Goal: Task Accomplishment & Management: Manage account settings

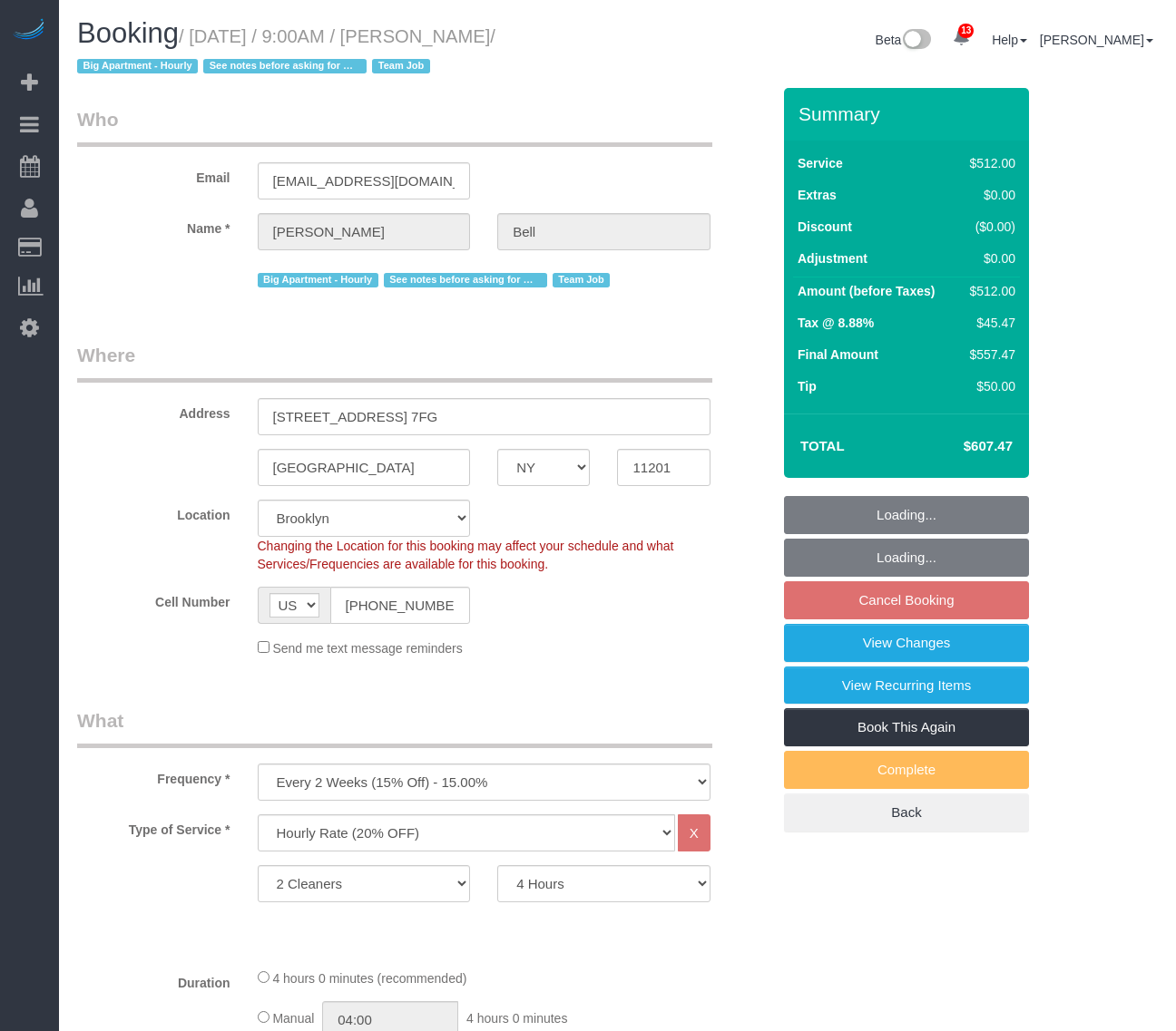
select select "NY"
select select "2"
select select "240"
select select "spot2"
select select "number:89"
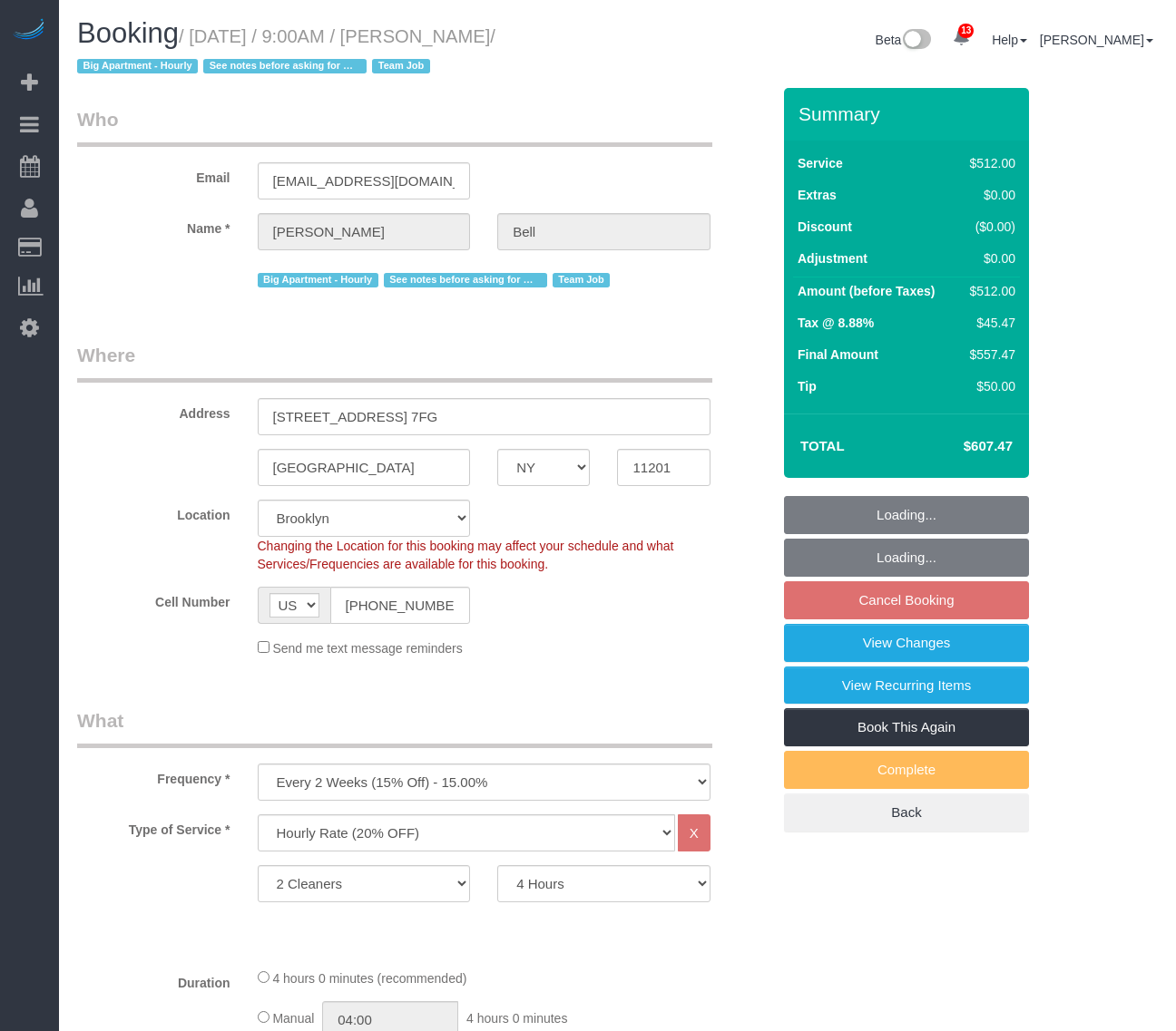
select select "number:90"
select select "number:15"
select select "number:5"
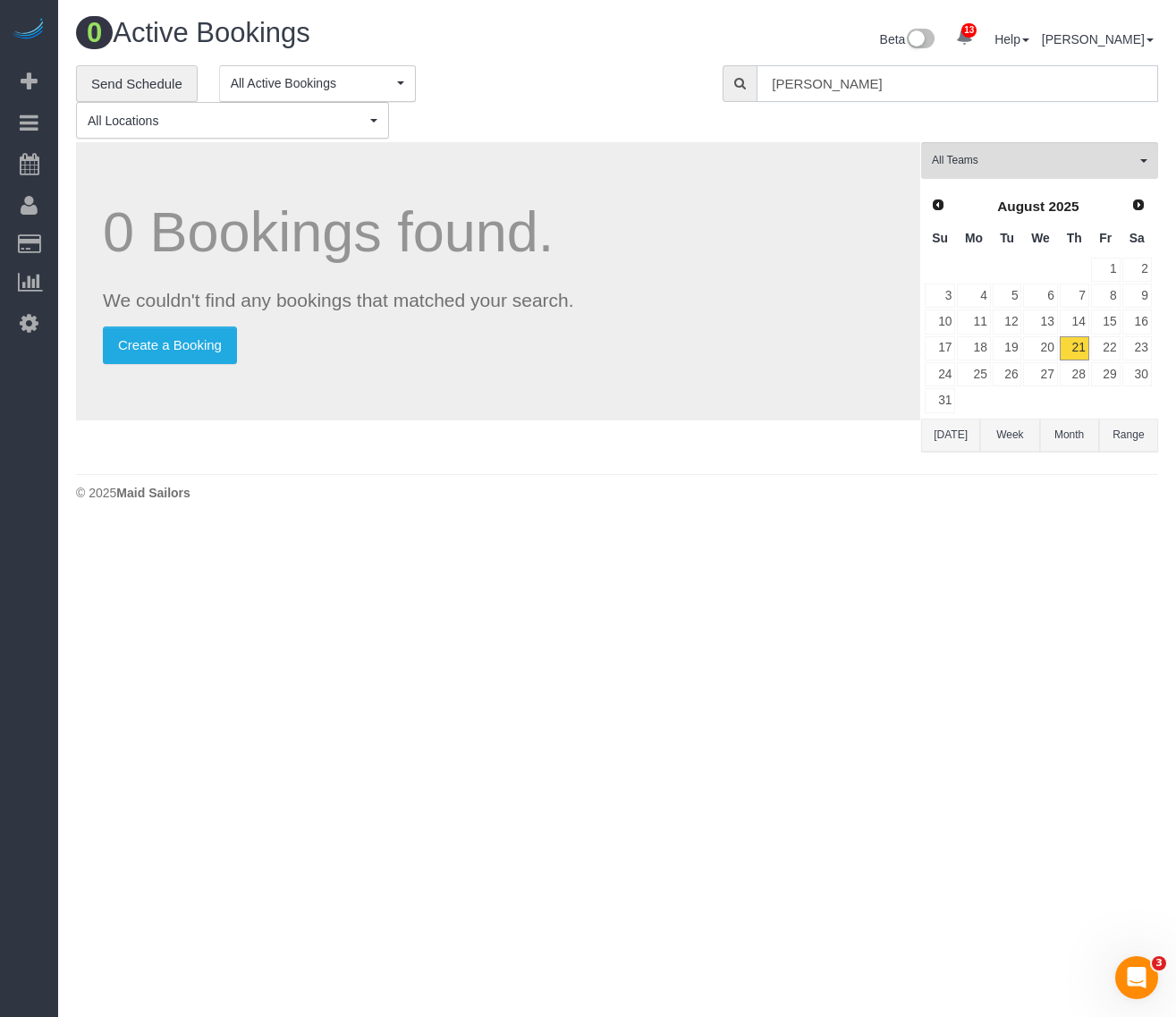
drag, startPoint x: 931, startPoint y: 89, endPoint x: 476, endPoint y: 107, distance: 455.4
click at [476, 107] on div "**********" at bounding box center [617, 103] width 1109 height 75
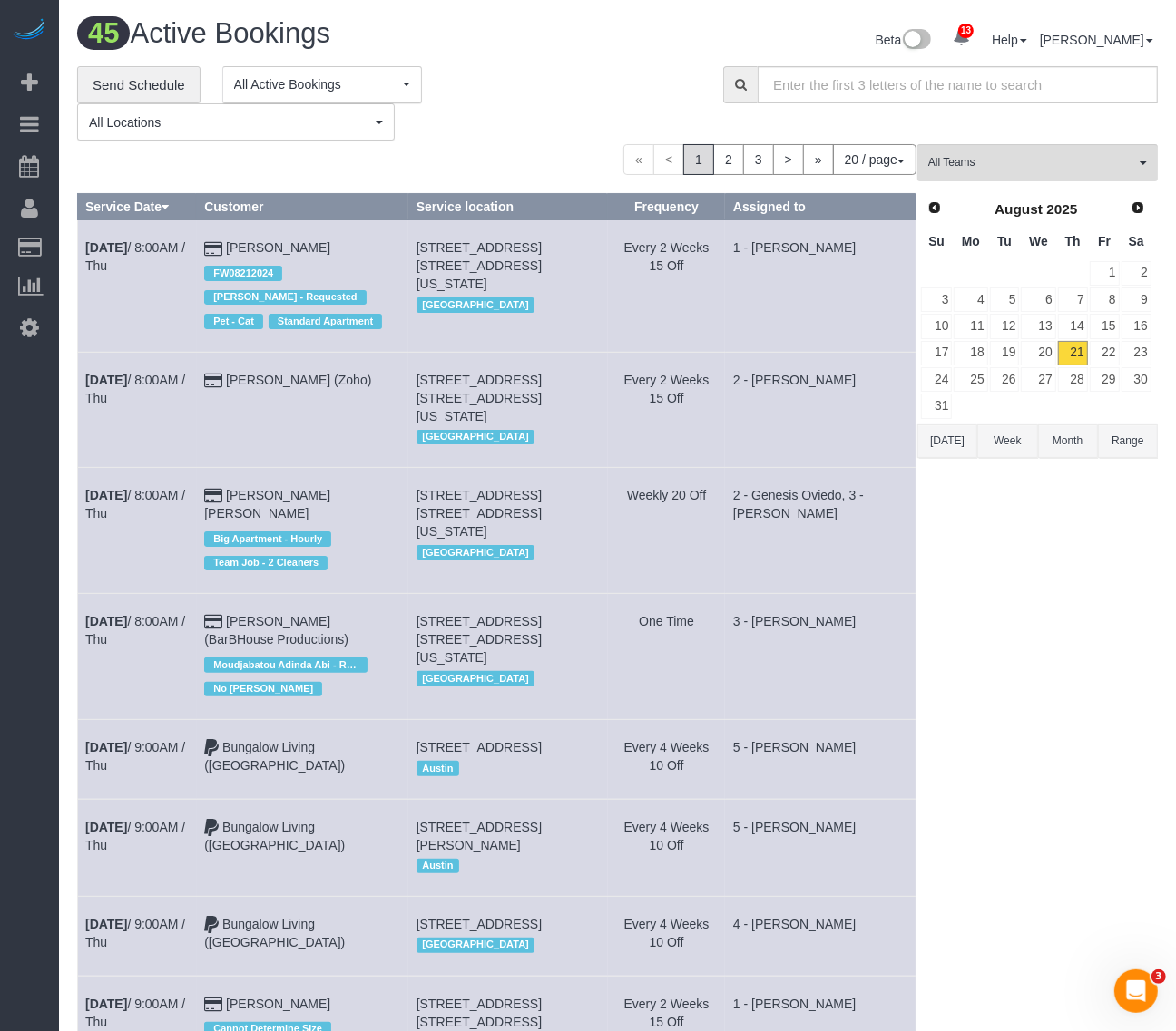
click at [442, 160] on div "« < 1 2 3 > » 20 / page 10 / page 20 / page 30 / page 40 / page 50 / page 100 /…" at bounding box center [497, 160] width 839 height 31
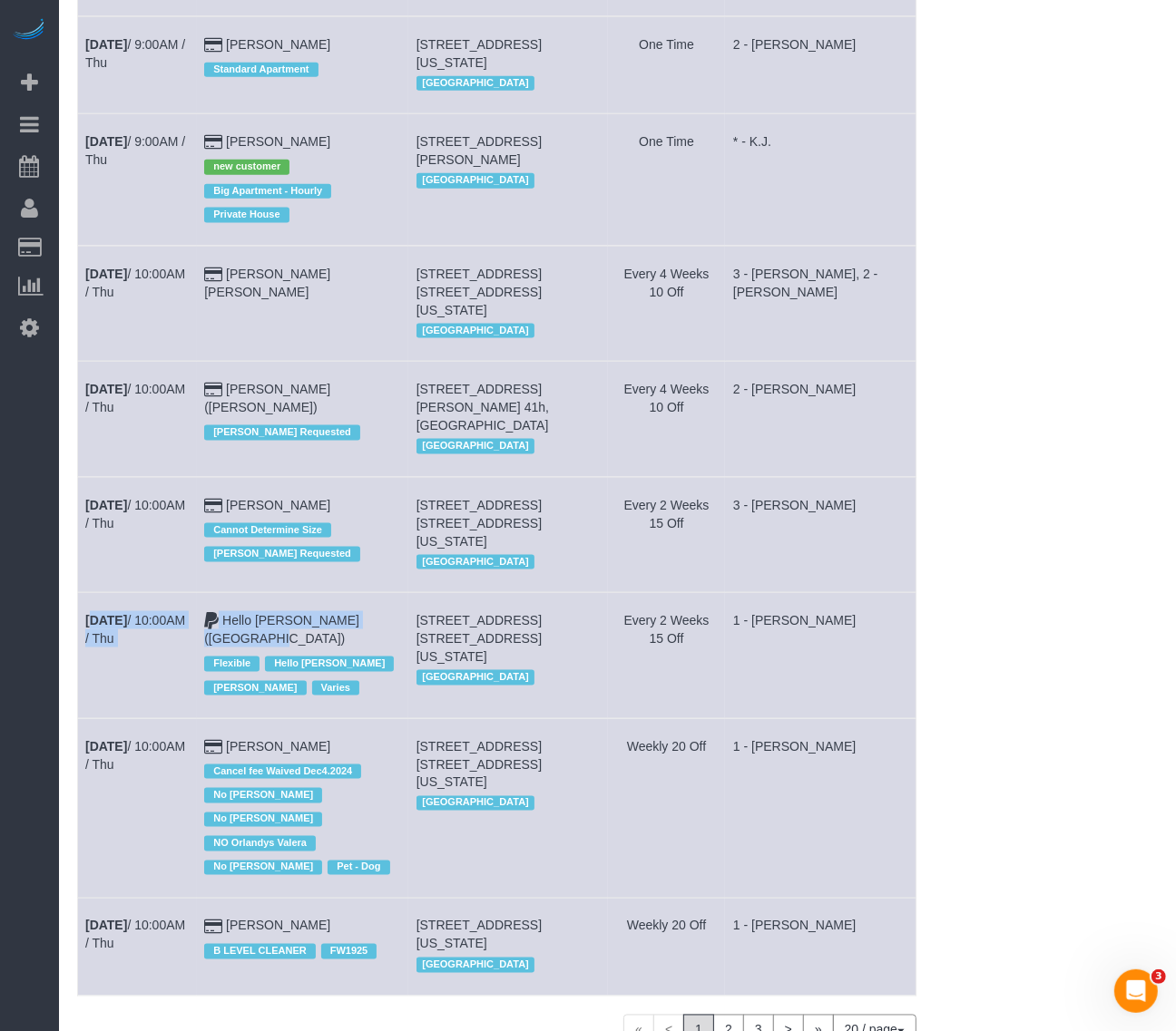
drag, startPoint x: 82, startPoint y: 540, endPoint x: 356, endPoint y: 544, distance: 274.0
click at [356, 593] on tr "Aug 21st / 10:00AM / Thu Hello Alfred (NYC) Flexible Hello Alfred Jacky Xu Vari…" at bounding box center [497, 656] width 839 height 126
copy tr "Aug 21st / 10:00AM / Thu Hello Alfred (NYC)"
click at [155, 593] on td "Aug 21st / 10:00AM / Thu" at bounding box center [138, 656] width 119 height 126
click at [164, 613] on link "Aug 21st / 10:00AM / Thu" at bounding box center [135, 629] width 100 height 33
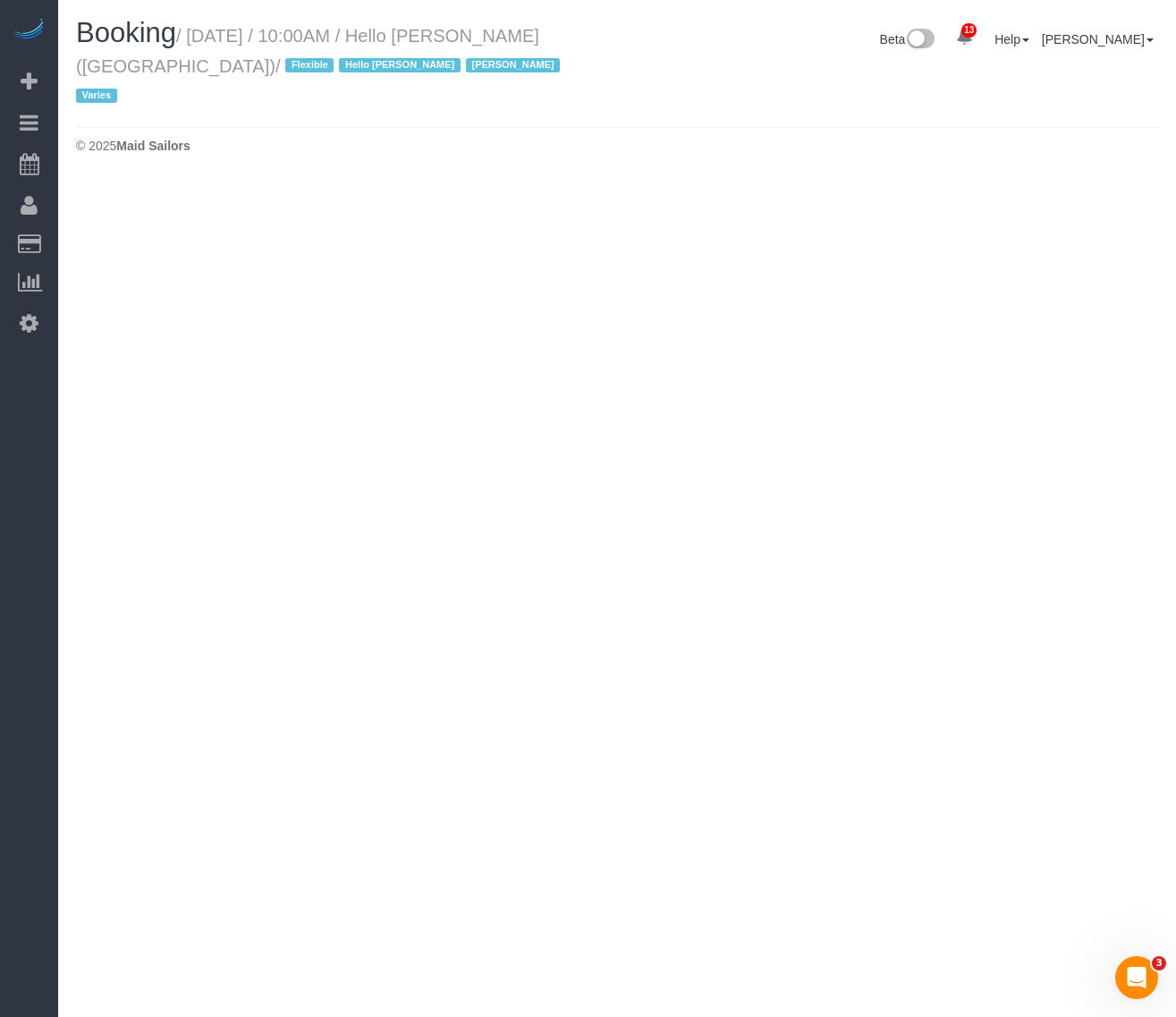
select select "NY"
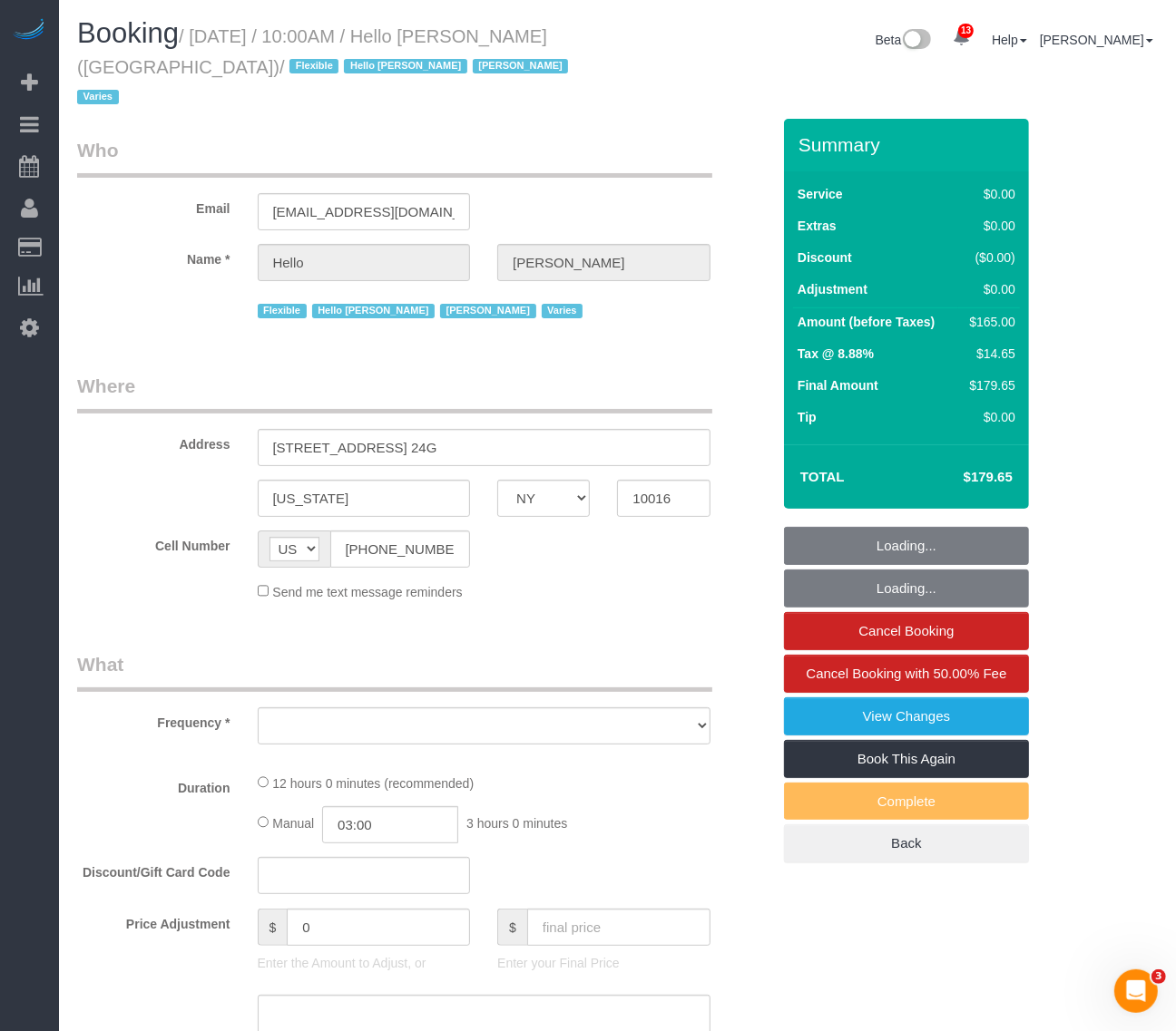
select select "number:89"
select select "number:90"
select select "number:15"
select select "number:6"
select select "object:13087"
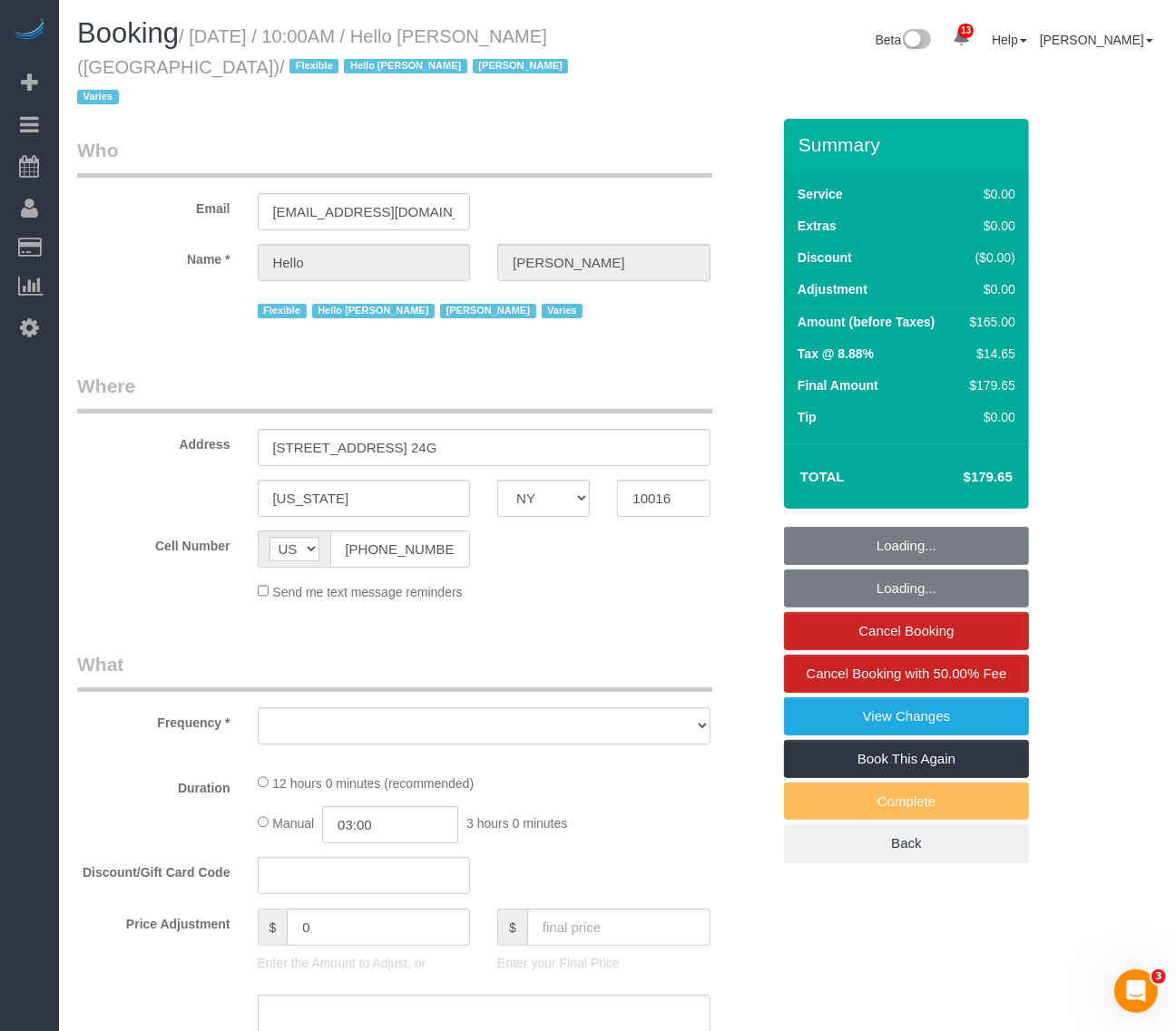
select select "spot43"
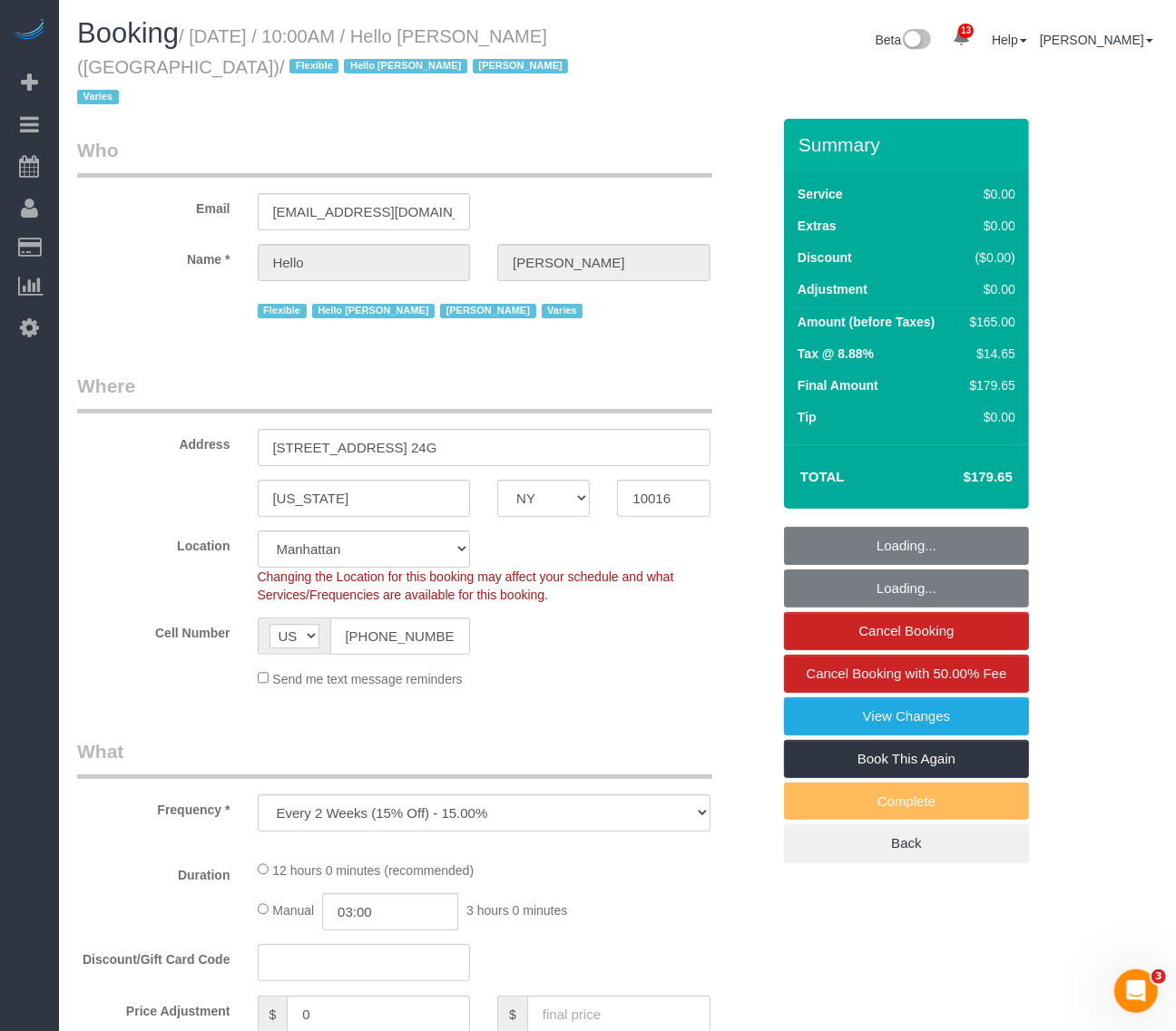
select select "4"
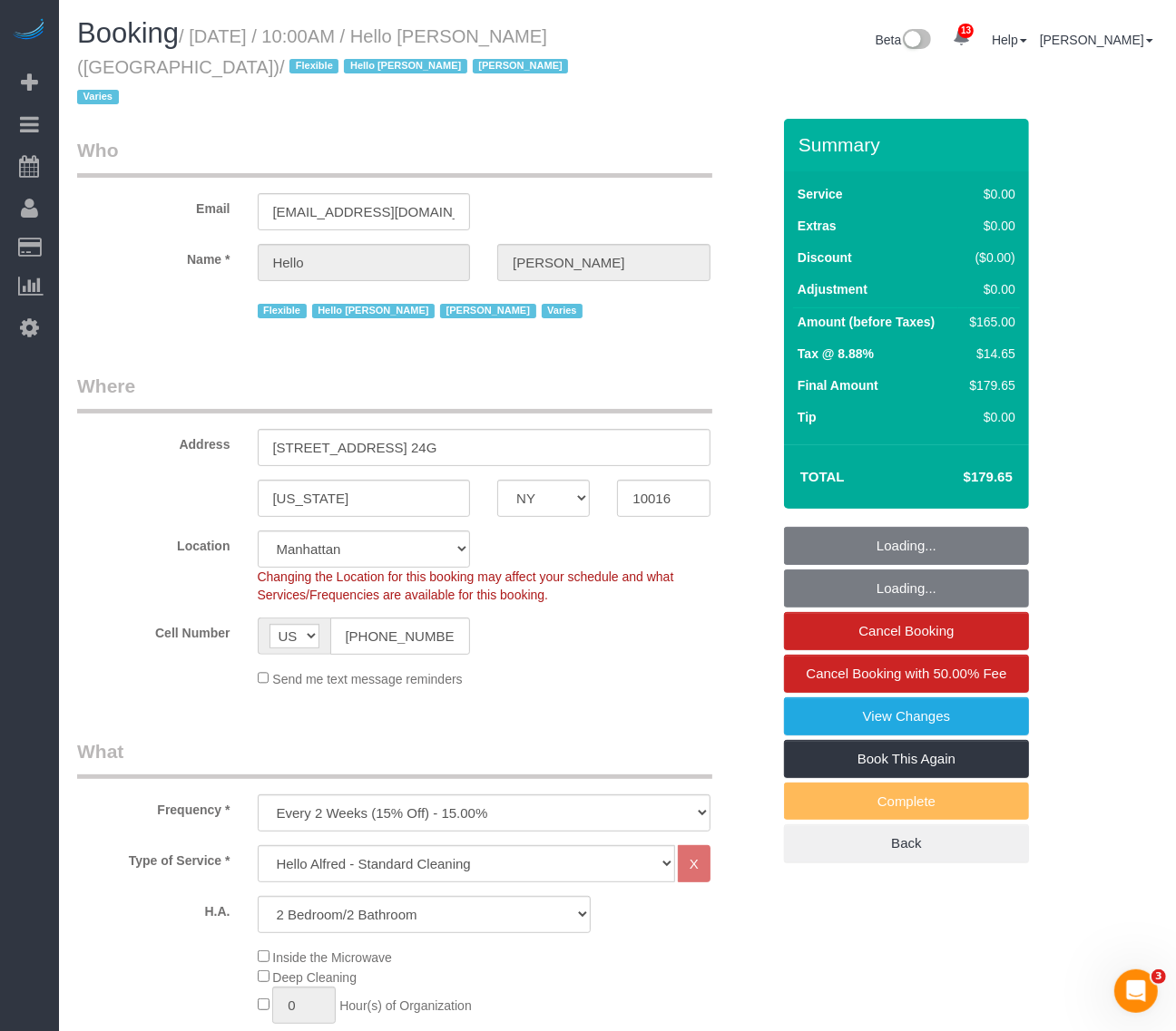
select select "object:13605"
select select "4"
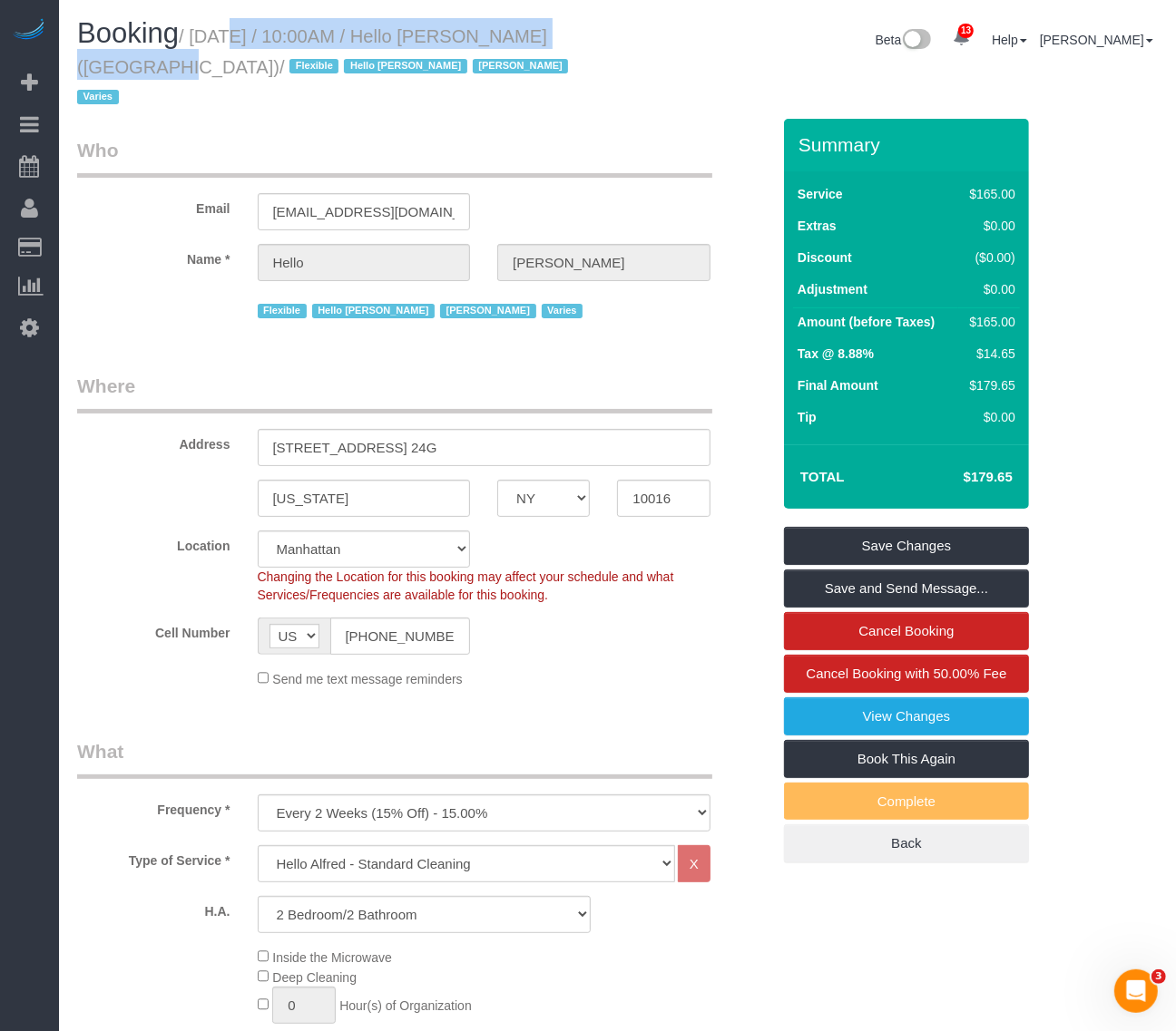
drag, startPoint x: 198, startPoint y: 36, endPoint x: 579, endPoint y: 34, distance: 381.0
click at [574, 34] on small "/ [DATE] / 10:00AM / Hello [PERSON_NAME] ([GEOGRAPHIC_DATA]) / Flexible Hello […" at bounding box center [325, 67] width 496 height 81
copy small "[DATE] / 10:00AM / Hello [PERSON_NAME] ([GEOGRAPHIC_DATA])"
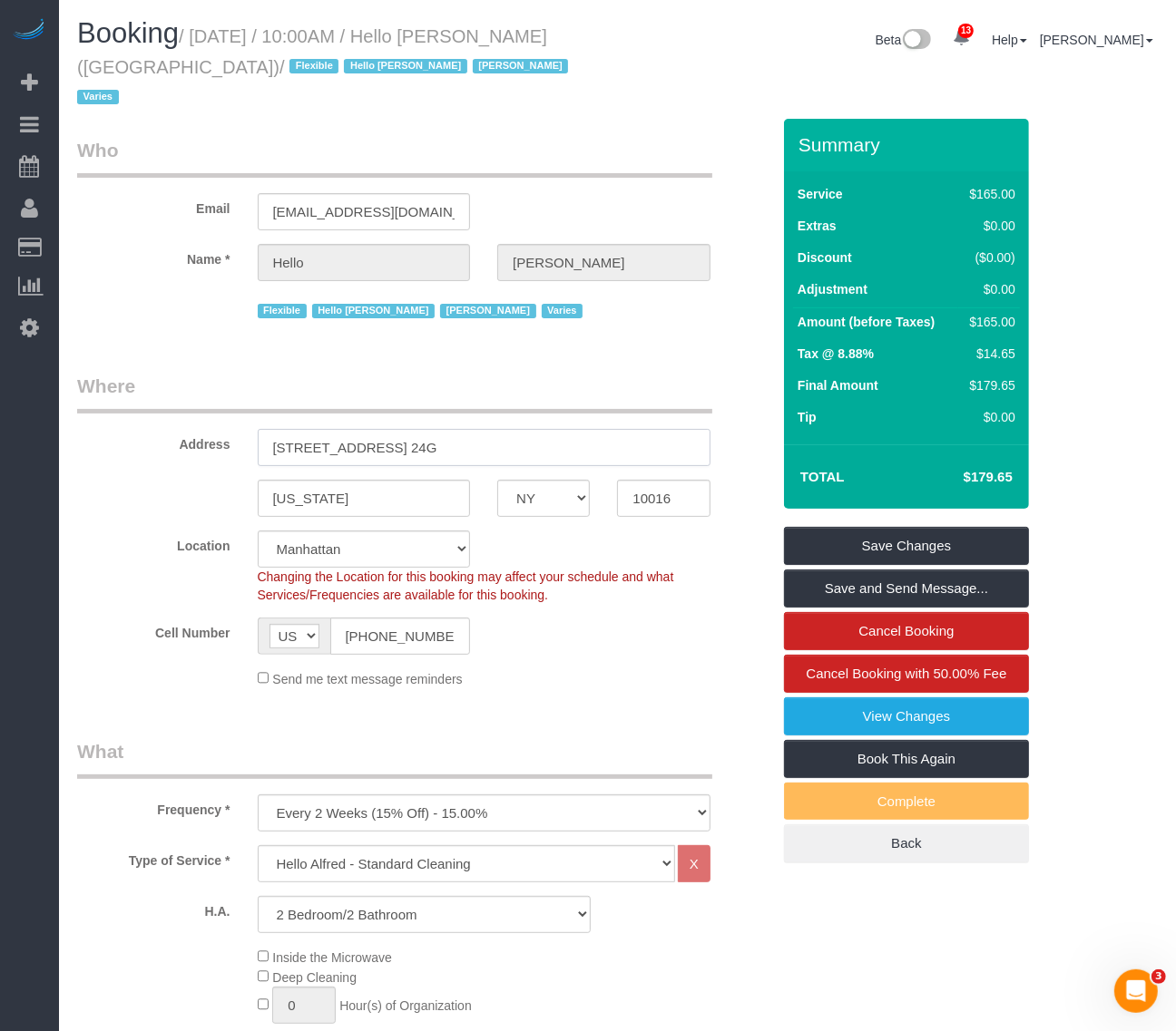
drag, startPoint x: 476, startPoint y: 410, endPoint x: 149, endPoint y: 418, distance: 327.1
click at [113, 410] on div "Address 10 East 29th Street, Apt. 24G" at bounding box center [424, 419] width 720 height 94
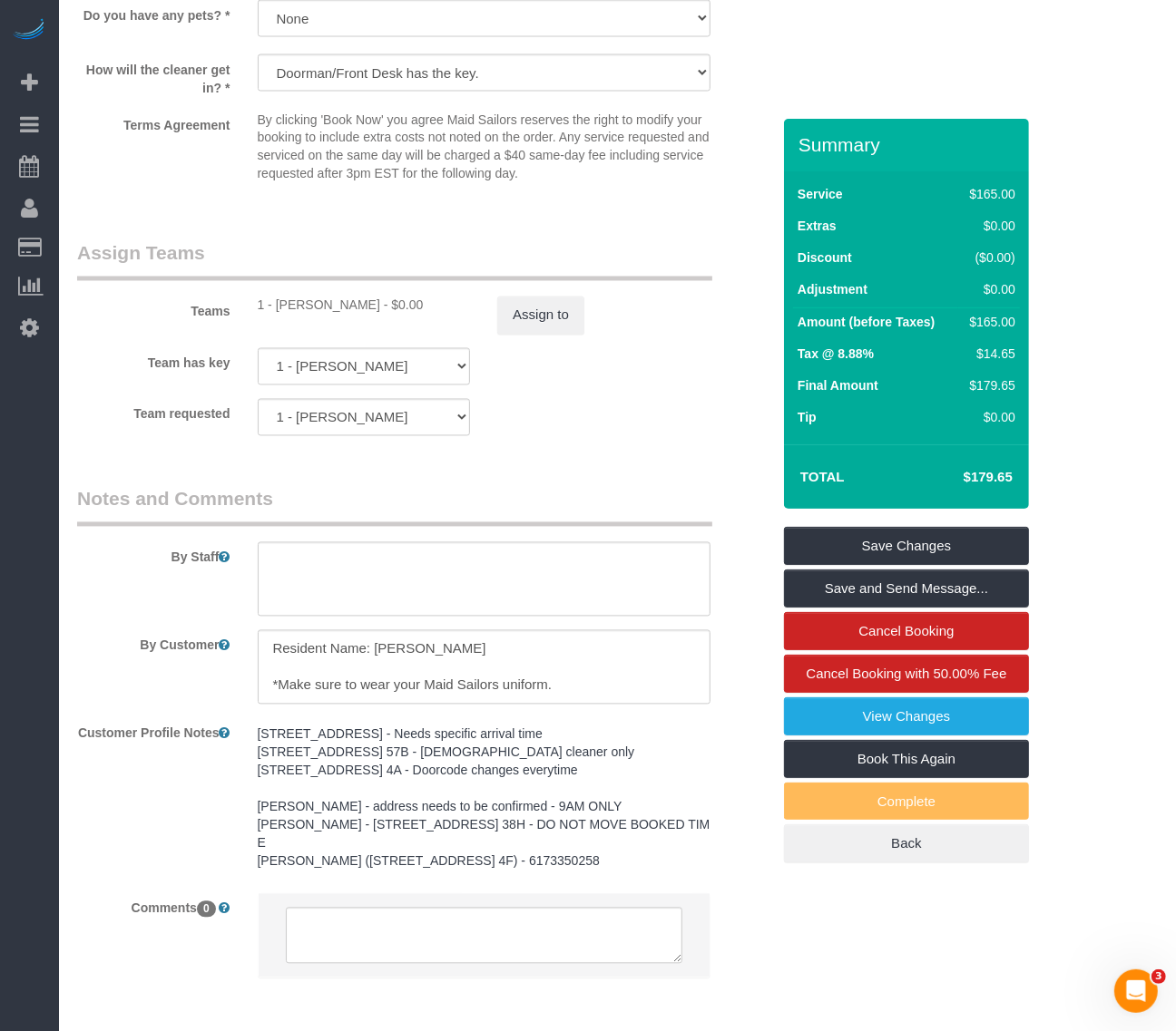
scroll to position [2255, 0]
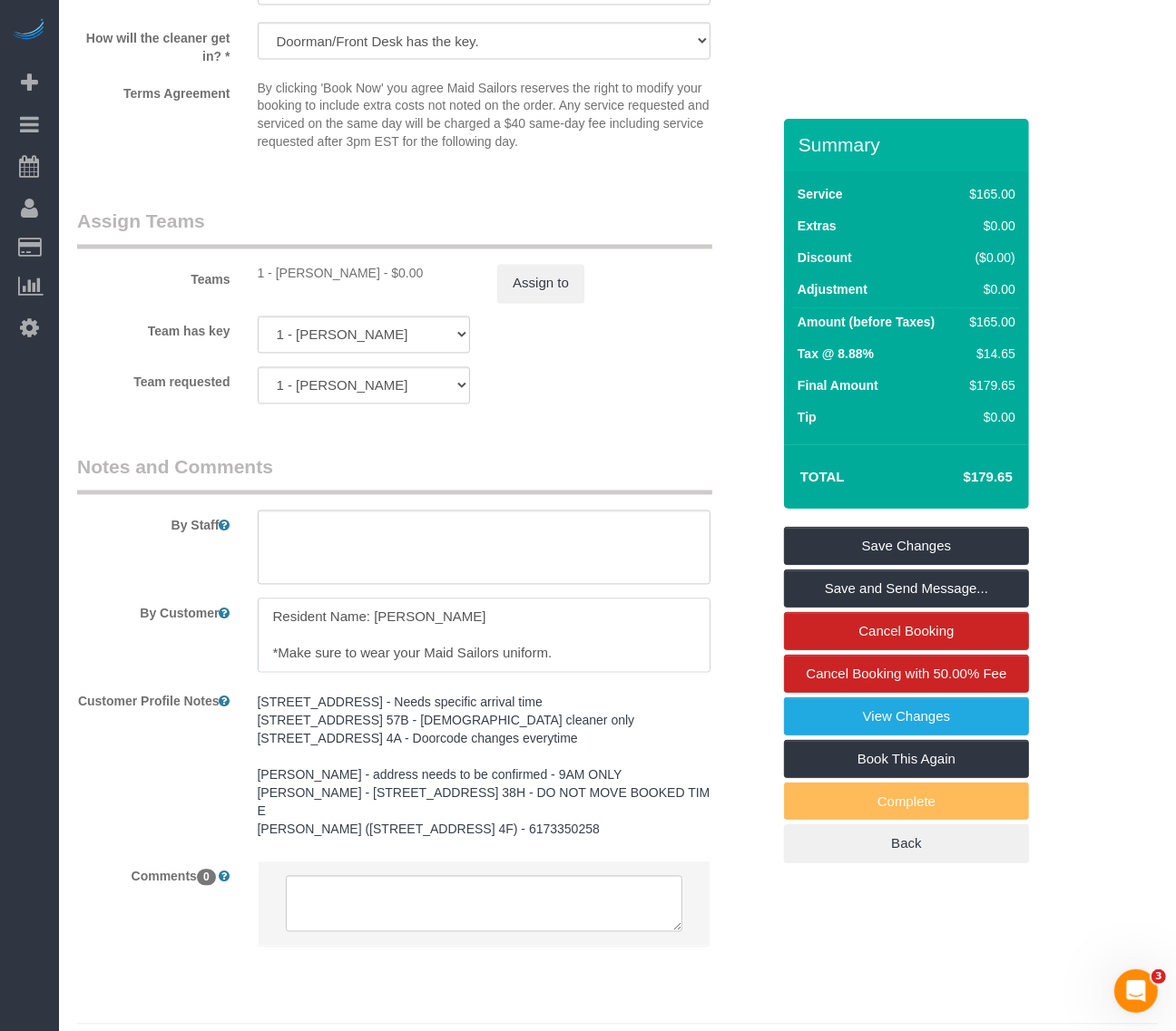
drag, startPoint x: 461, startPoint y: 592, endPoint x: 374, endPoint y: 588, distance: 87.1
click at [374, 598] on textarea at bounding box center [484, 635] width 453 height 75
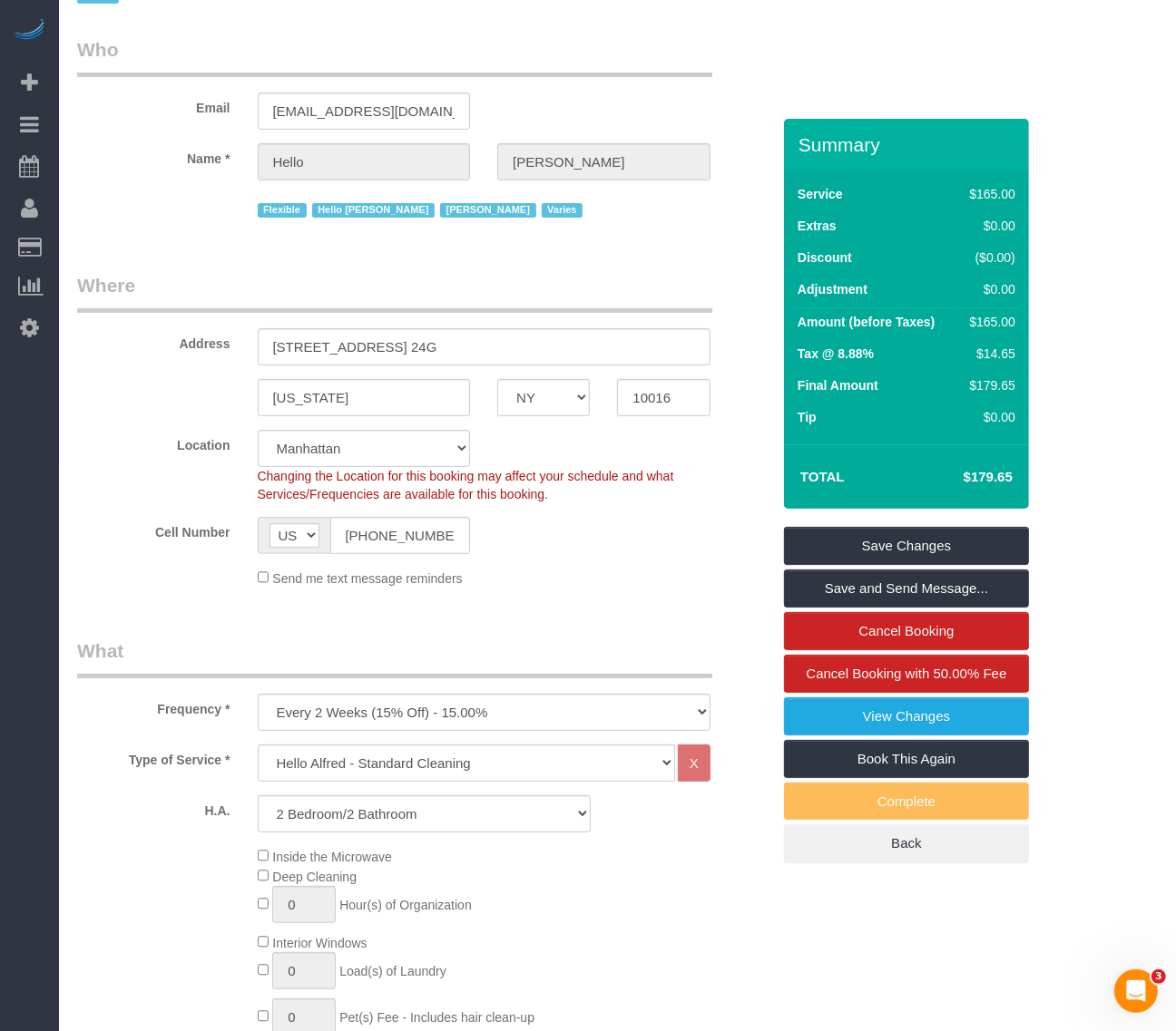
scroll to position [0, 0]
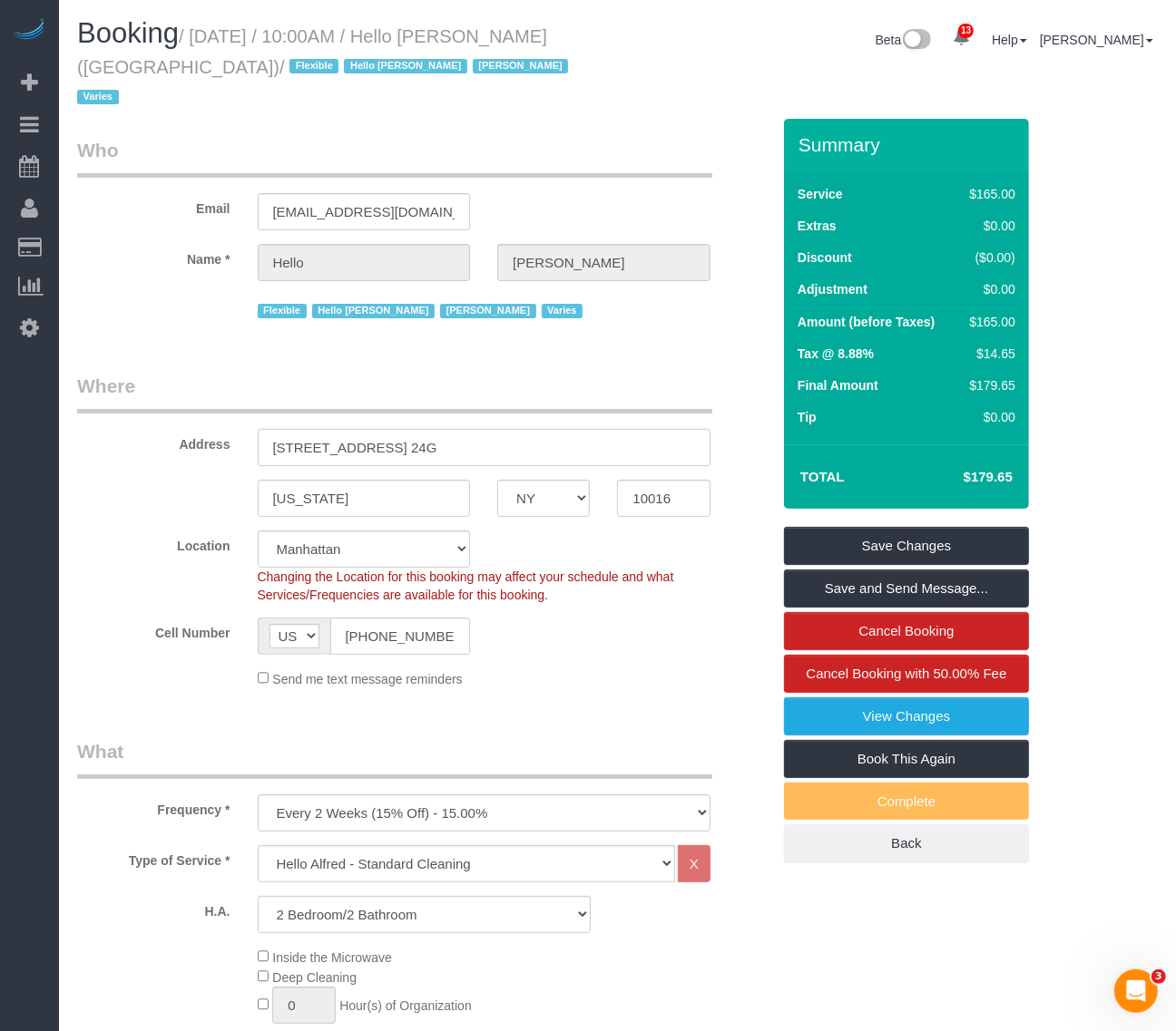
drag, startPoint x: 496, startPoint y: 418, endPoint x: -76, endPoint y: 414, distance: 572.0
click at [0, 414] on html "13 Beta Your Notifications You have 0 alerts × You have 5 to charge for 08/20/2…" at bounding box center [588, 515] width 1176 height 1031
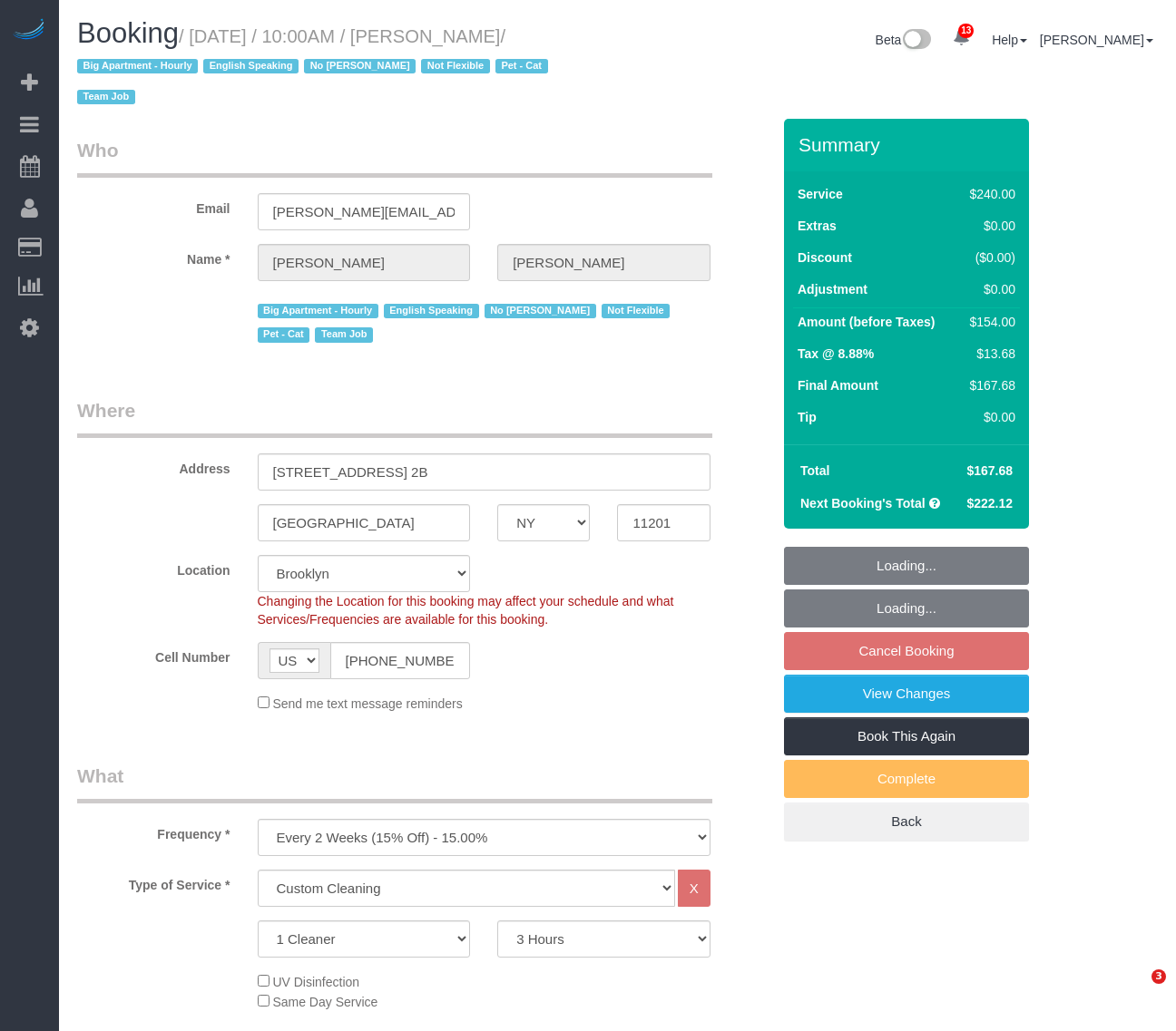
select select "NY"
select select "180"
select select "string:stripe-pm_1Ro8Hr4VGloSiKo7kqJISDBj"
select select "spot3"
select select "number:89"
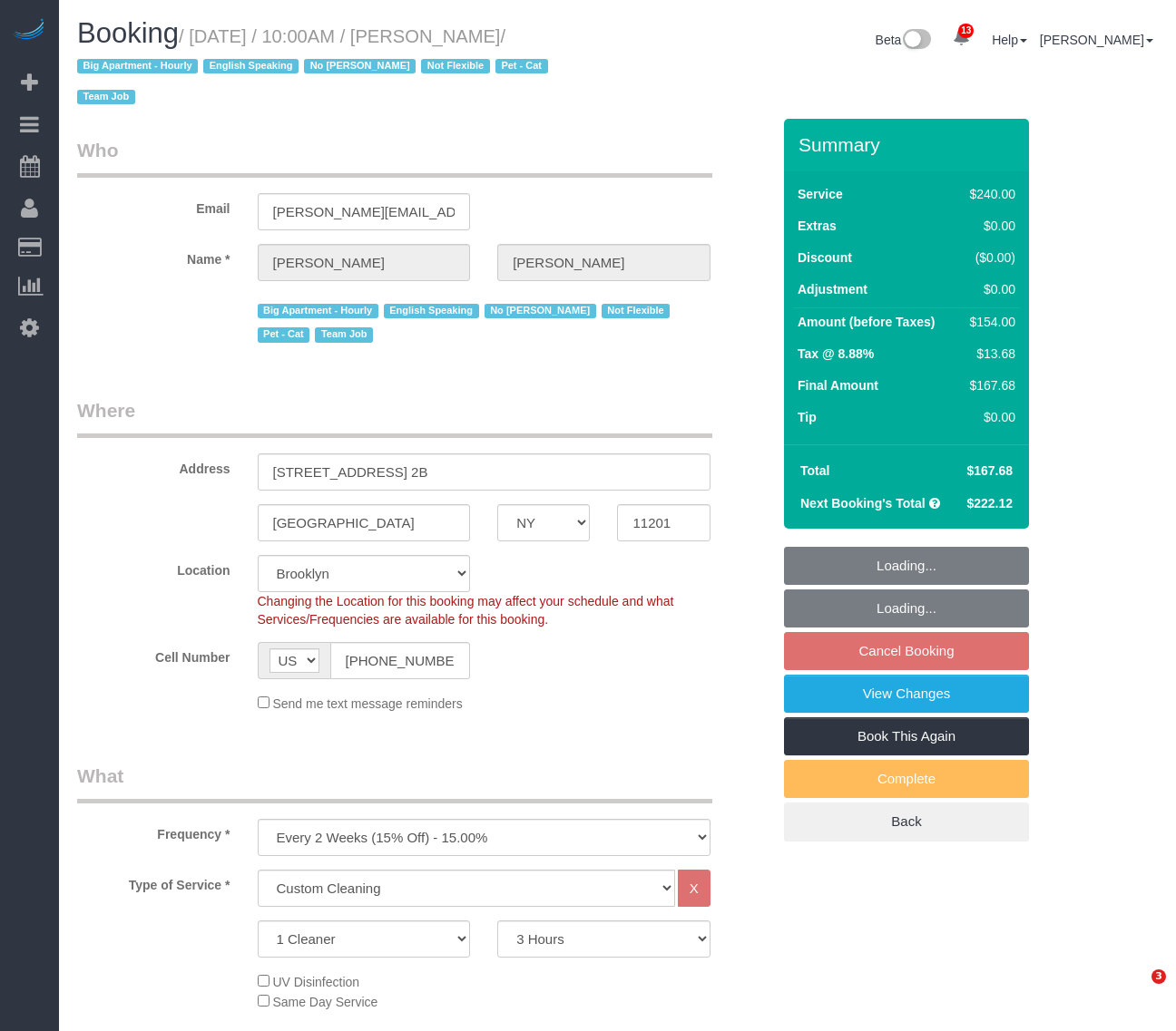
select select "number:90"
select select "number:14"
select select "number:5"
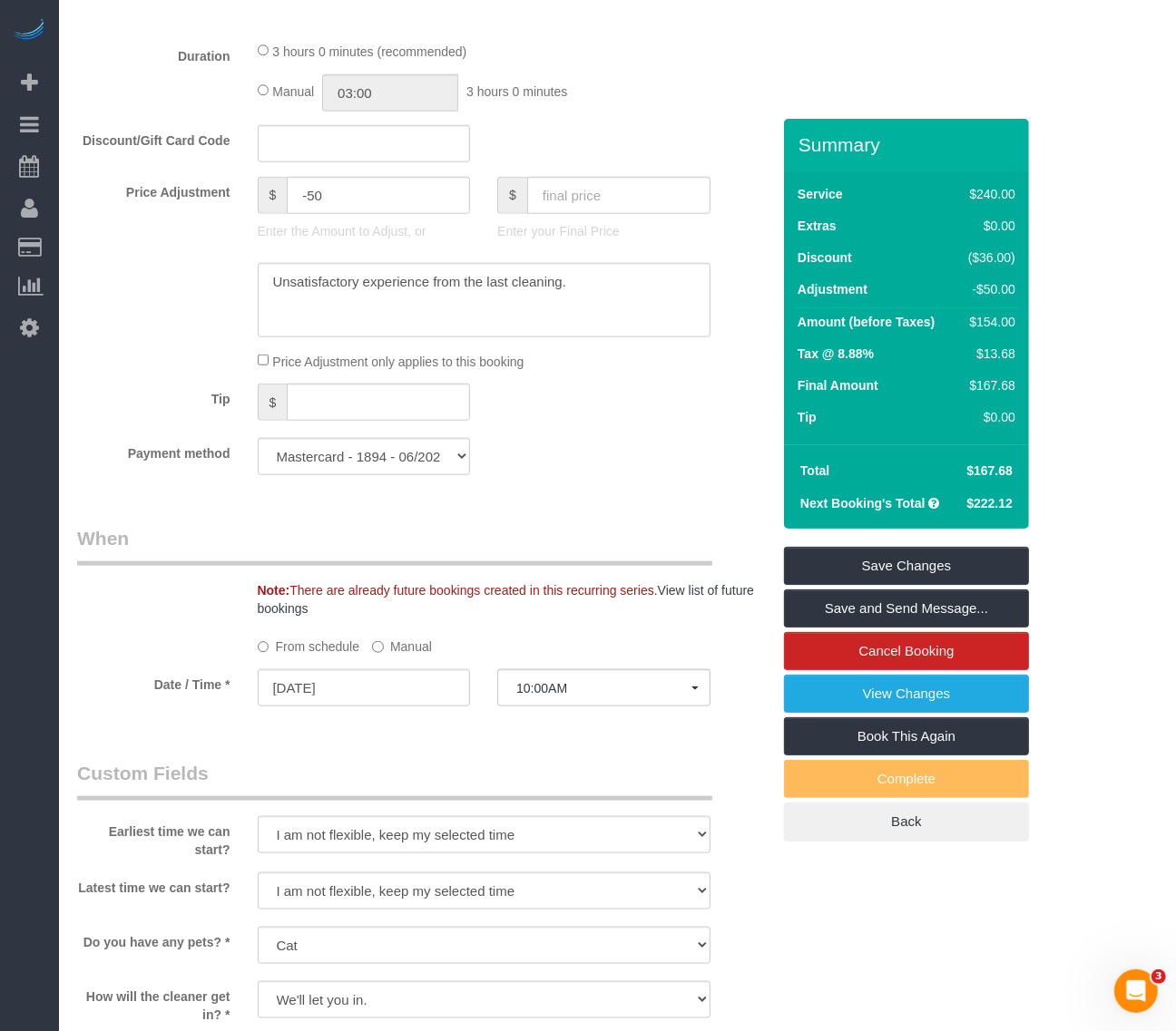
scroll to position [1247, 0]
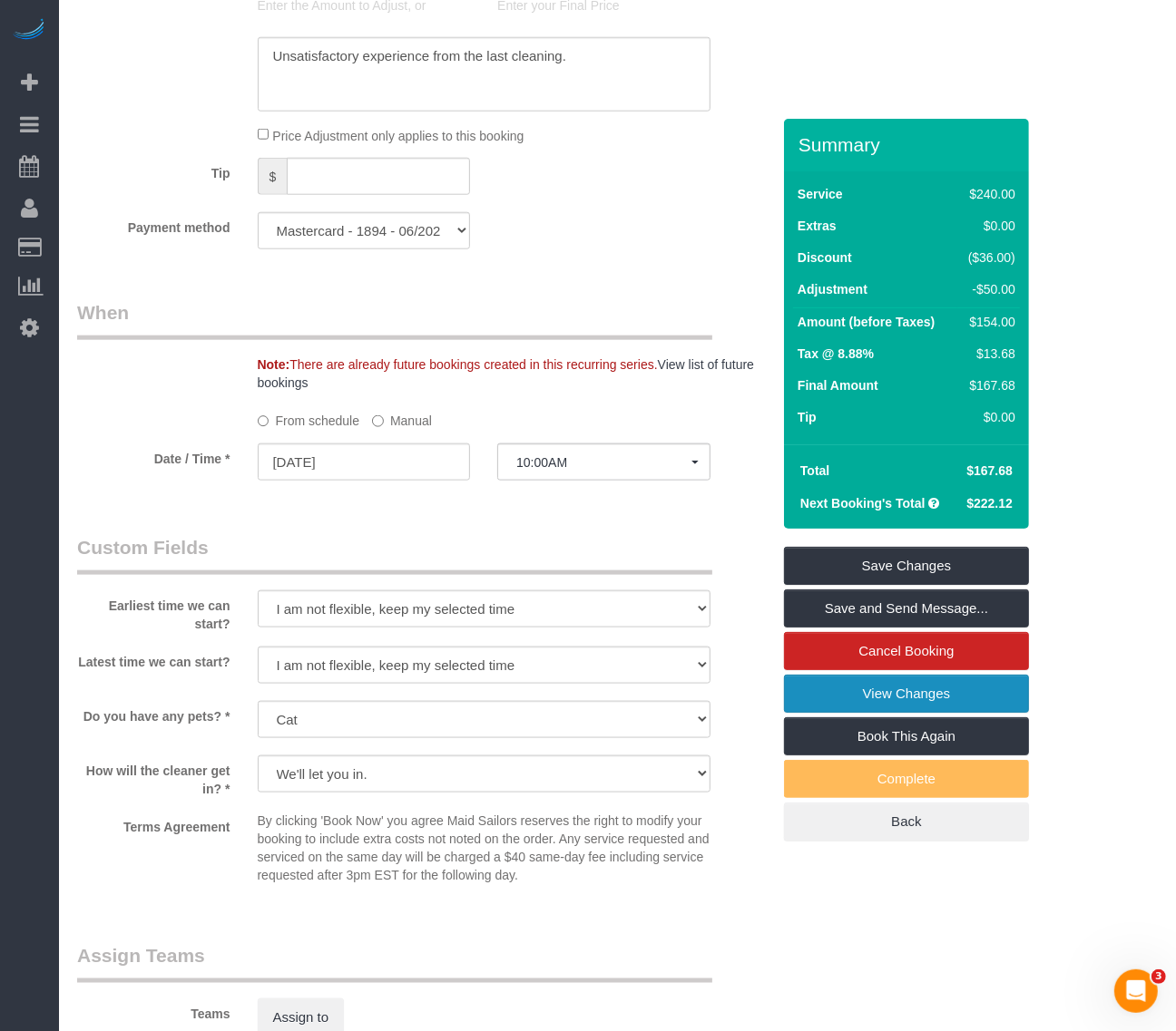
click at [903, 675] on link "View Changes" at bounding box center [906, 694] width 245 height 38
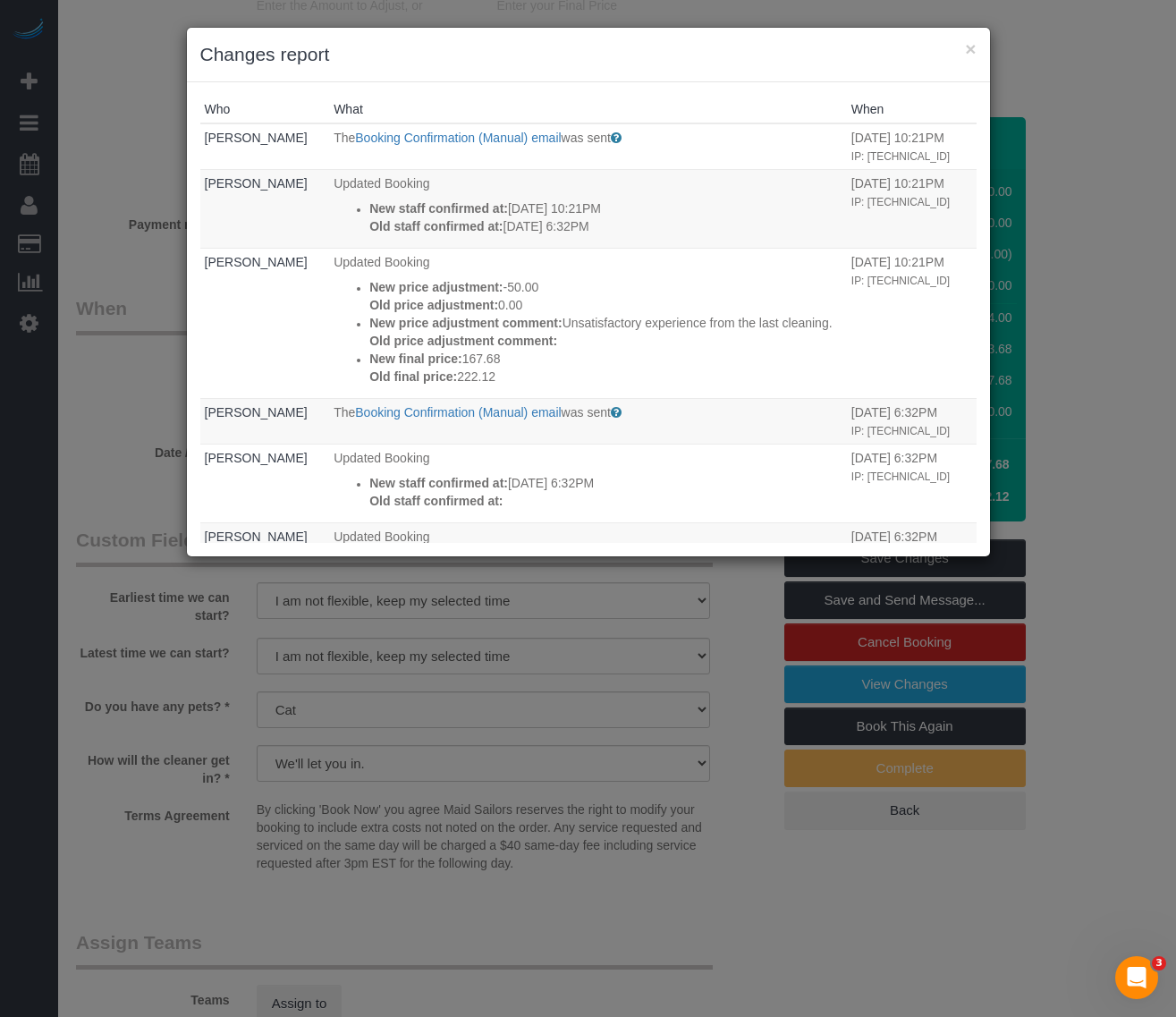
click at [977, 47] on div "× Changes report" at bounding box center [589, 55] width 803 height 55
click at [965, 43] on button "×" at bounding box center [971, 48] width 11 height 19
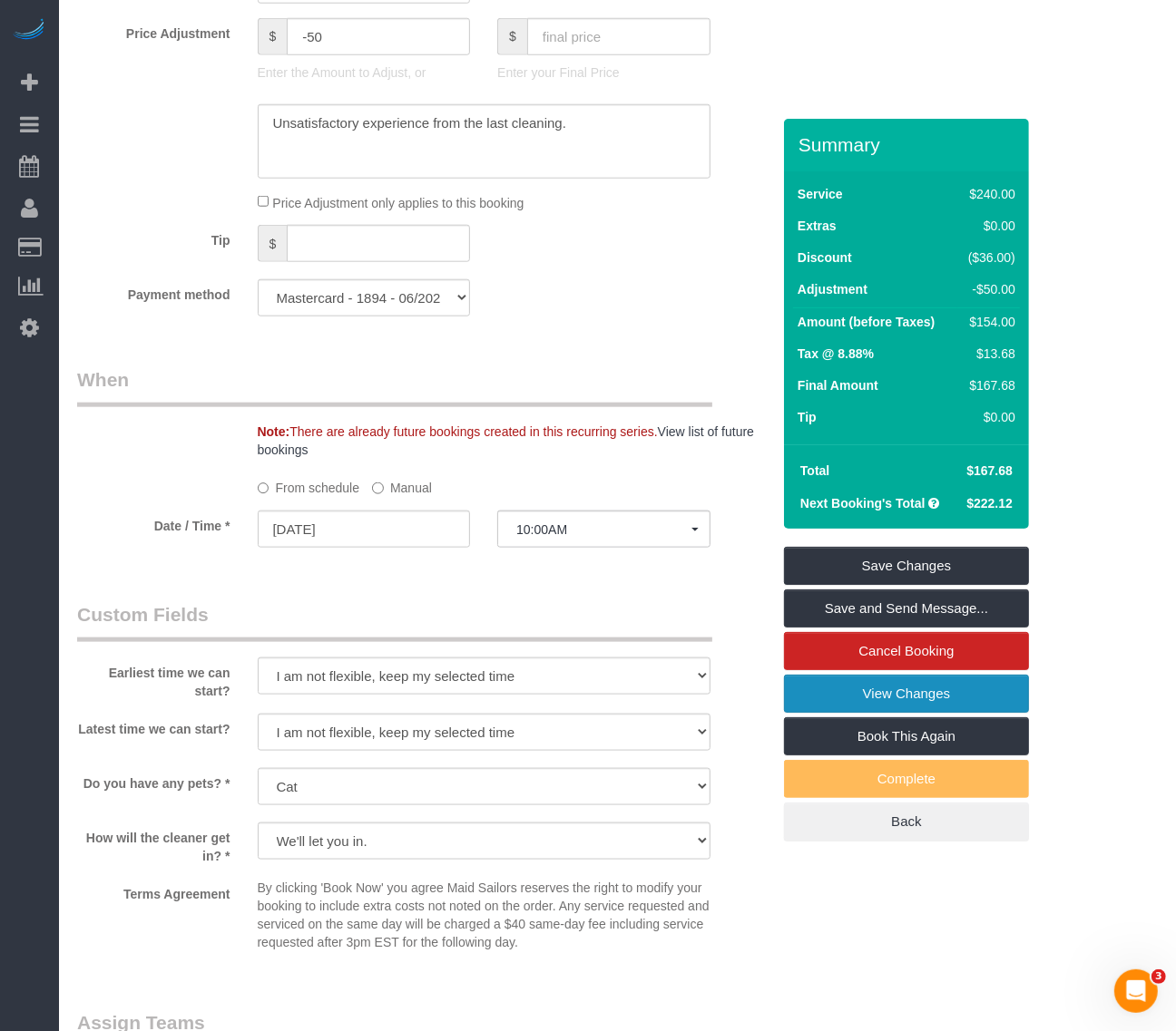
scroll to position [1134, 0]
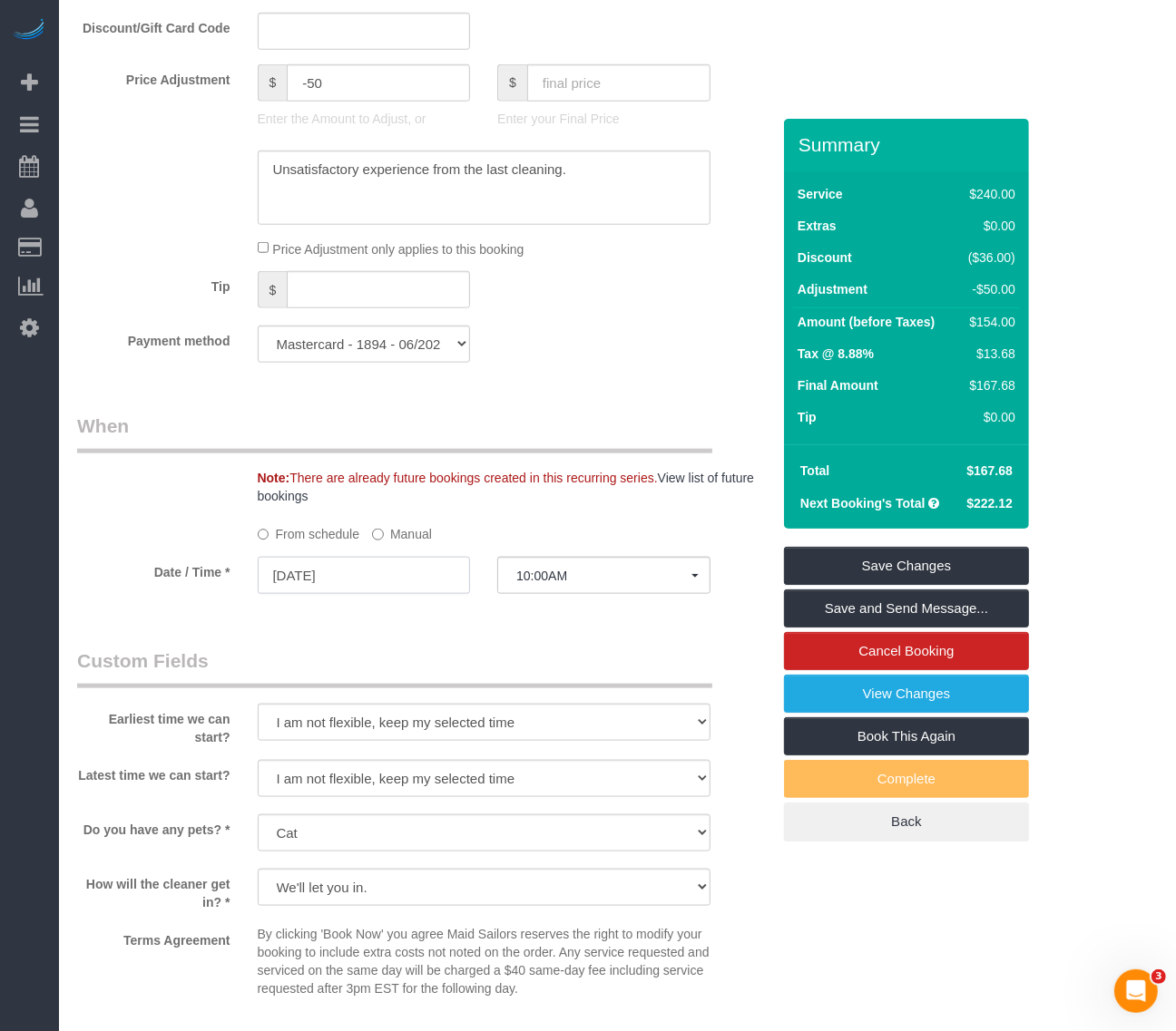
click at [372, 557] on input "08/29/2025" at bounding box center [365, 575] width 214 height 37
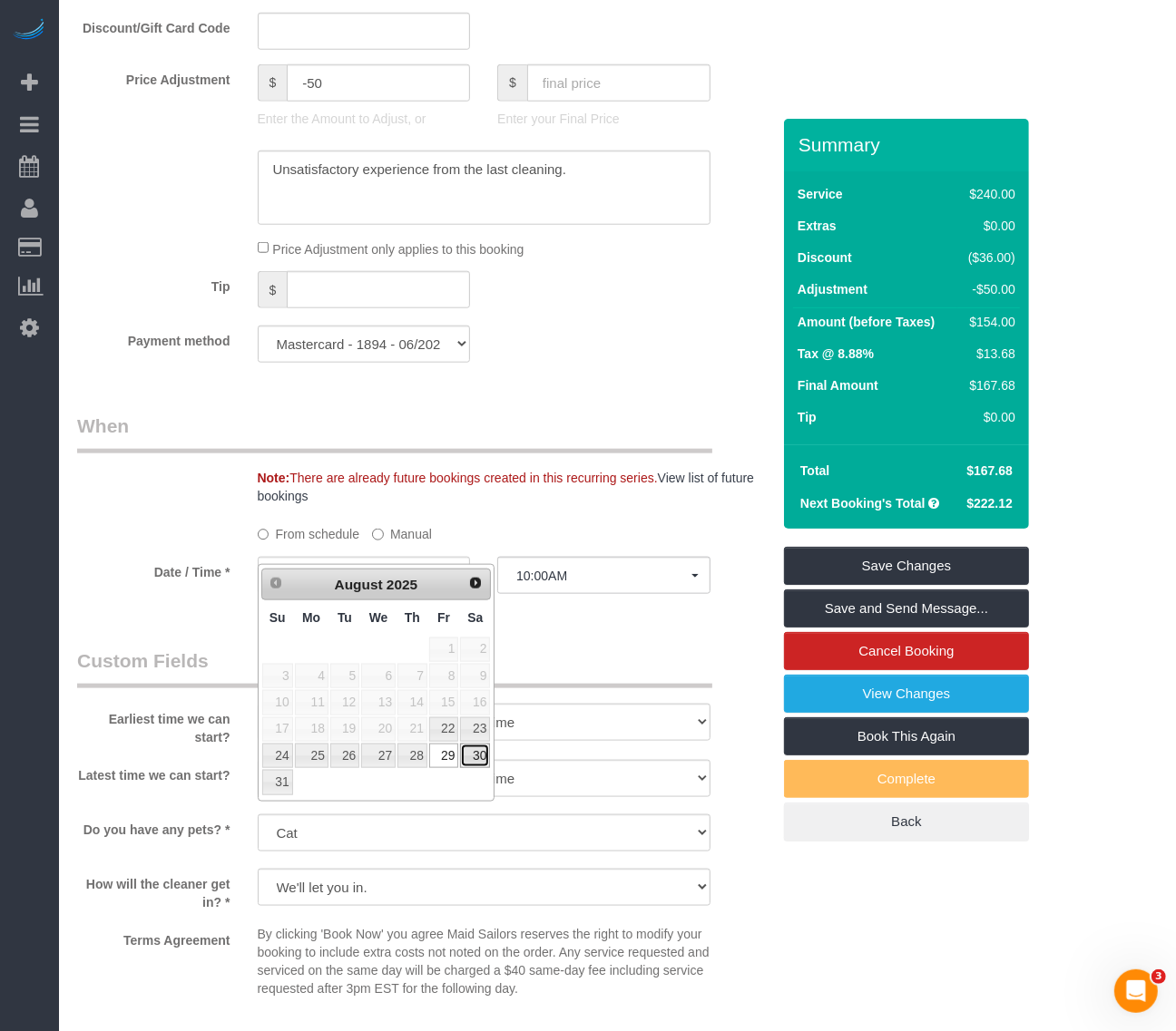
click at [473, 759] on link "30" at bounding box center [476, 756] width 30 height 25
type input "08/30/2025"
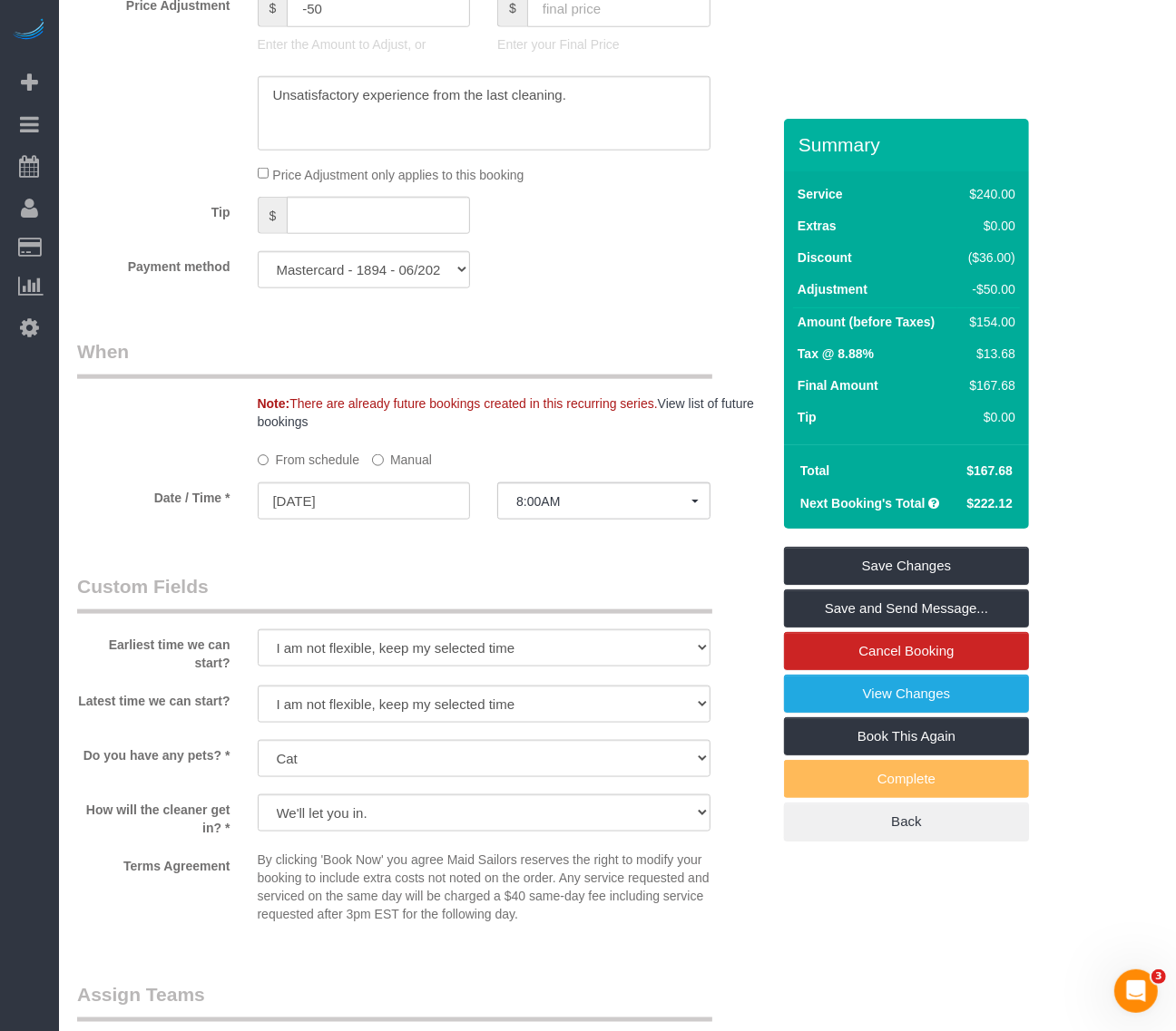
scroll to position [1247, 0]
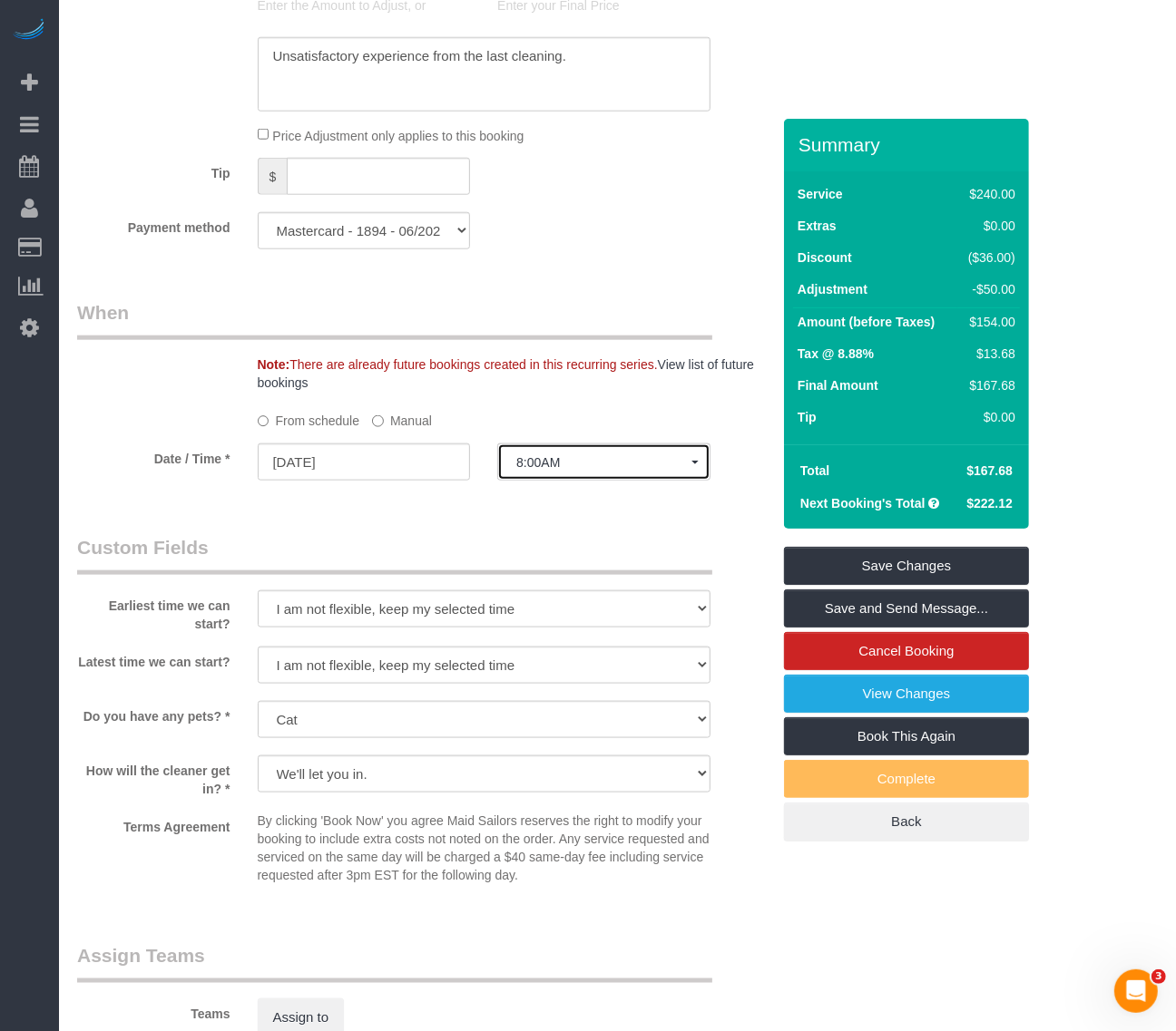
click at [598, 443] on button "8:00AM" at bounding box center [604, 461] width 214 height 37
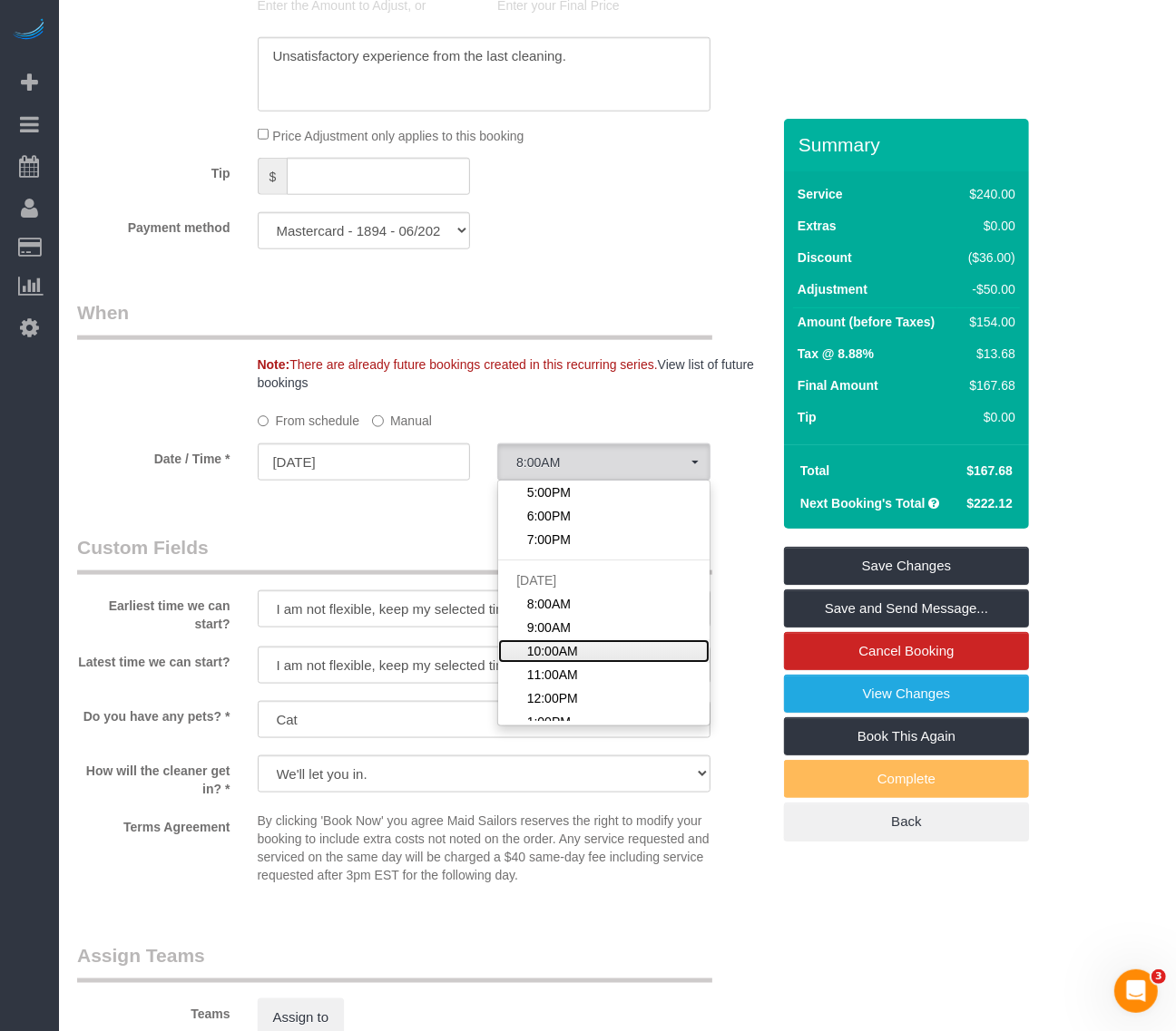
click at [588, 640] on link "10:00AM" at bounding box center [604, 651] width 212 height 24
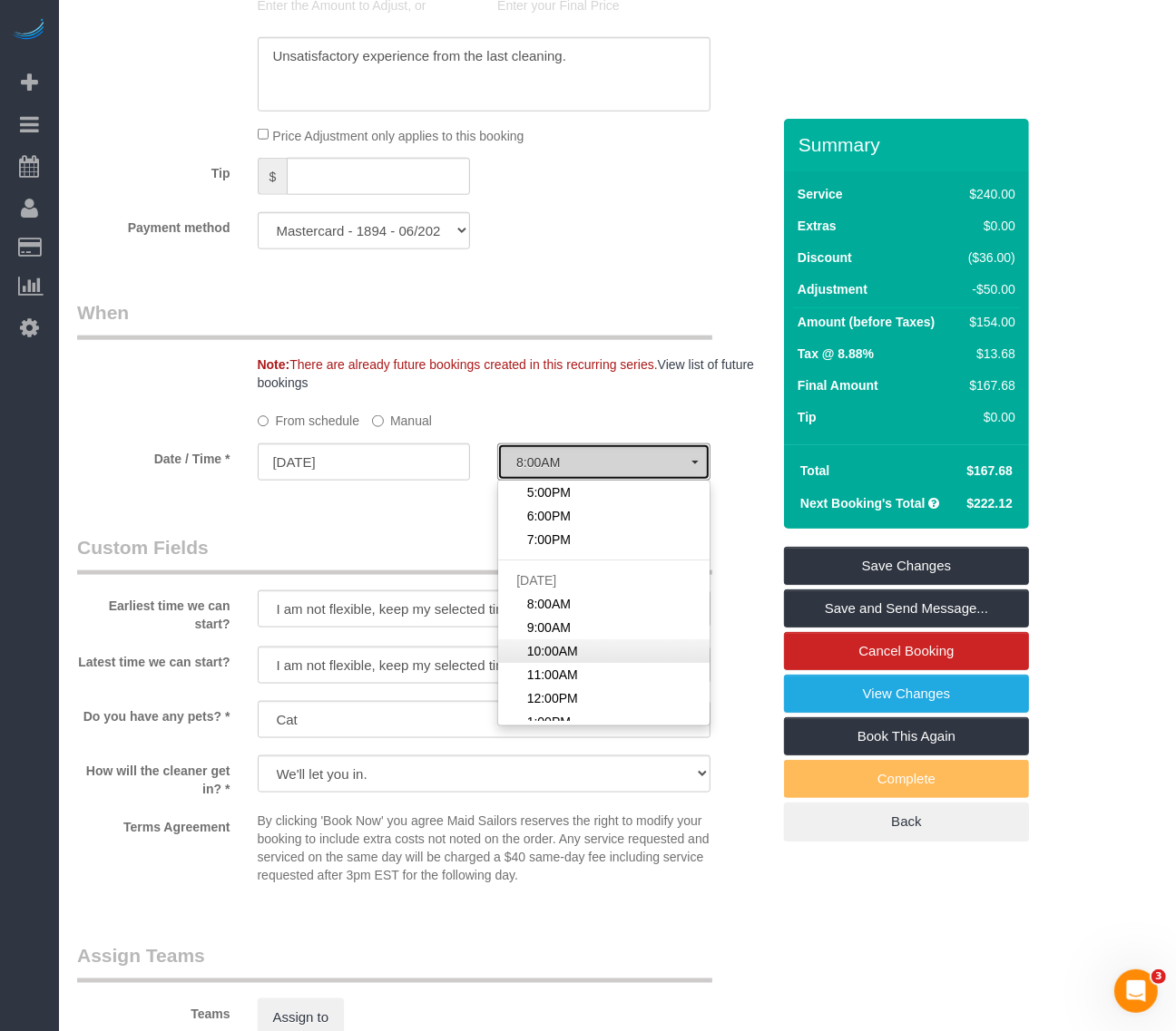
select select "spot15"
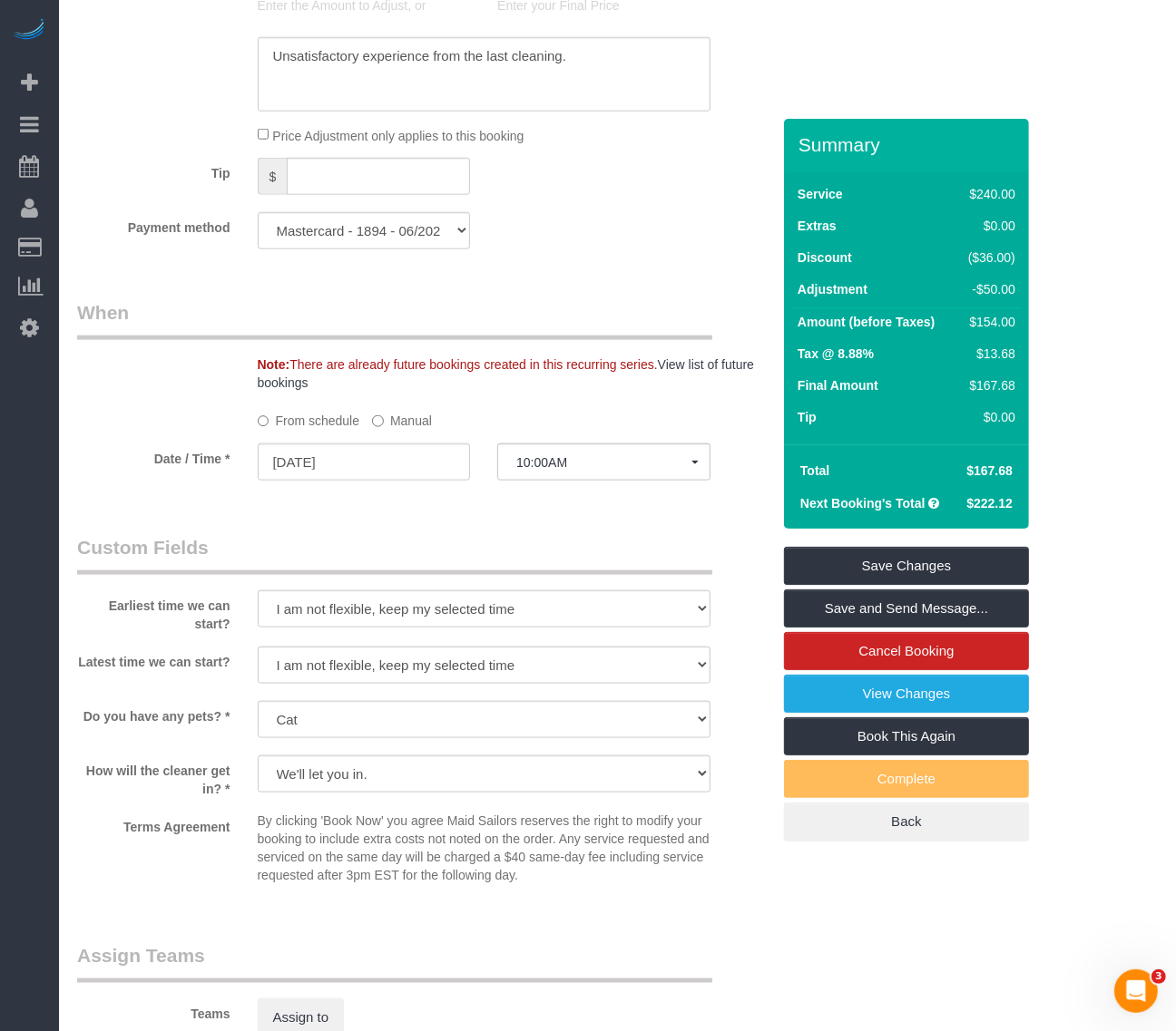
click at [397, 477] on div "Who Email paul.teitelbaum@live.com Name * Paul Teitelbaum Big Apartment - Hourl…" at bounding box center [424, 255] width 720 height 2768
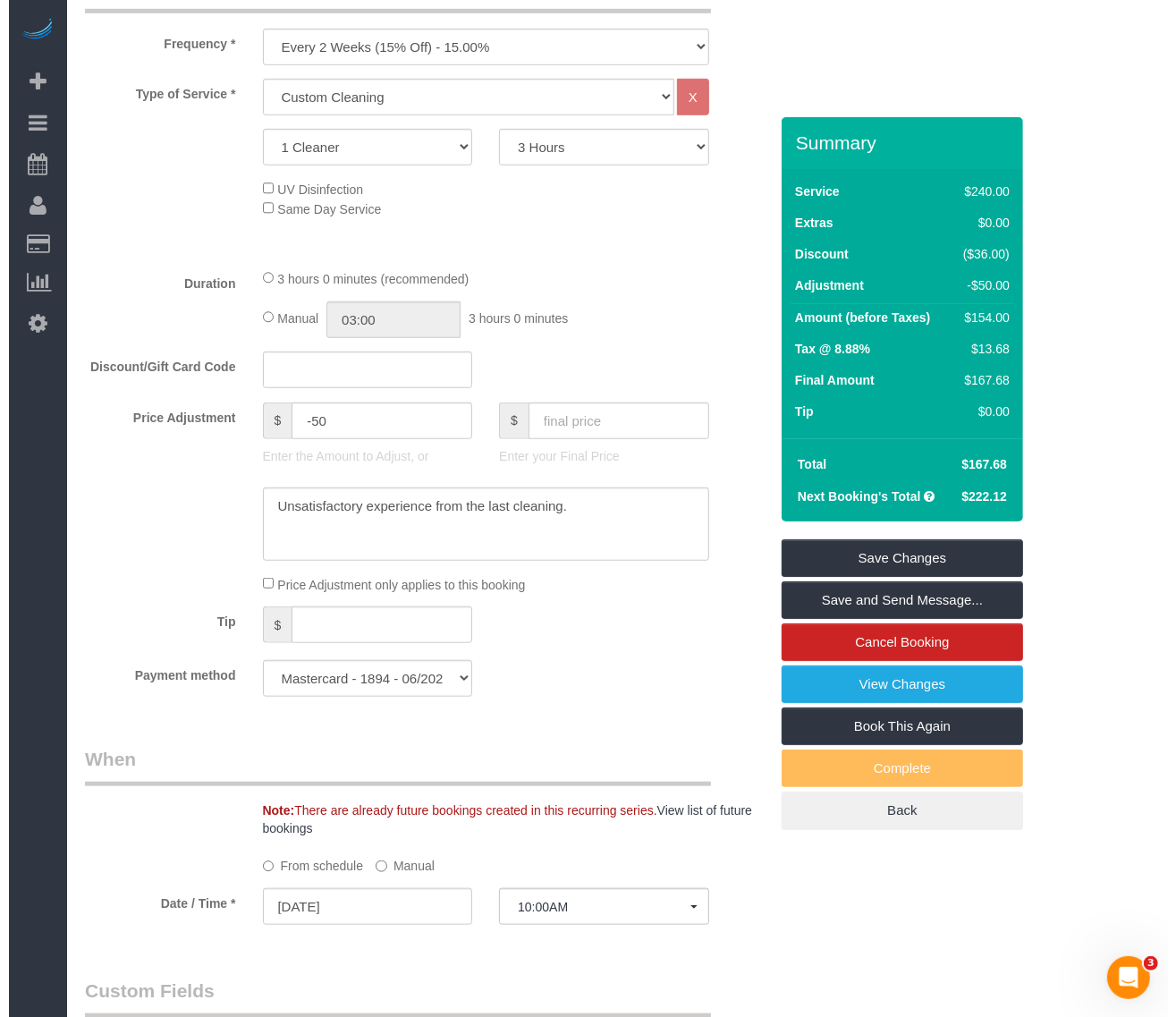
scroll to position [447, 0]
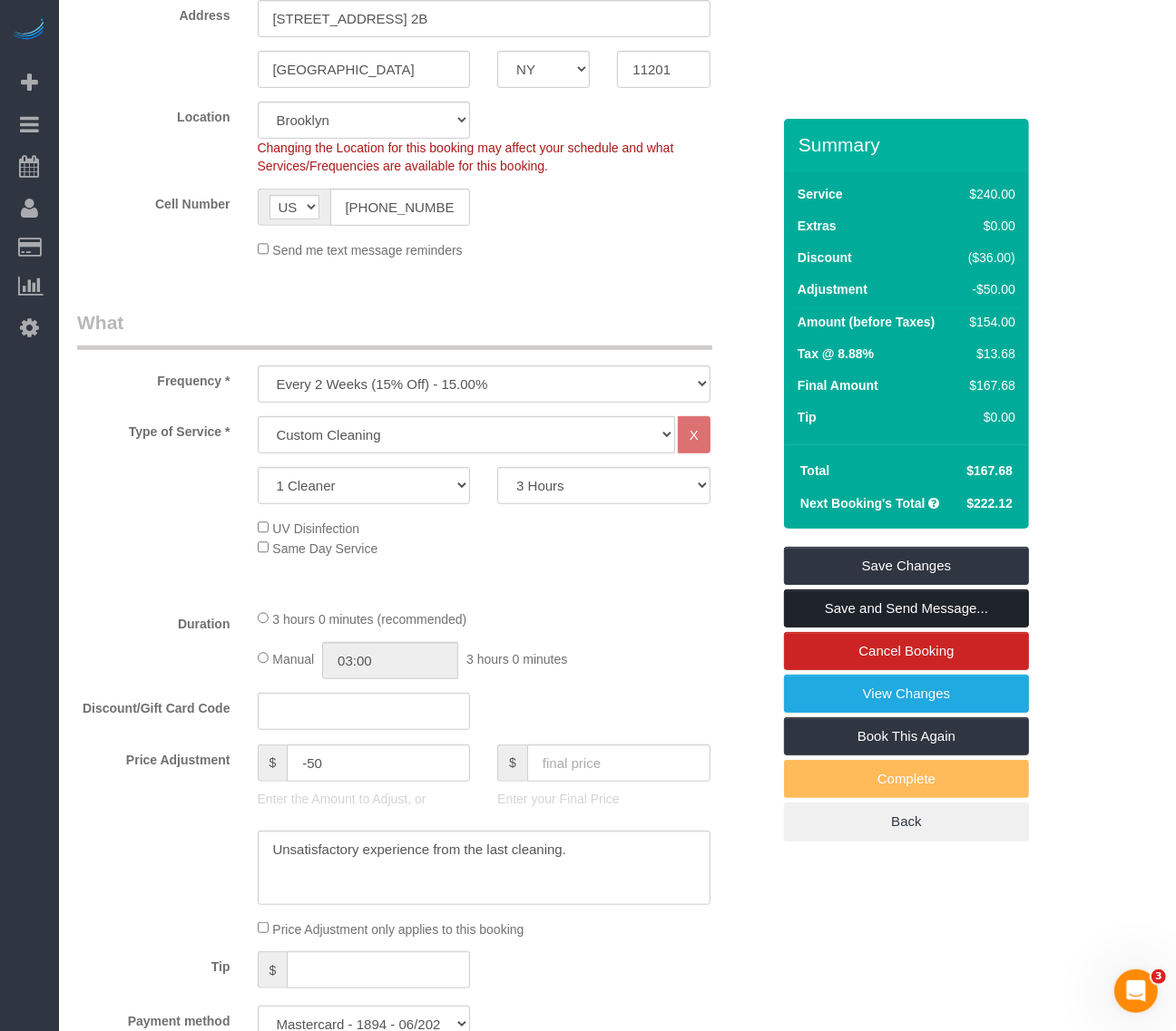
click at [892, 590] on link "Save and Send Message..." at bounding box center [906, 609] width 245 height 38
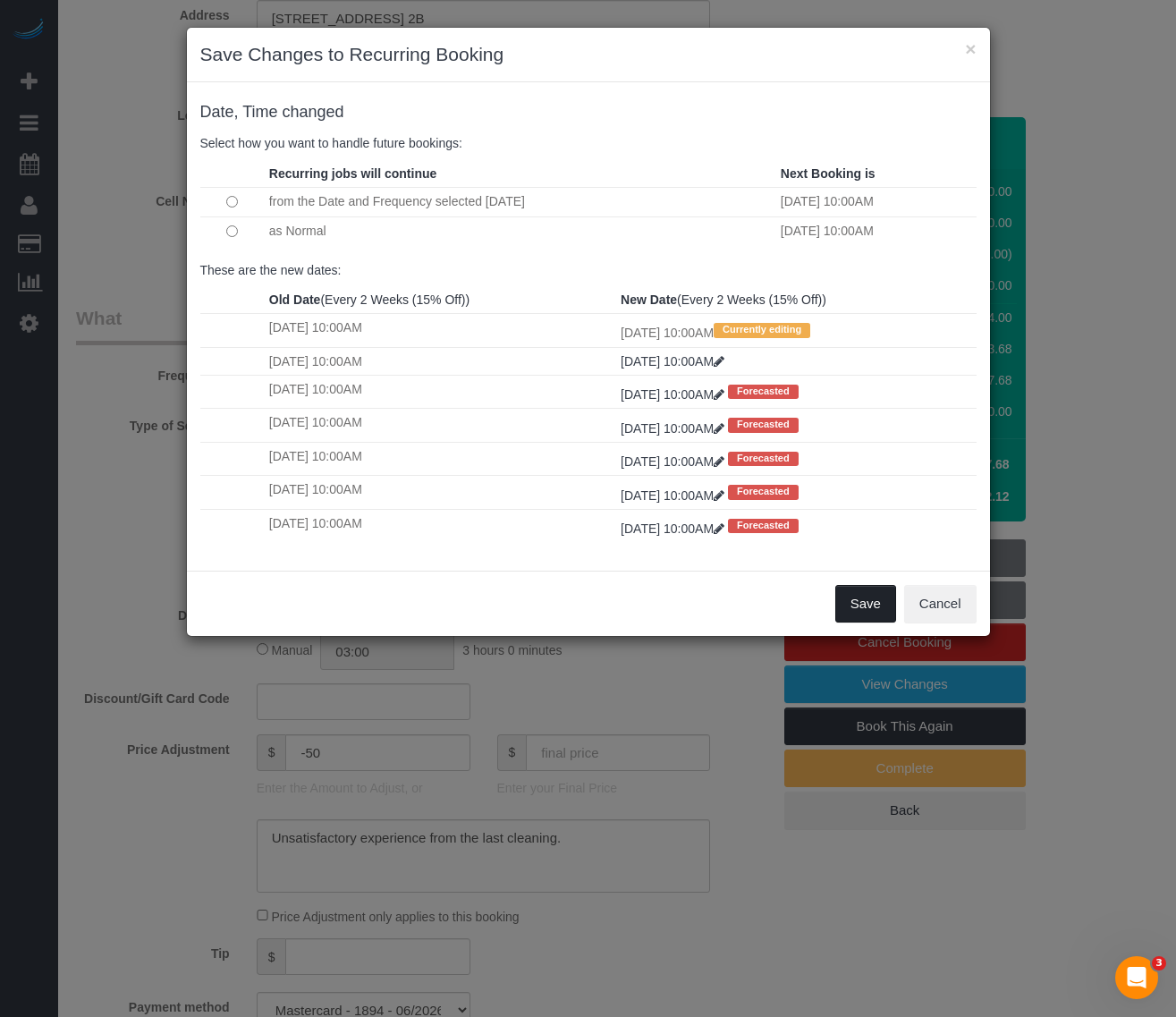
click at [865, 612] on button "Save" at bounding box center [865, 604] width 61 height 37
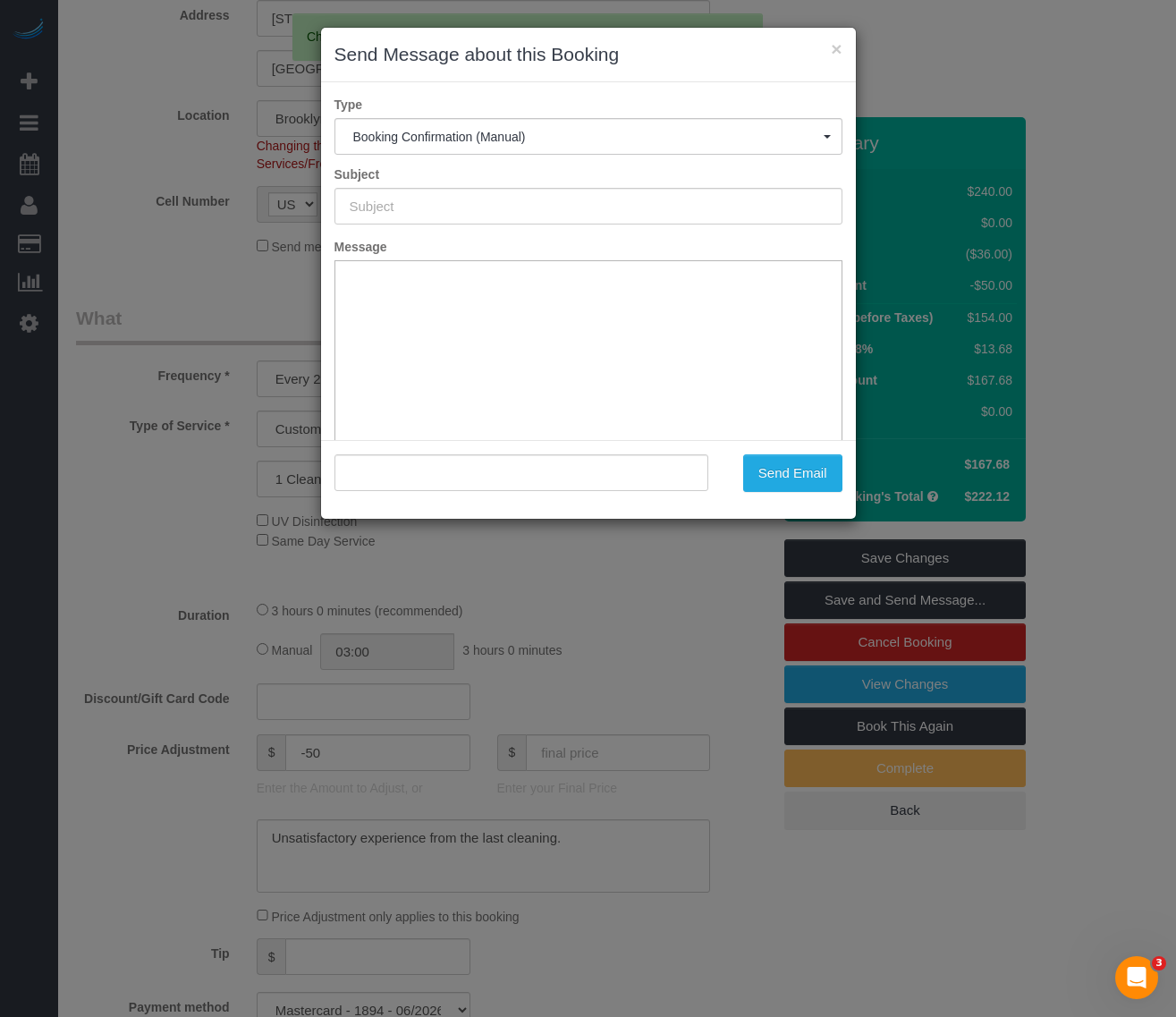
type input "Cleaning Confirmed for 08/30/2025 at 10:00am"
type input ""Paul Teitelbaum" <paul.teitelbaum@live.com>"
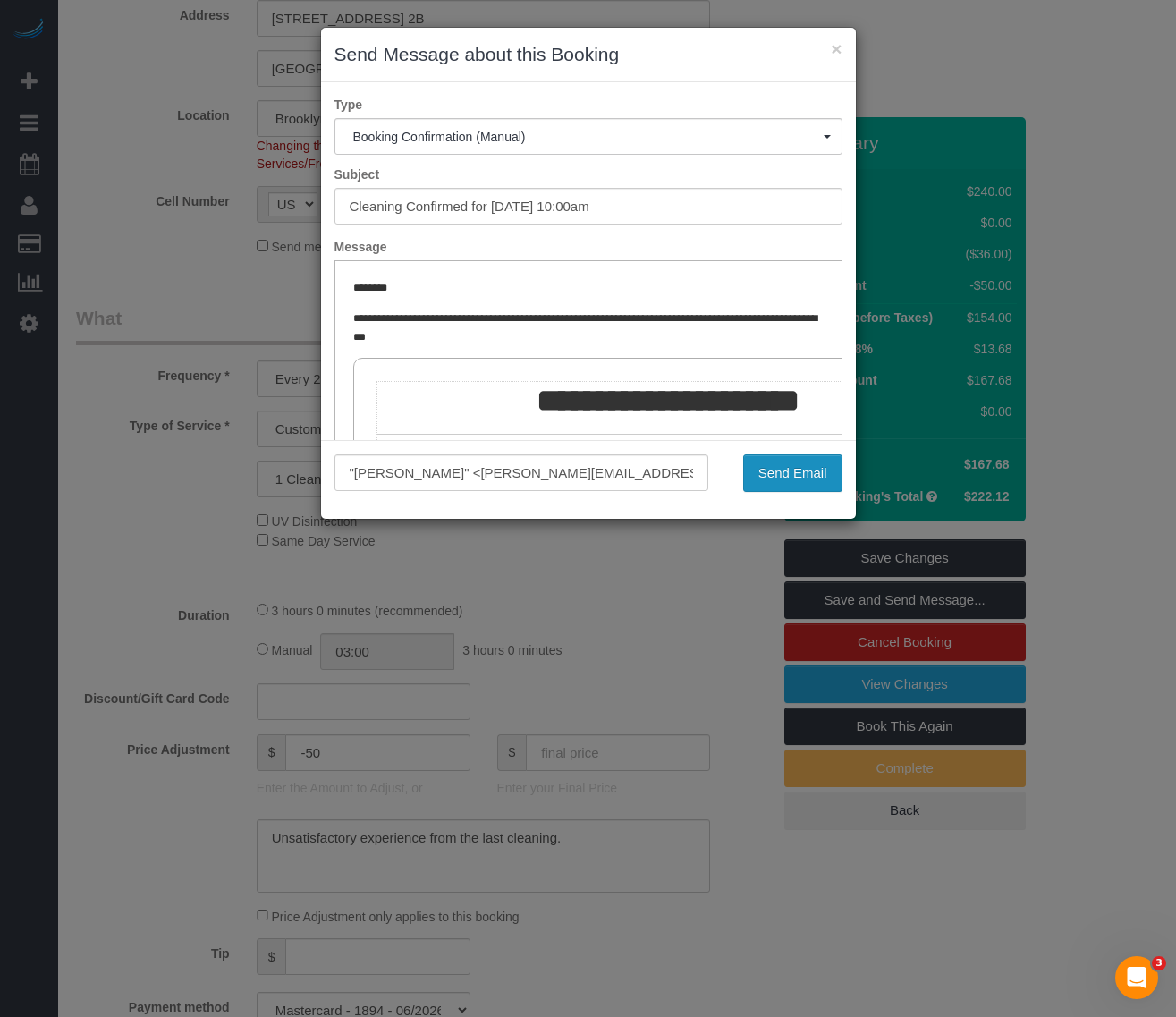
click at [785, 473] on button "Send Email" at bounding box center [793, 474] width 100 height 37
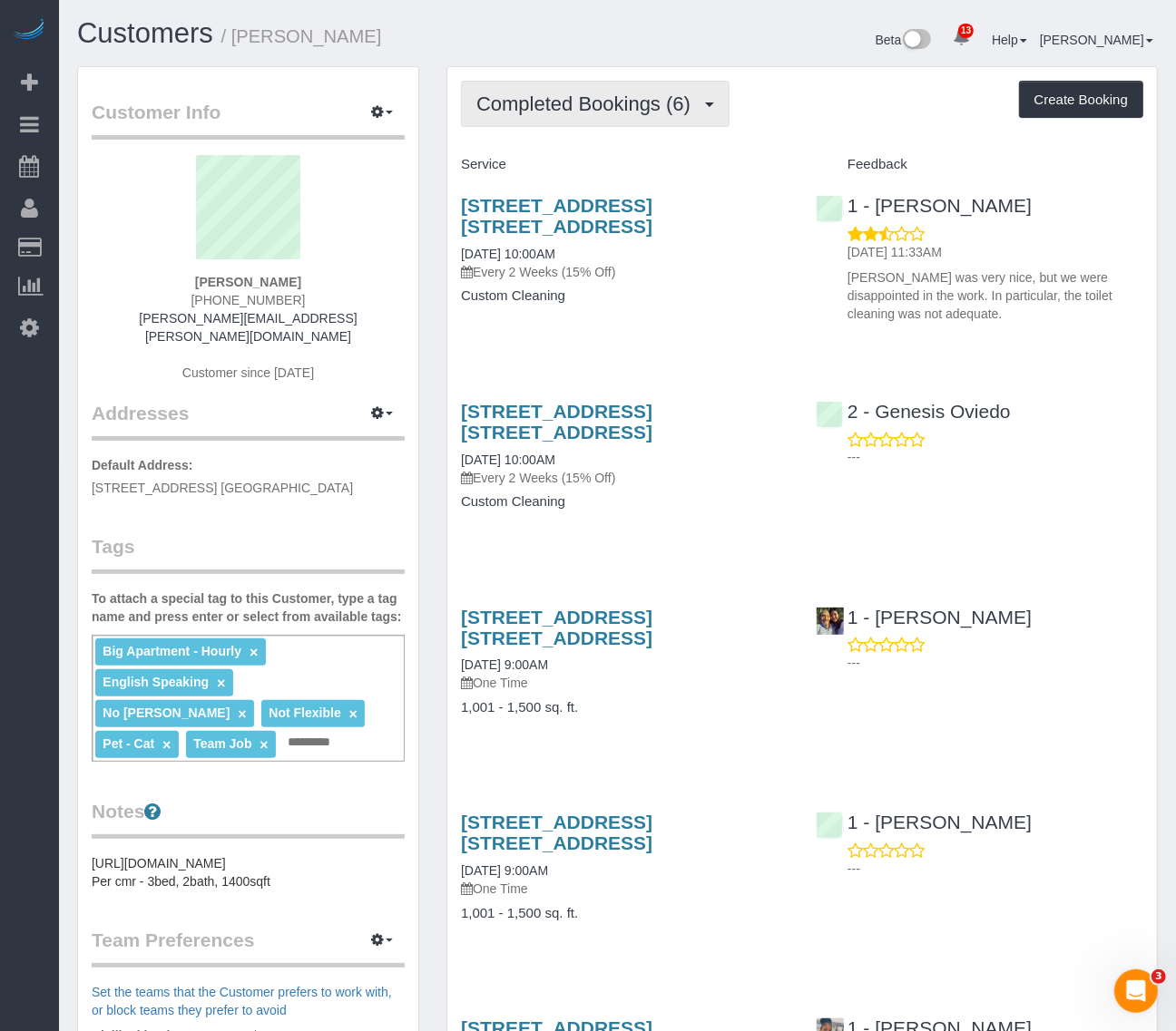
click at [631, 80] on button "Completed Bookings (6)" at bounding box center [596, 103] width 268 height 46
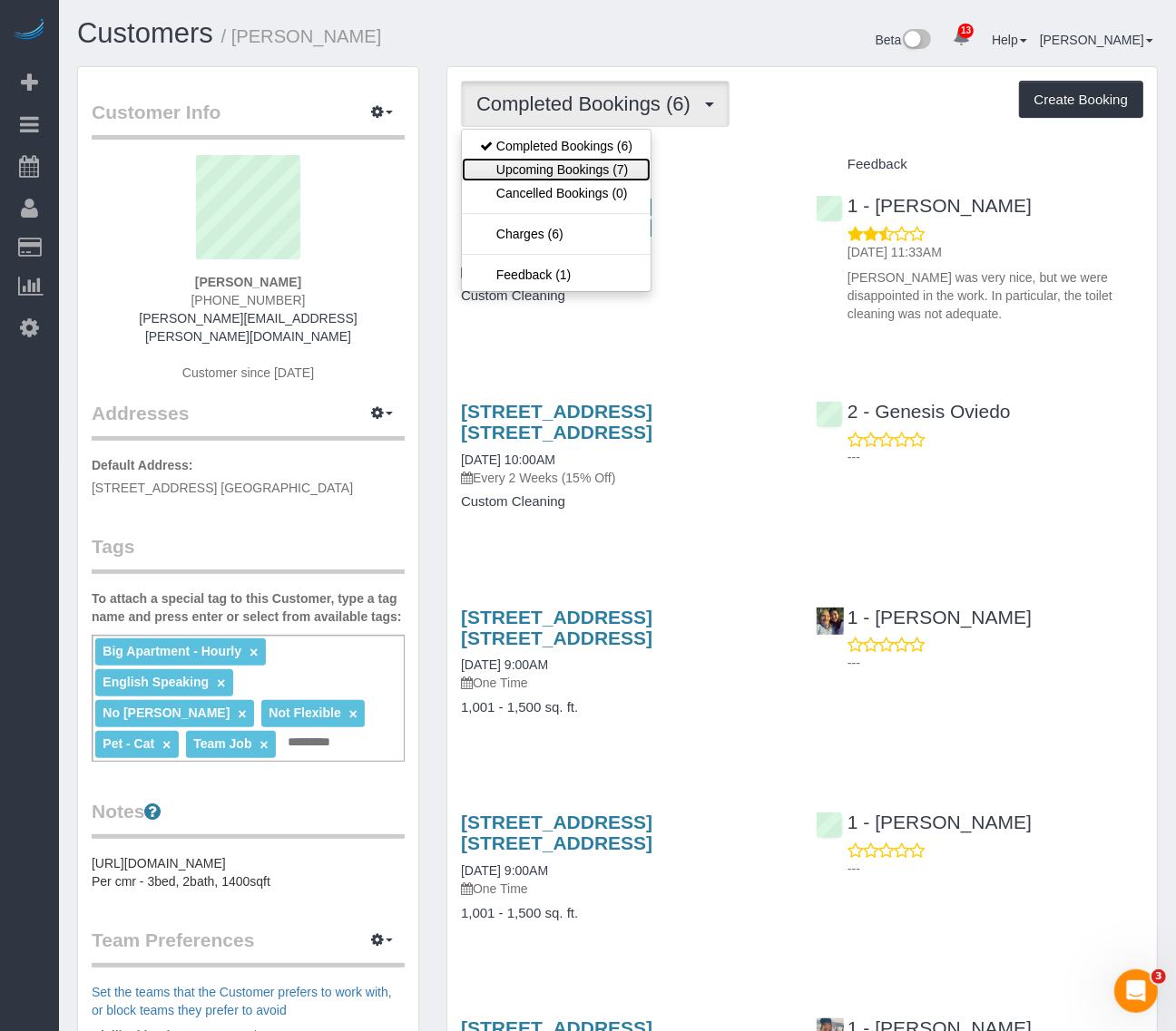
click at [583, 164] on link "Upcoming Bookings (7)" at bounding box center [557, 169] width 189 height 24
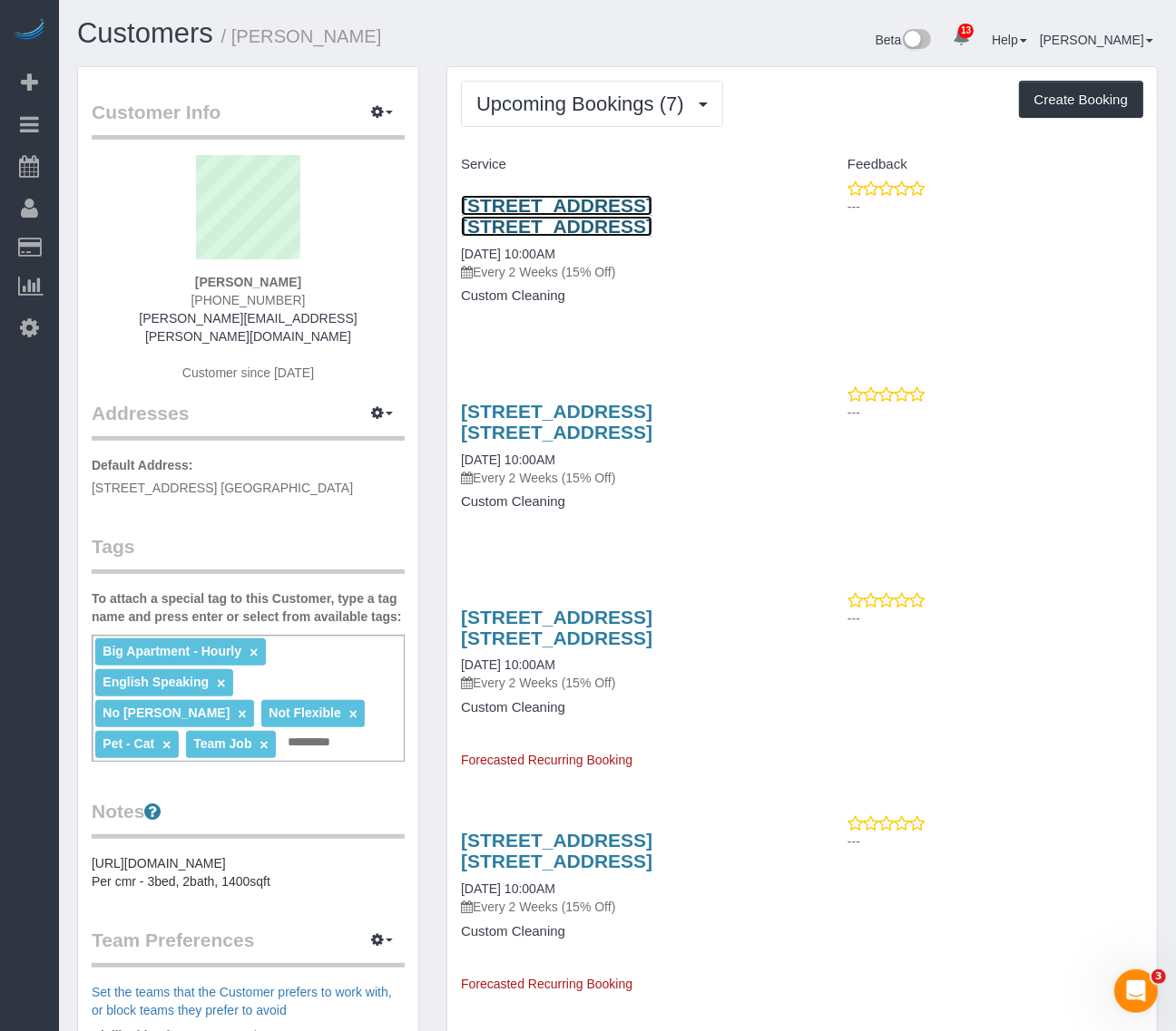
click at [561, 199] on link "[STREET_ADDRESS] [STREET_ADDRESS]" at bounding box center [557, 215] width 192 height 42
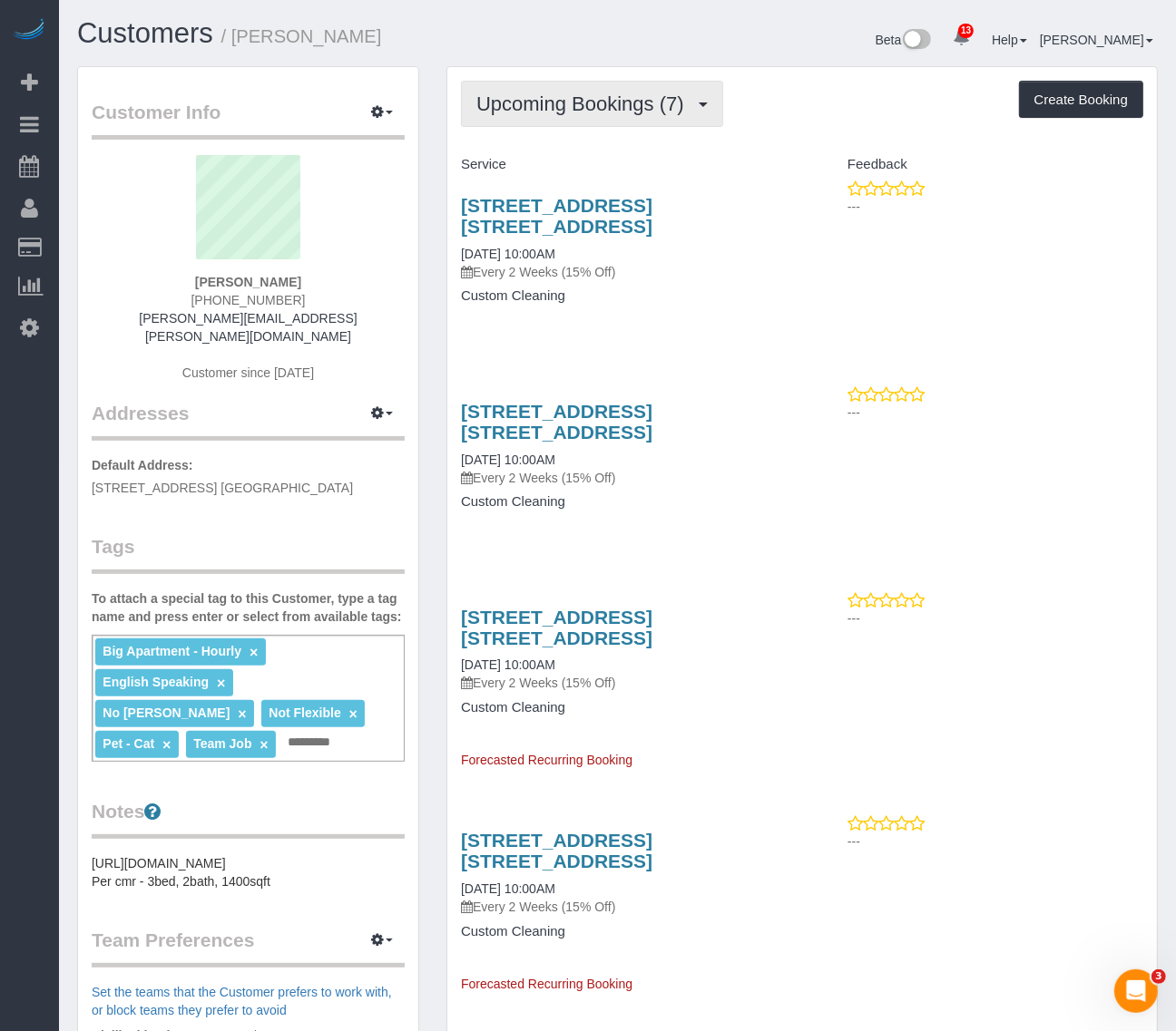
click at [619, 97] on span "Upcoming Bookings (7)" at bounding box center [584, 104] width 216 height 23
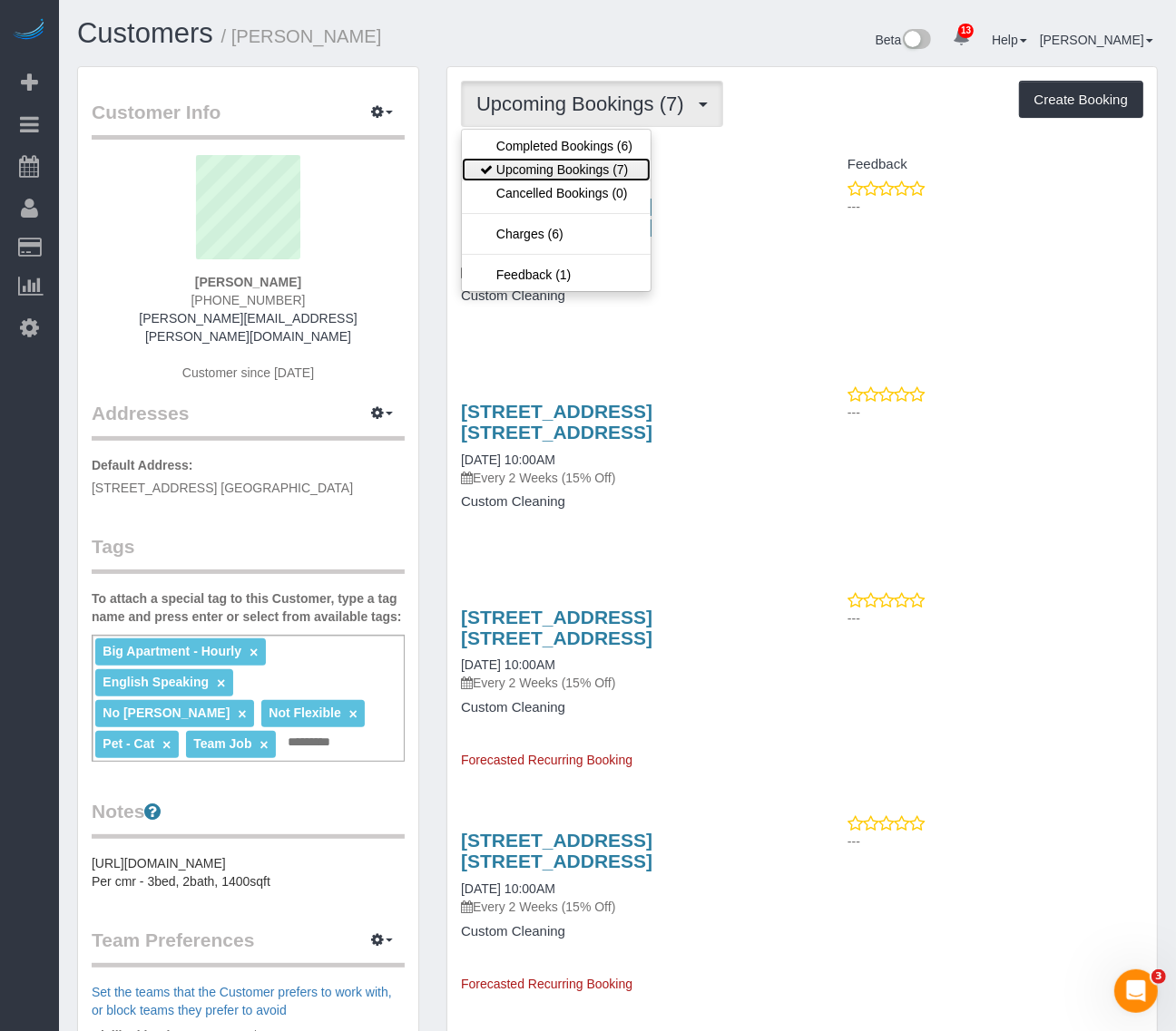
click at [586, 169] on link "Upcoming Bookings (7)" at bounding box center [557, 169] width 189 height 24
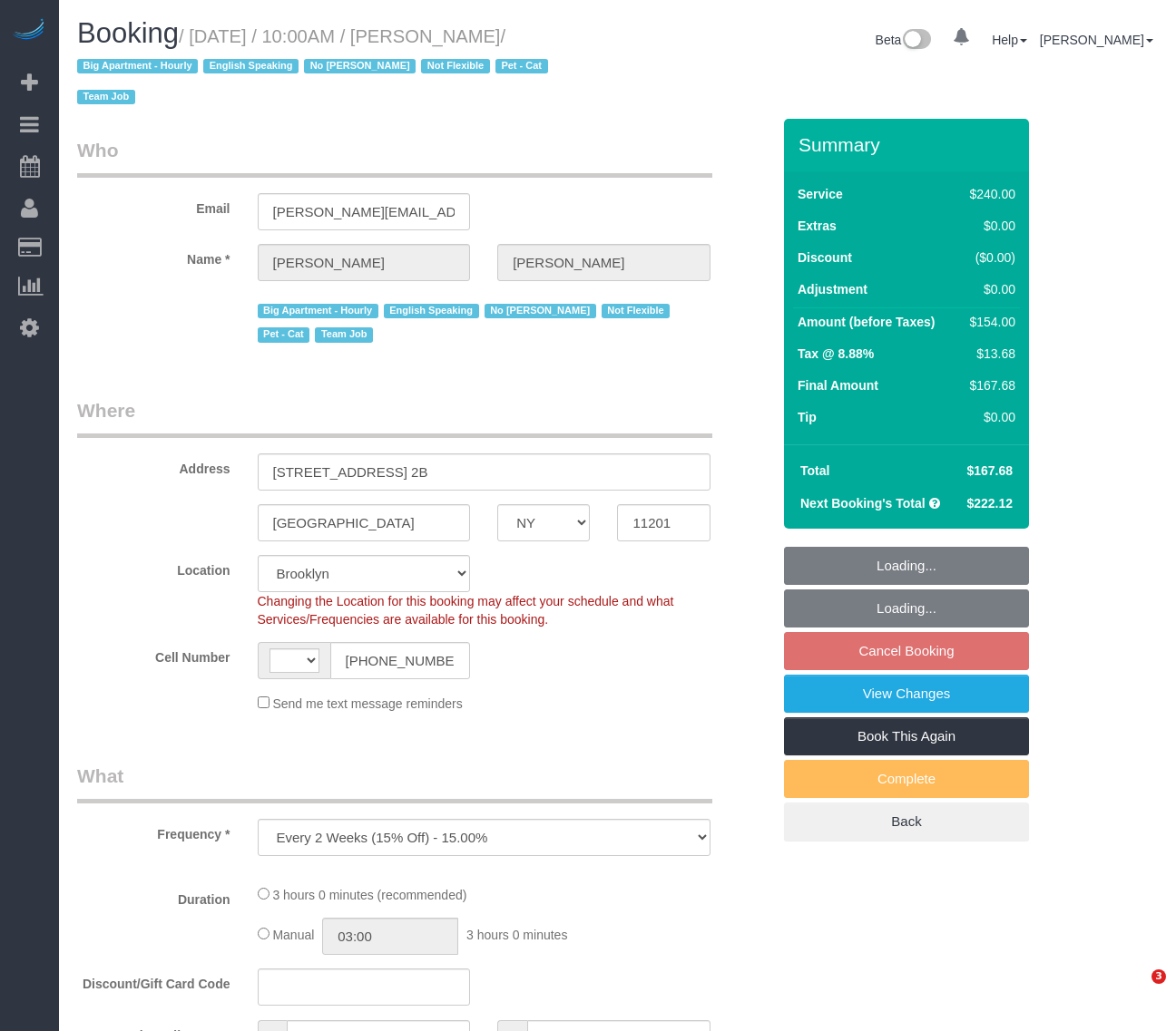
select select "NY"
select select "180"
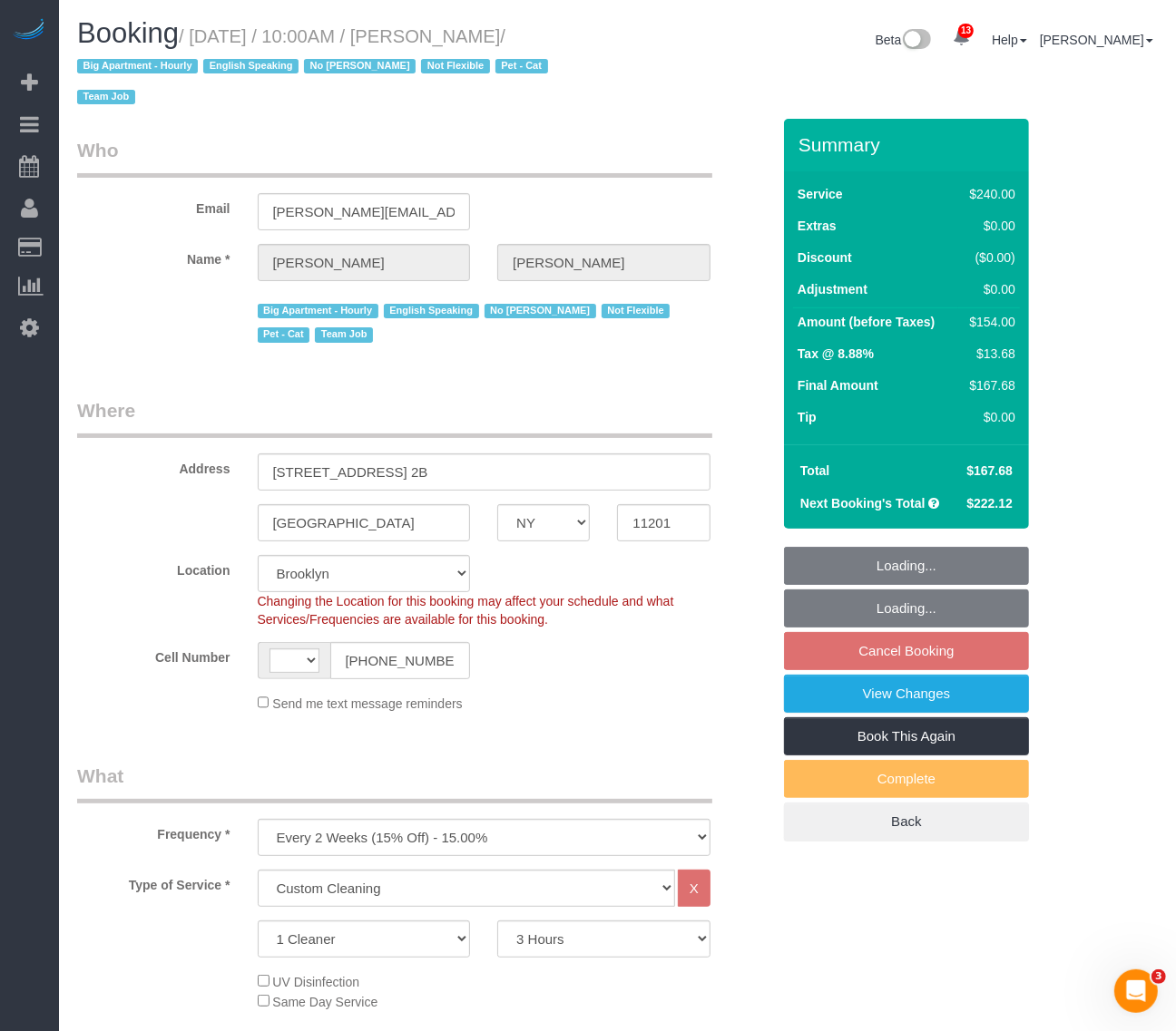
select select "object:646"
select select "string:US"
select select "spot3"
select select "number:89"
select select "number:90"
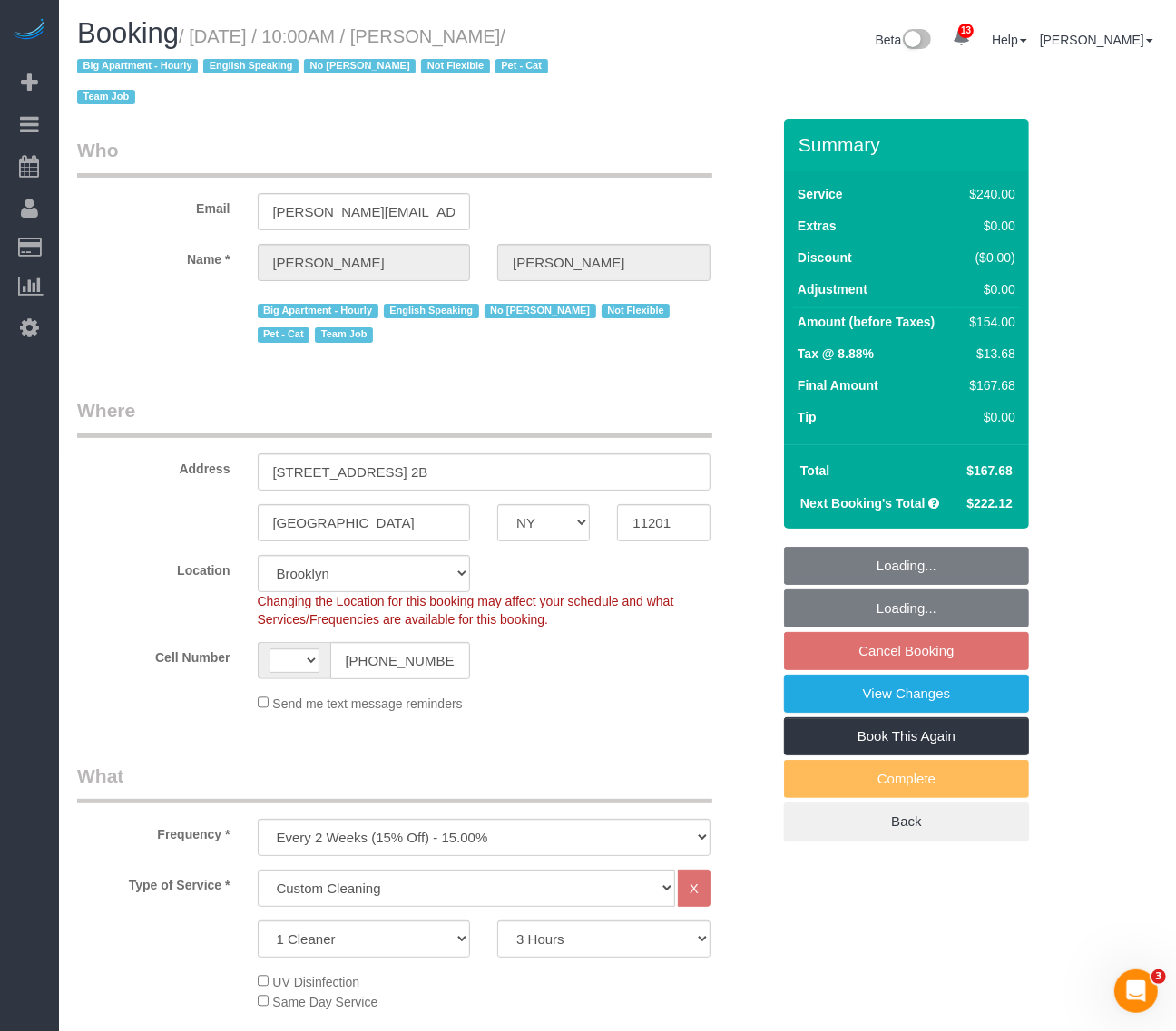
select select "number:14"
select select "number:5"
select select "string:stripe-pm_1Ro8Hr4VGloSiKo7kqJISDBj"
drag, startPoint x: 197, startPoint y: 34, endPoint x: 563, endPoint y: 30, distance: 366.0
click at [554, 30] on small "/ August 30, 2025 / 10:00AM / Paul Teitelbaum / Big Apartment - Hourly English …" at bounding box center [316, 67] width 476 height 81
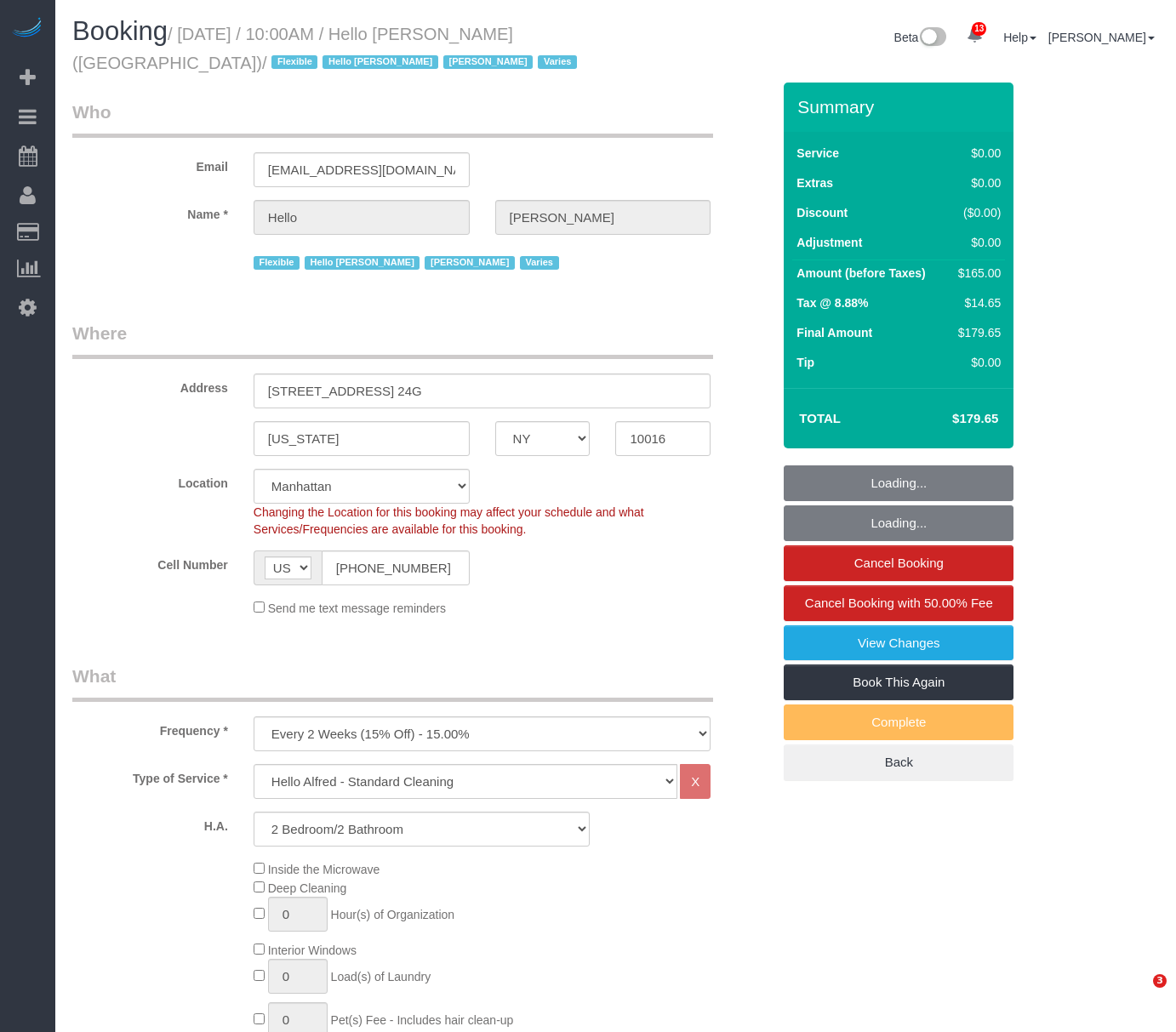
select select "NY"
select select "4"
select select "spot1"
select select "number:89"
select select "number:90"
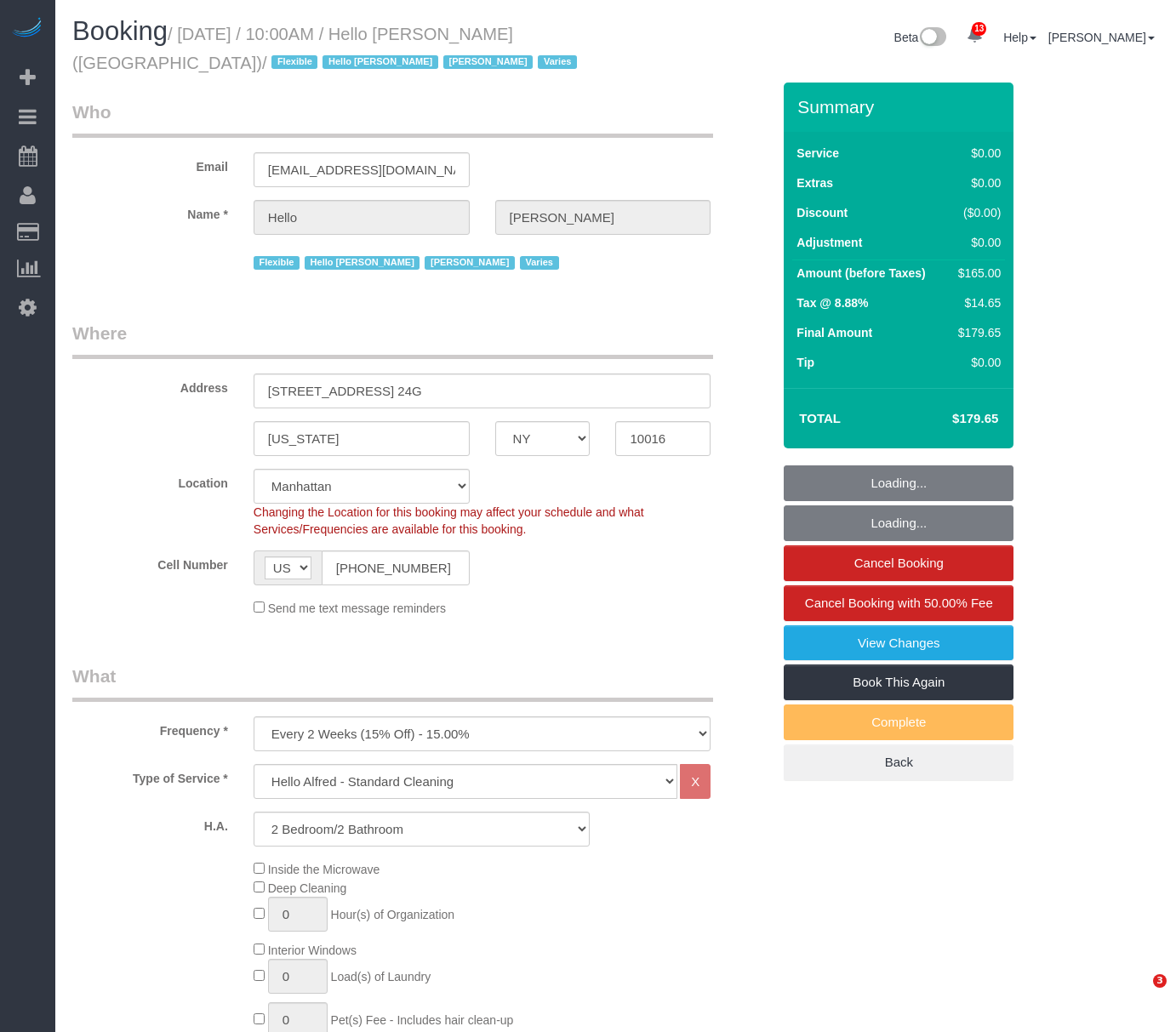
select select "number:15"
select select "number:6"
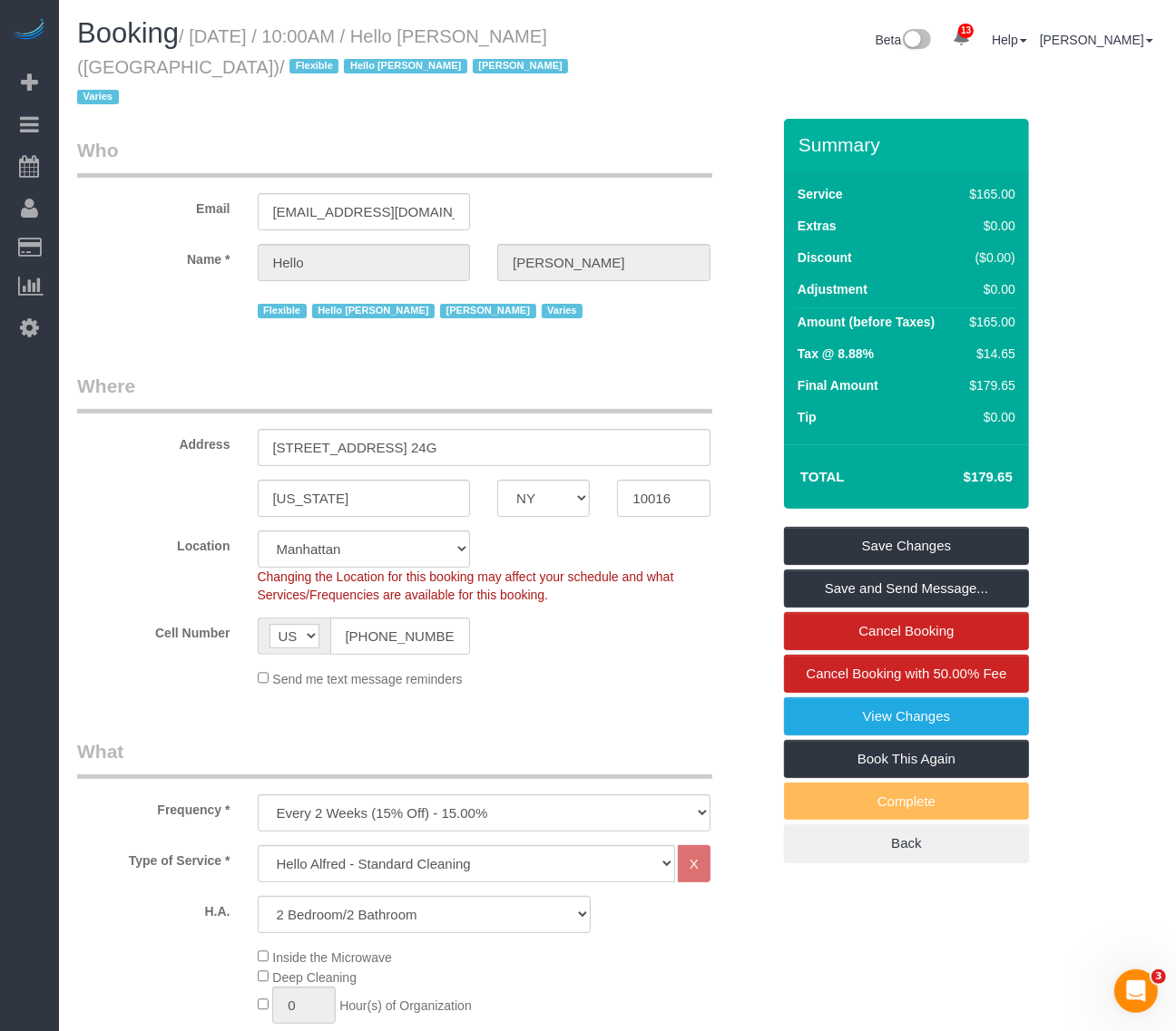
click at [677, 28] on div "Beta 13 Your Notifications You have 0 alerts × You have 5 to charge for 08/20/2…" at bounding box center [895, 42] width 554 height 48
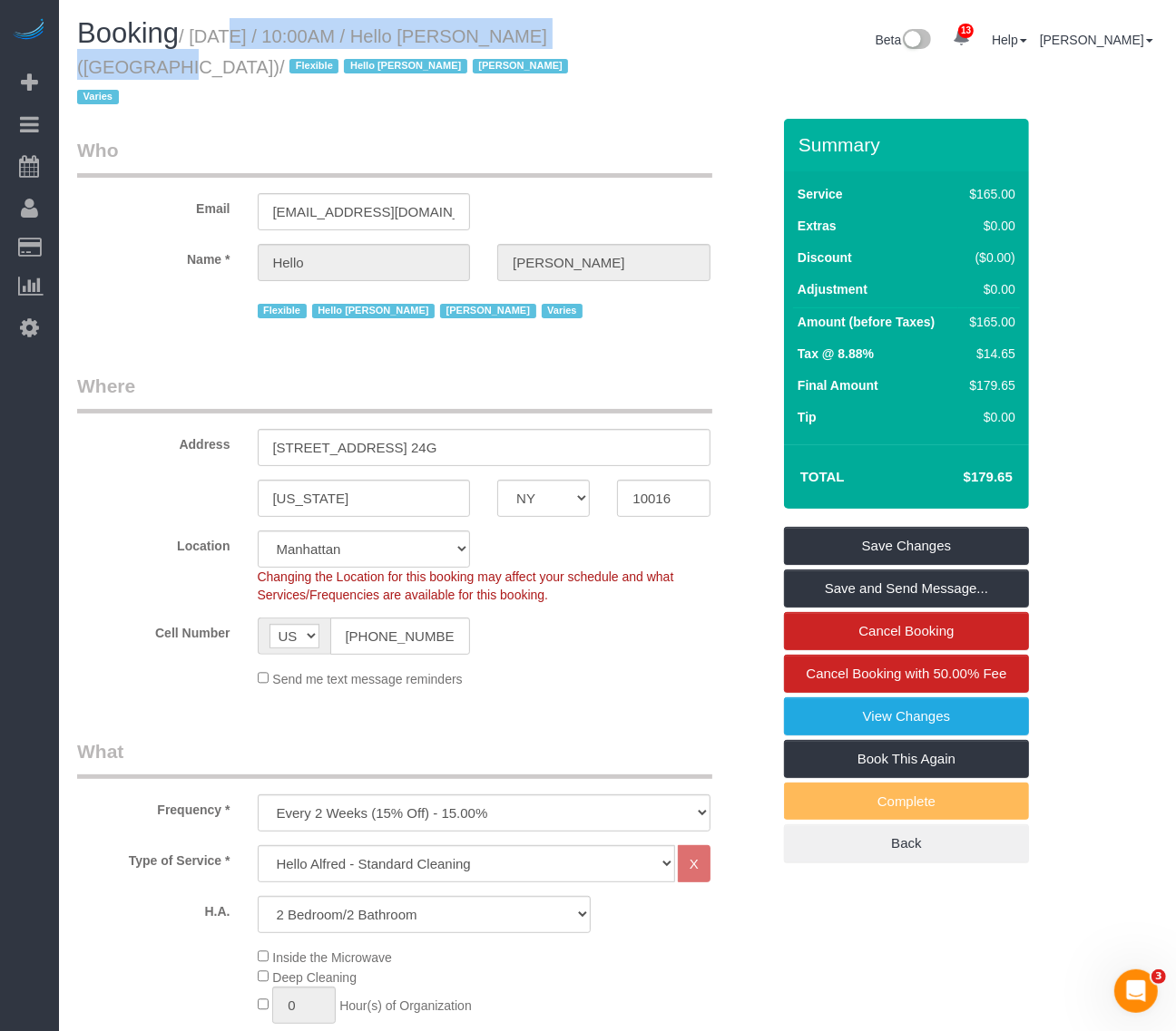
drag, startPoint x: 195, startPoint y: 33, endPoint x: 581, endPoint y: 43, distance: 386.1
click at [574, 43] on small "/ August 21, 2025 / 10:00AM / Hello Alfred (NYC) / Flexible Hello Alfred Jacky …" at bounding box center [325, 67] width 496 height 81
copy small "August 21, 2025 / 10:00AM / Hello Alfred (NYC)"
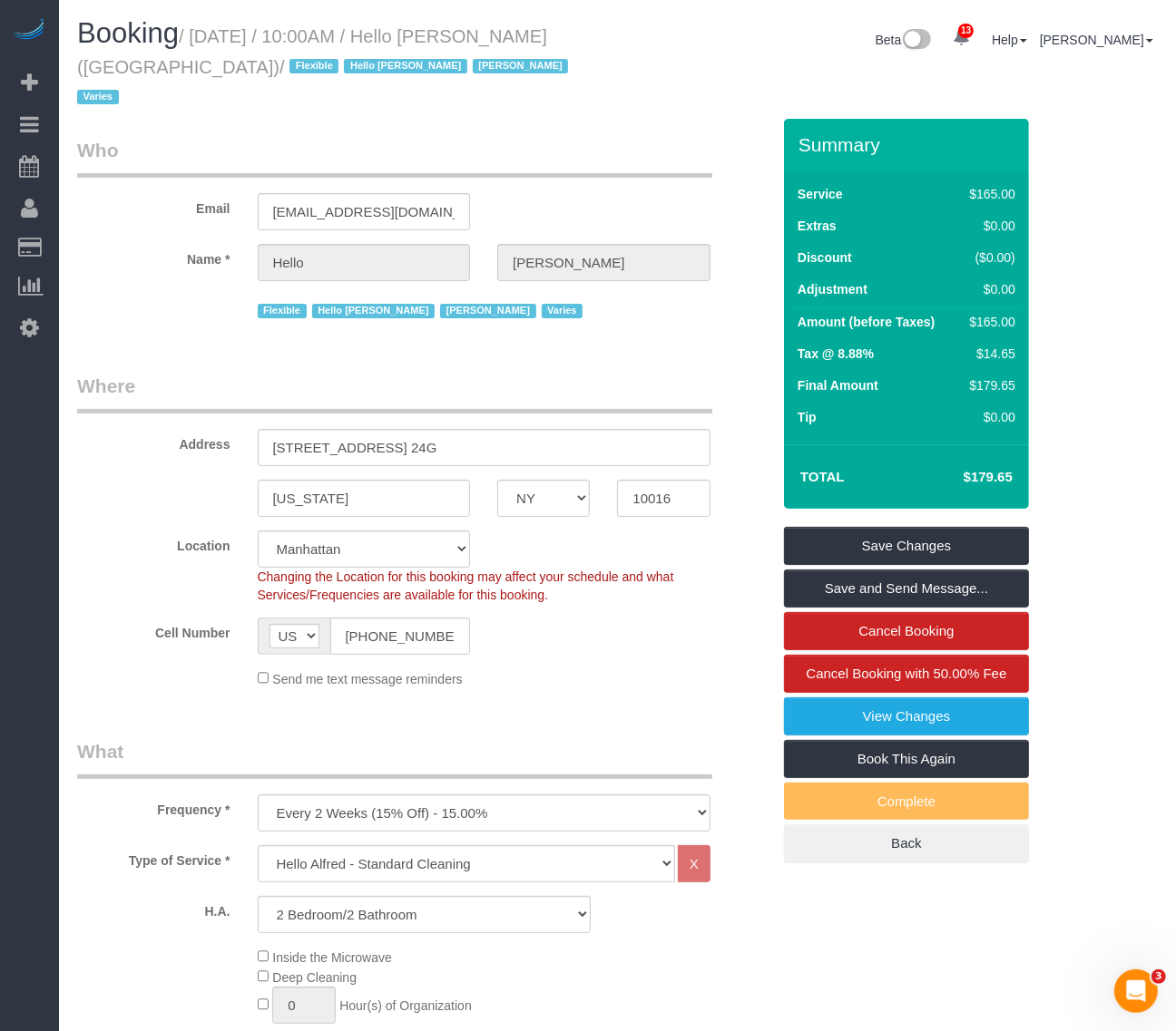
drag, startPoint x: 406, startPoint y: 2, endPoint x: 457, endPoint y: 23, distance: 55.2
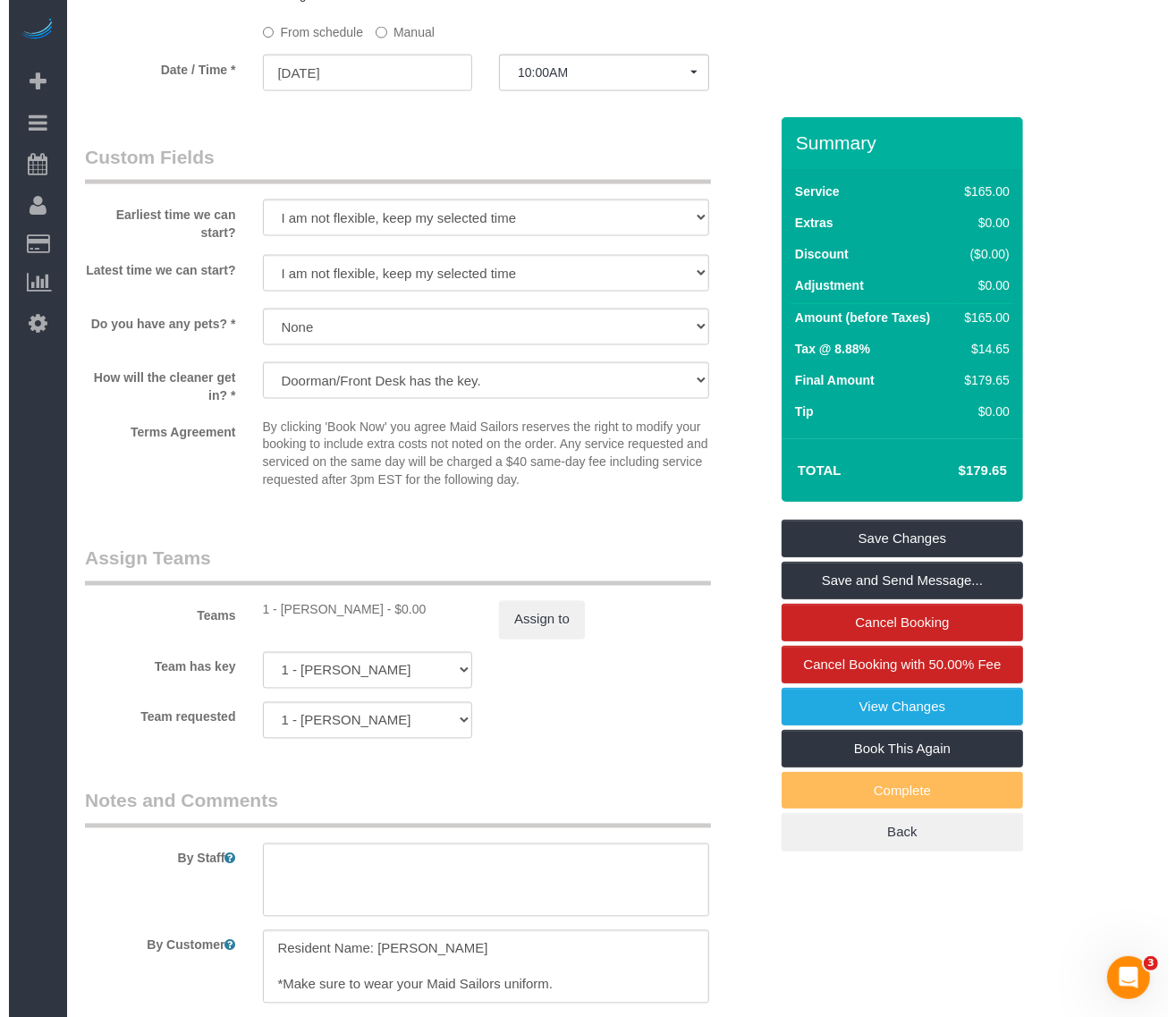
scroll to position [1902, 0]
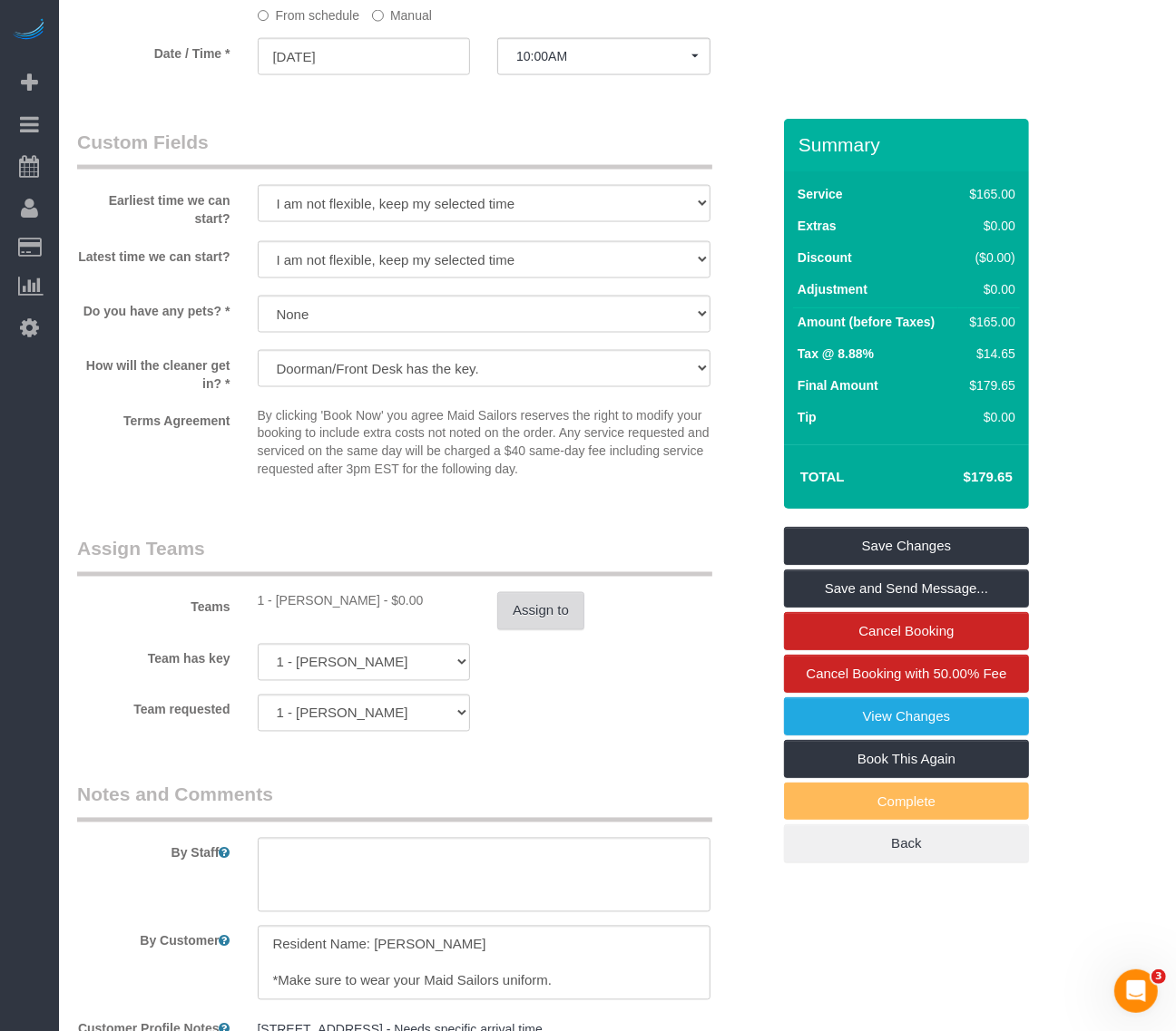
click at [527, 593] on button "Assign to" at bounding box center [541, 611] width 87 height 38
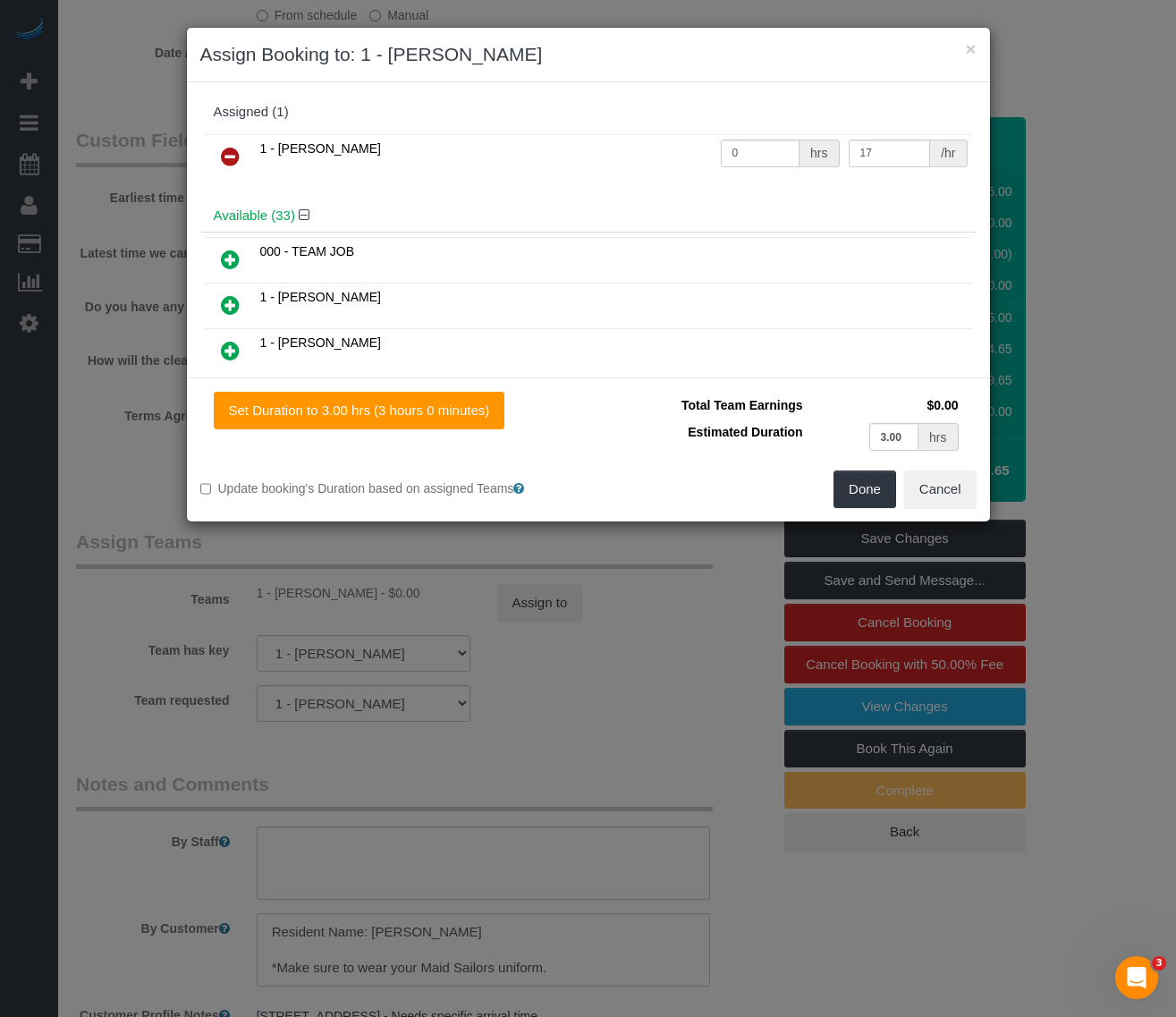
click at [225, 145] on icon at bounding box center [230, 156] width 19 height 21
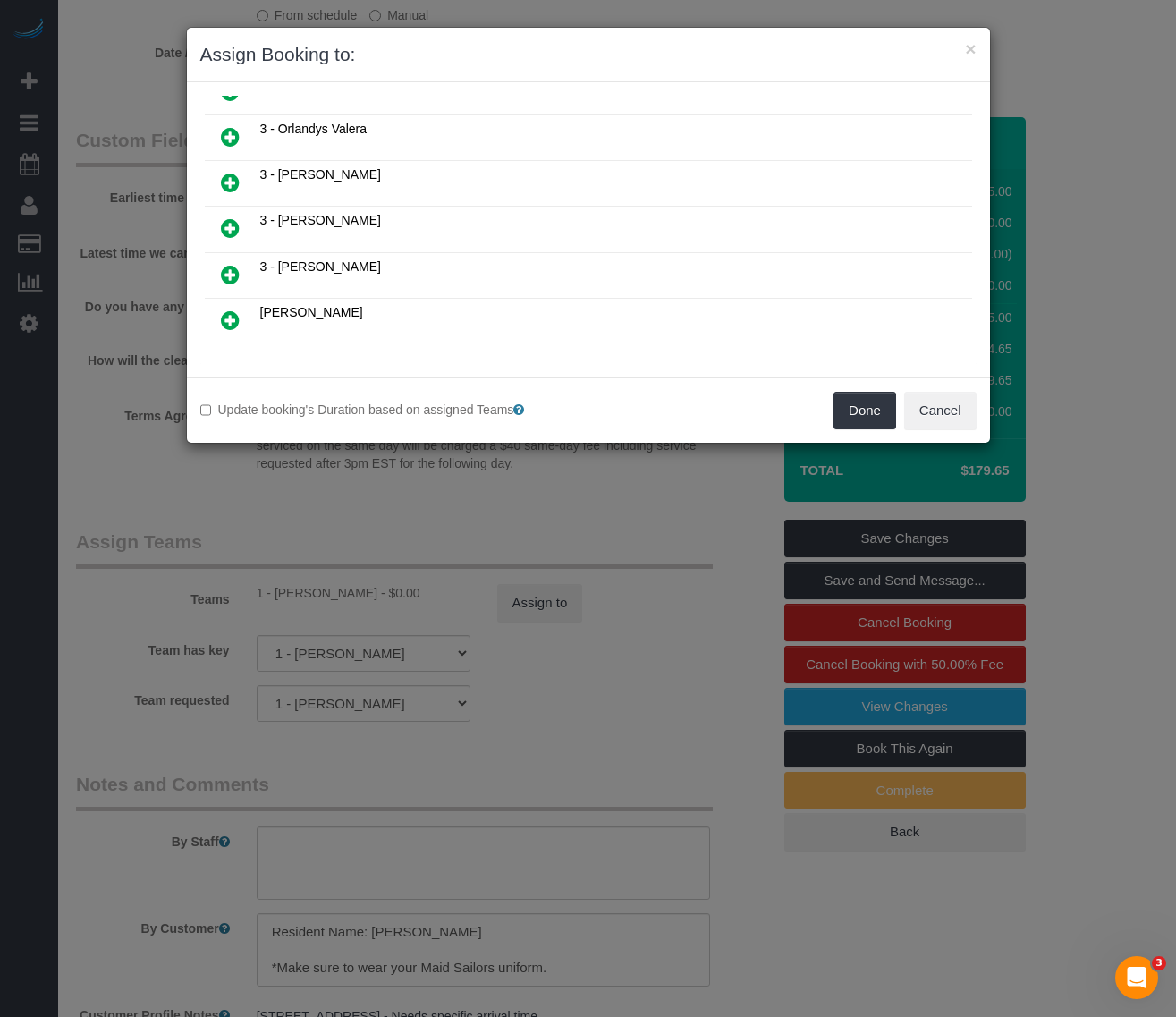
scroll to position [1440, 0]
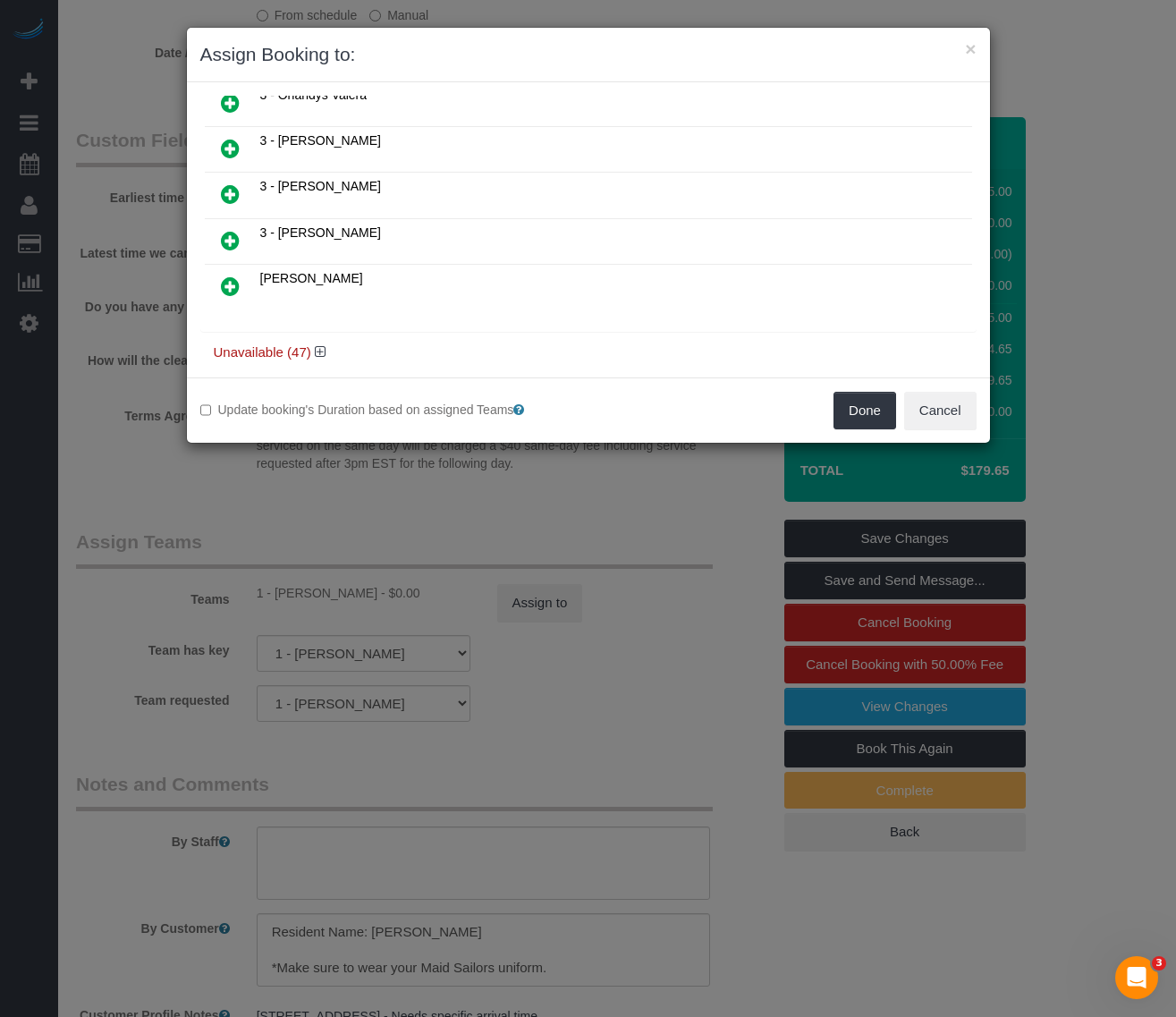
click at [248, 345] on h4 "Unavailable (47)" at bounding box center [588, 352] width 749 height 15
drag, startPoint x: 315, startPoint y: 327, endPoint x: 327, endPoint y: 327, distance: 12.0
click at [315, 345] on icon at bounding box center [321, 351] width 11 height 13
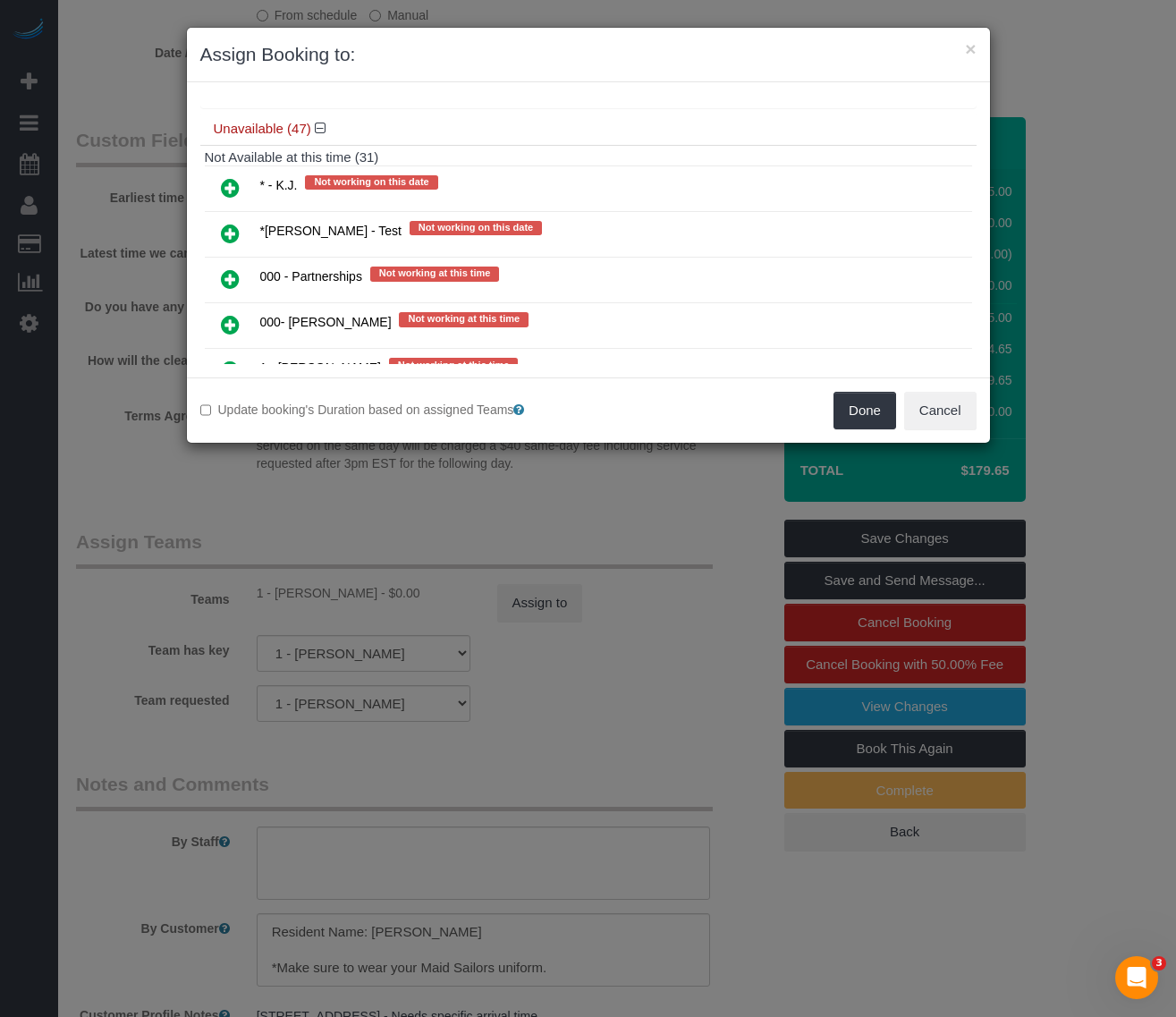
scroll to position [3628, 0]
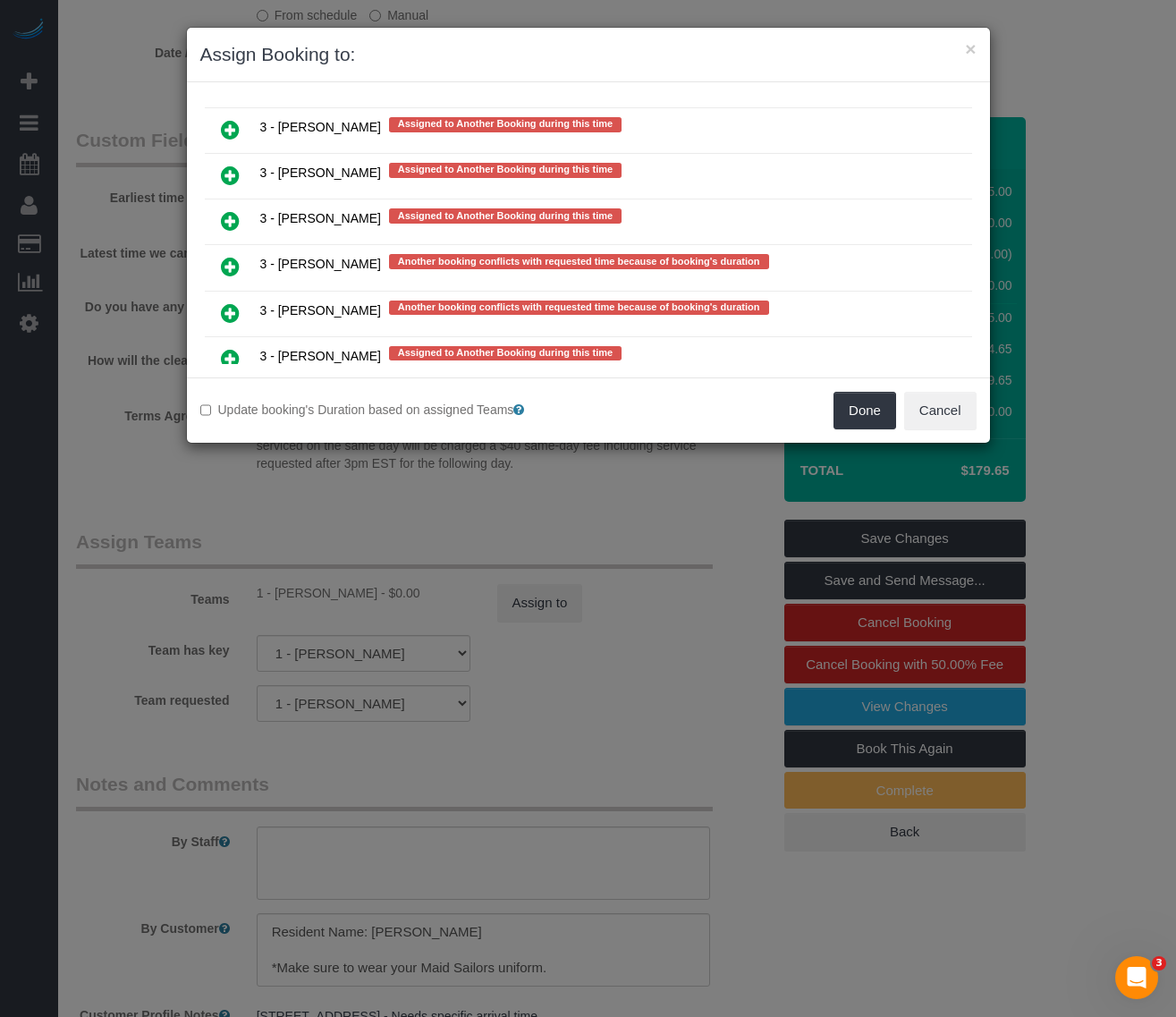
click at [228, 348] on icon at bounding box center [230, 358] width 19 height 21
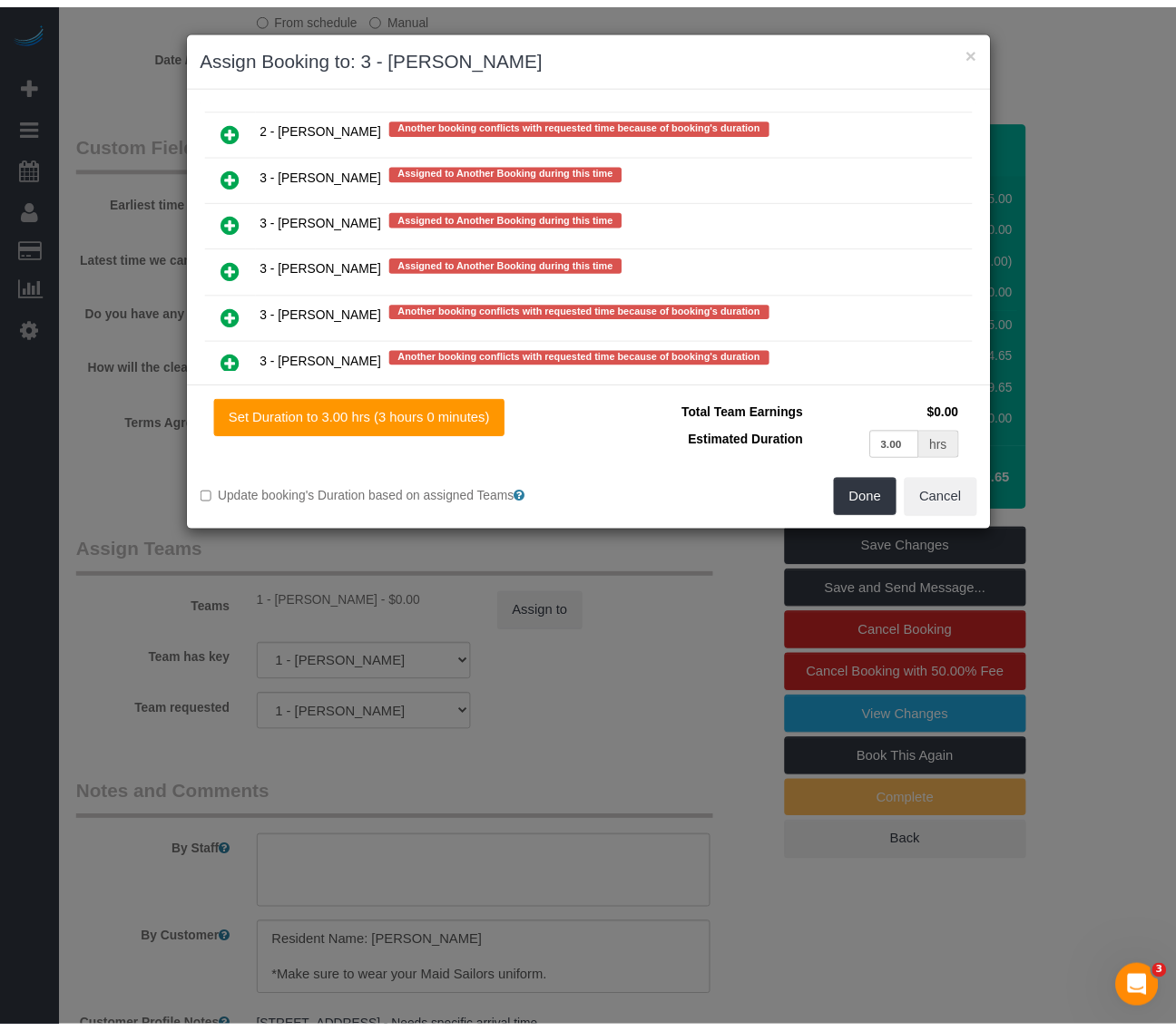
scroll to position [3675, 0]
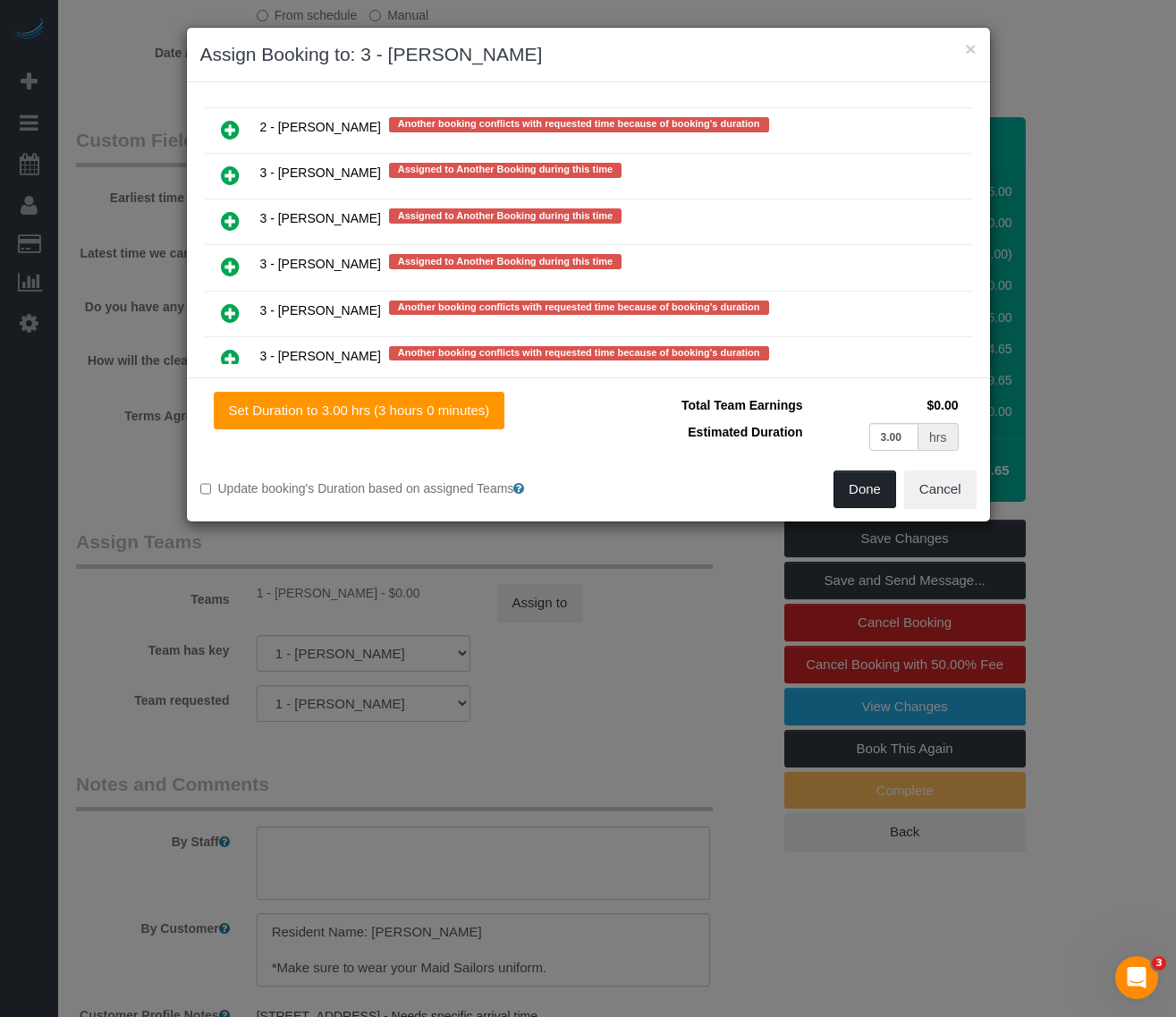
click at [859, 493] on button "Done" at bounding box center [865, 489] width 62 height 37
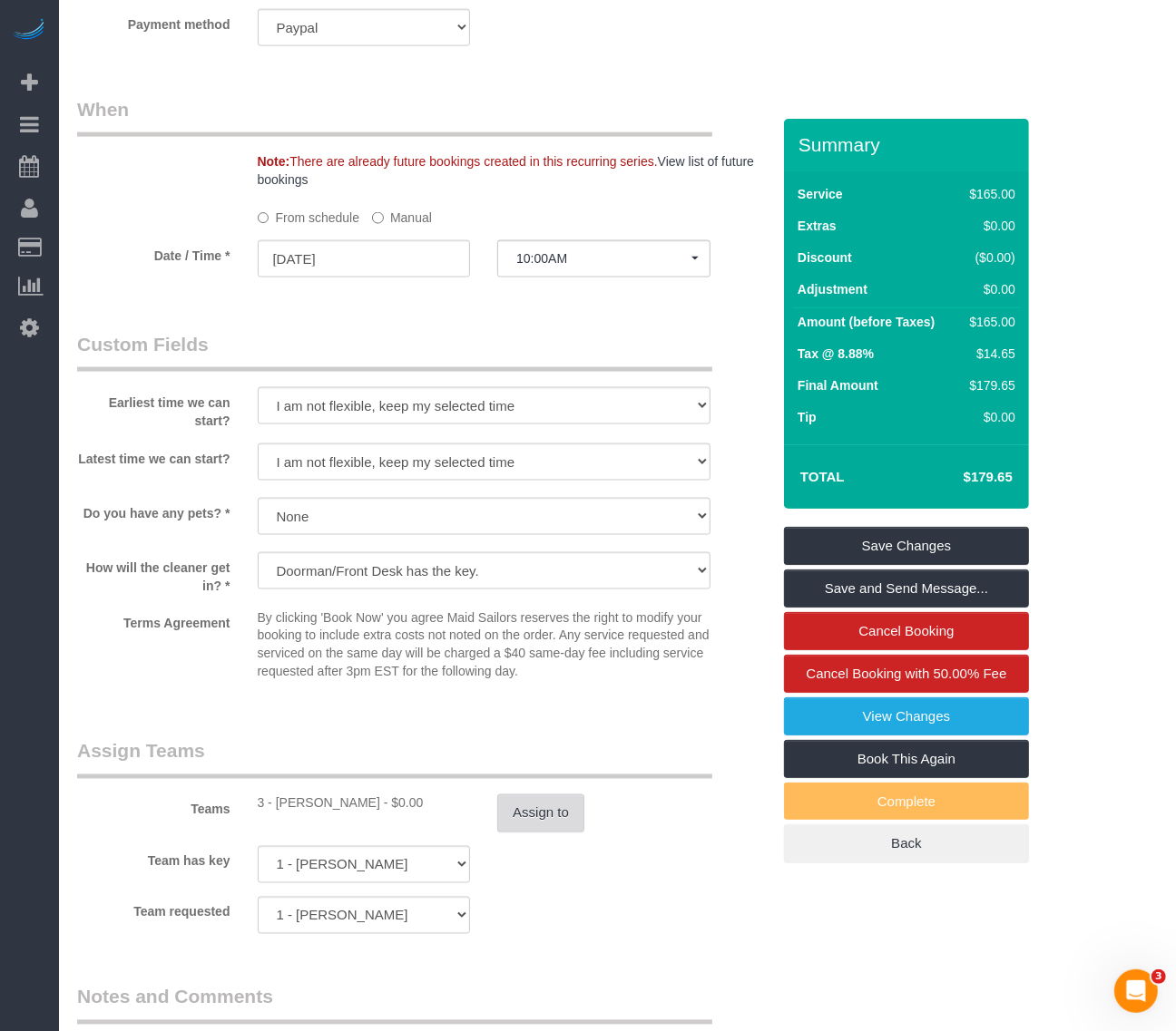
scroll to position [1701, 0]
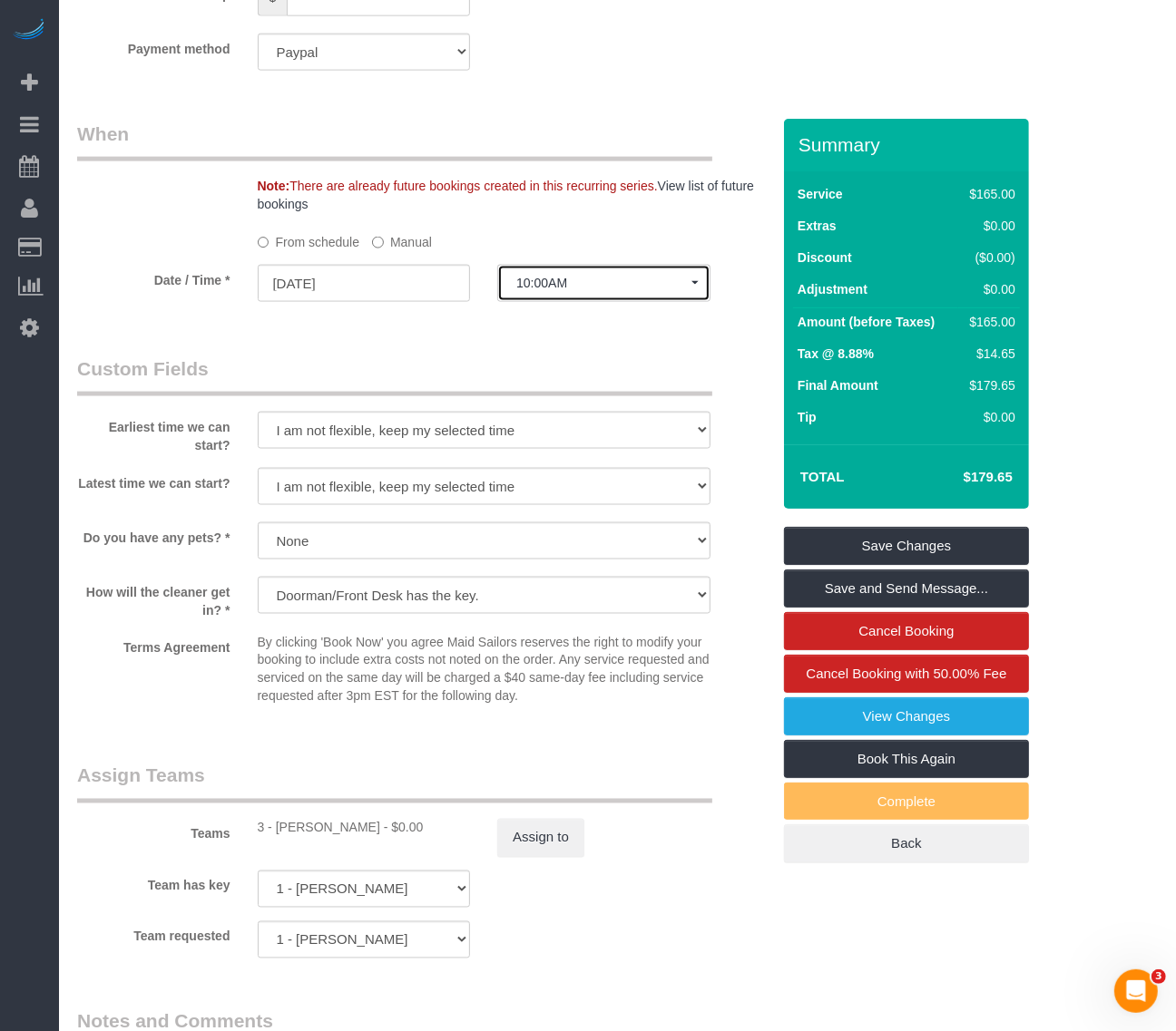
drag, startPoint x: 649, startPoint y: 238, endPoint x: 632, endPoint y: 249, distance: 20.2
click at [649, 265] on button "10:00AM" at bounding box center [604, 283] width 214 height 37
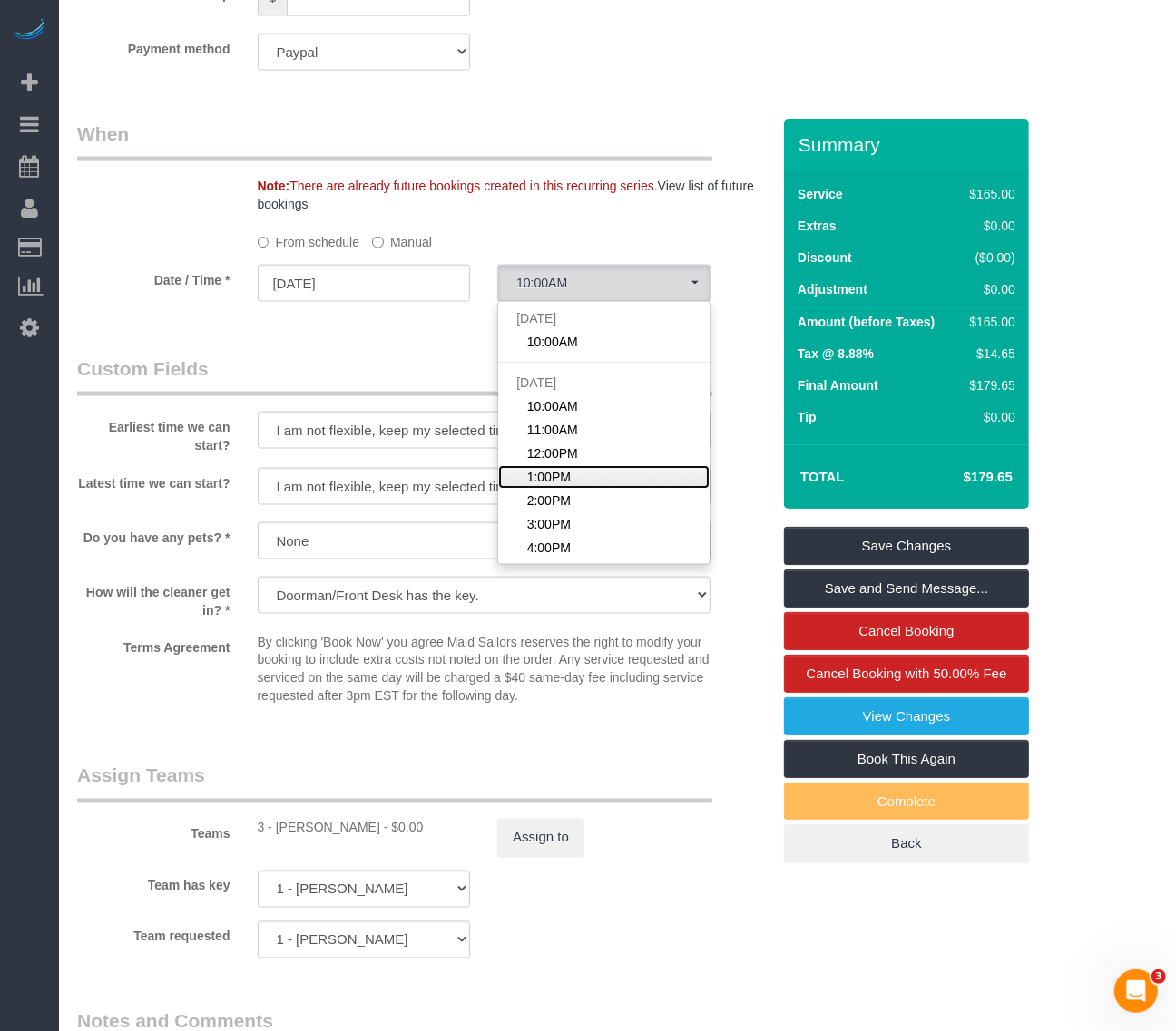
click at [549, 468] on span "1:00PM" at bounding box center [549, 476] width 43 height 18
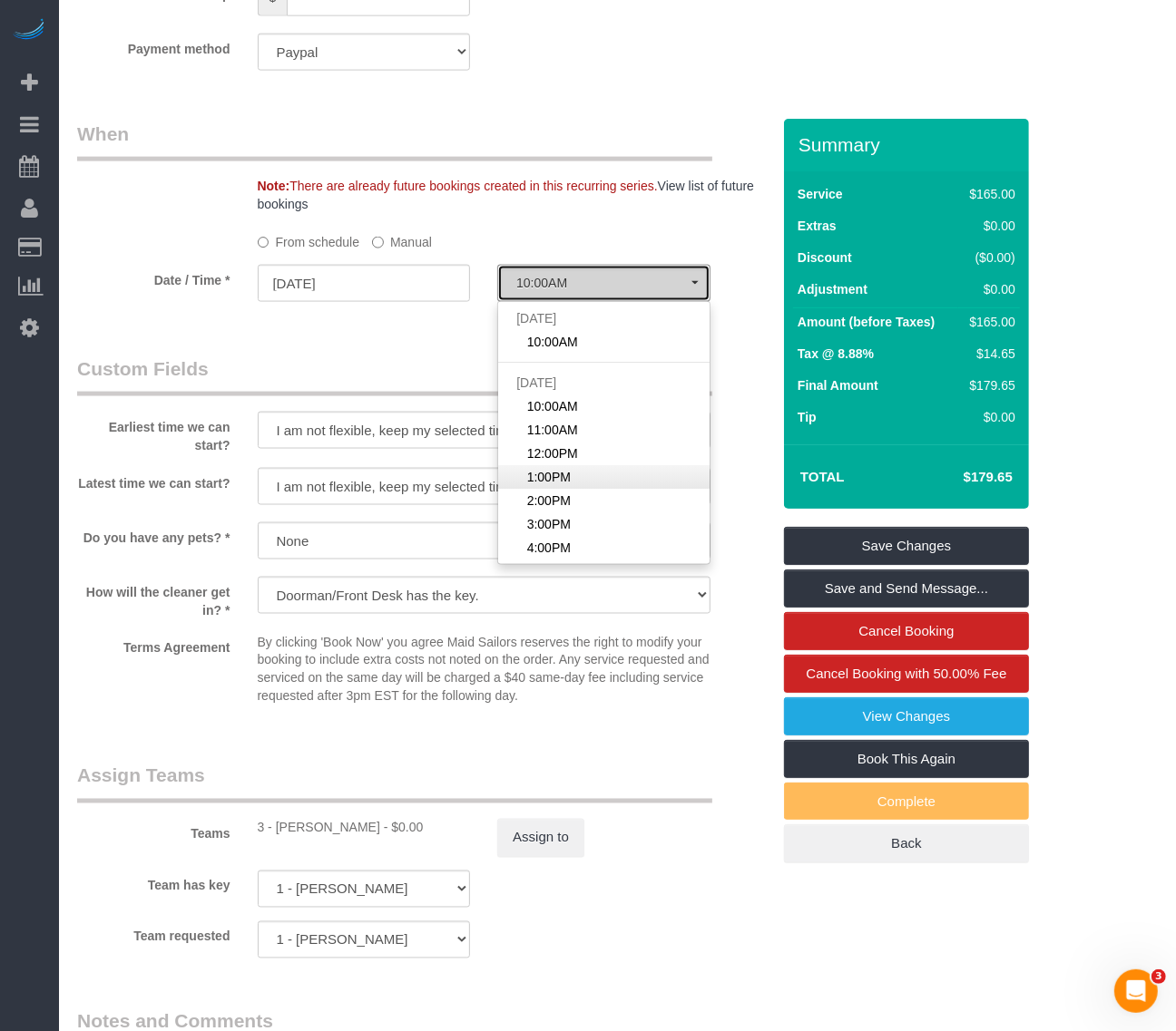
select select "spot5"
type input "08/22/2025"
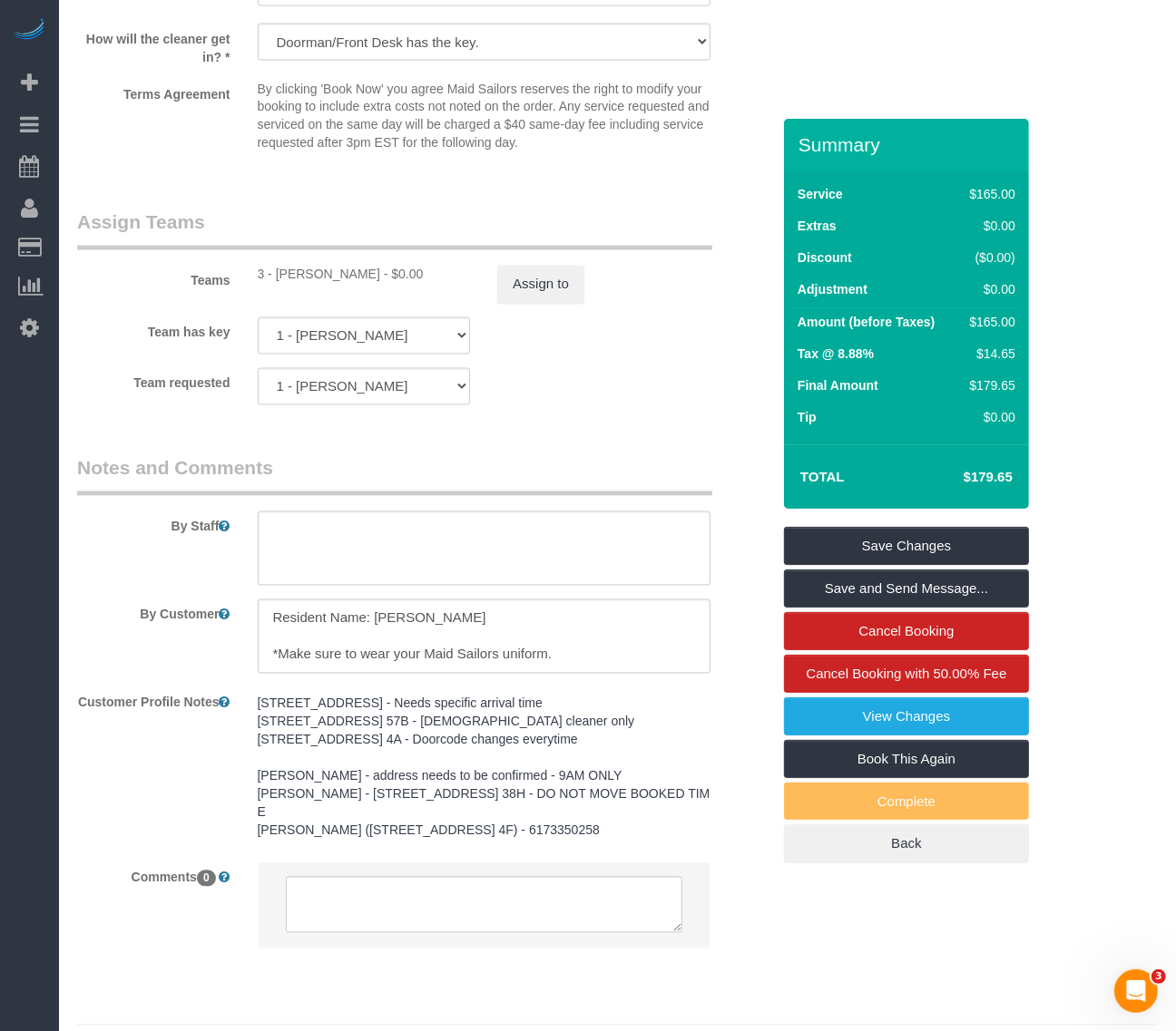
scroll to position [2255, 0]
click at [545, 615] on textarea at bounding box center [484, 635] width 453 height 75
click at [523, 598] on textarea at bounding box center [484, 635] width 453 height 75
click at [504, 619] on textarea at bounding box center [484, 635] width 453 height 75
click at [468, 605] on textarea at bounding box center [484, 635] width 453 height 75
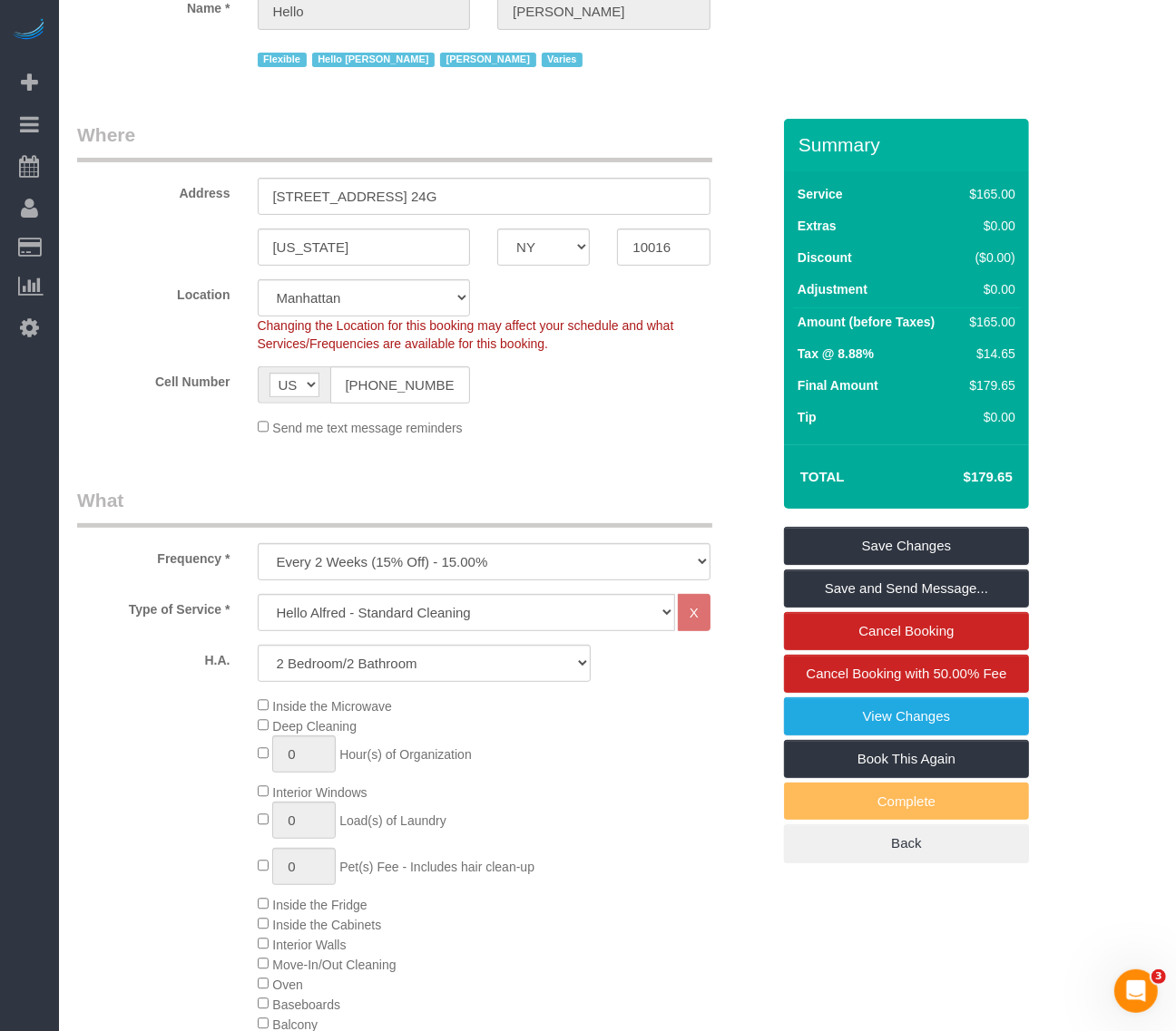
scroll to position [0, 0]
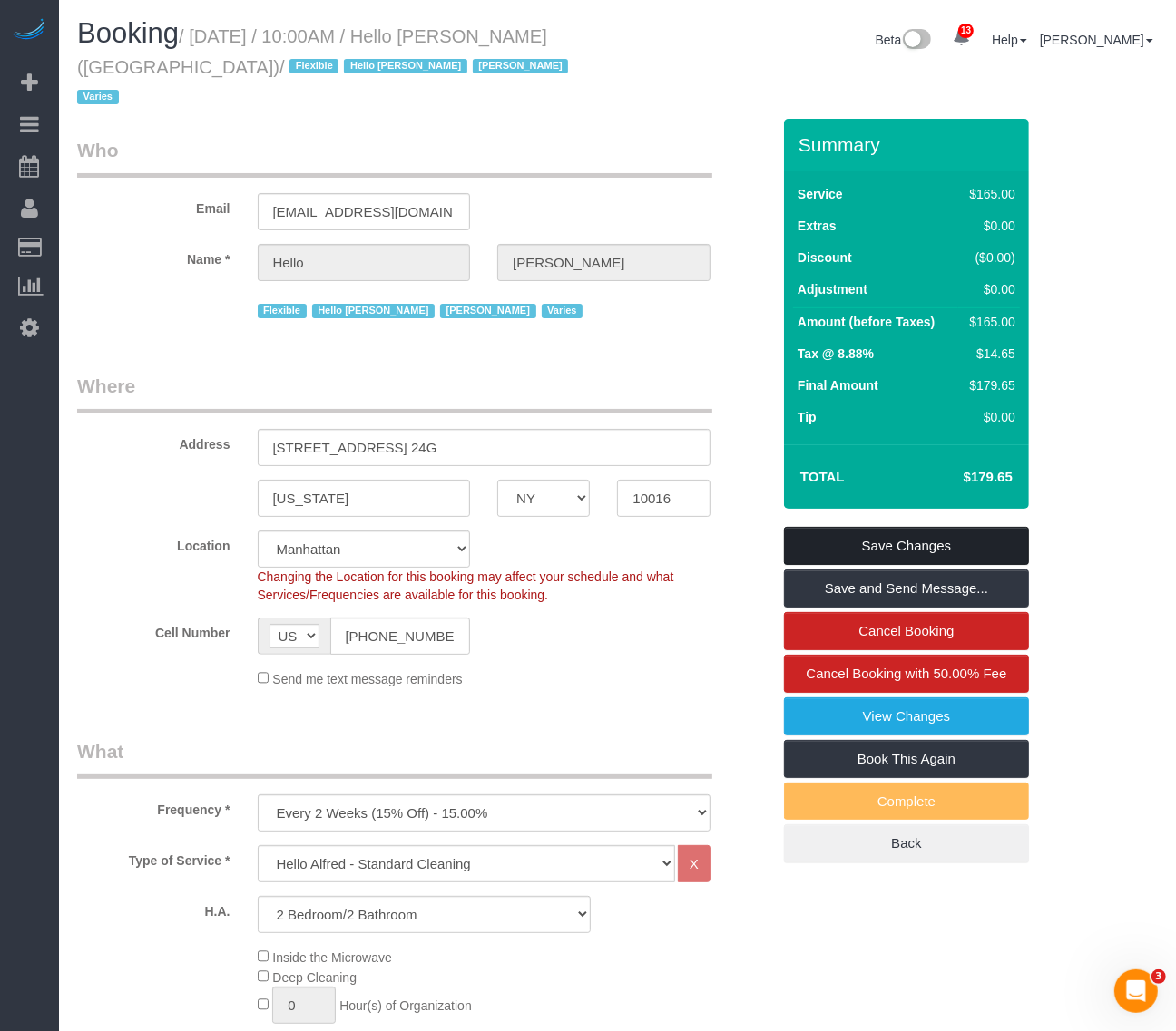
click at [900, 527] on link "Save Changes" at bounding box center [906, 546] width 245 height 38
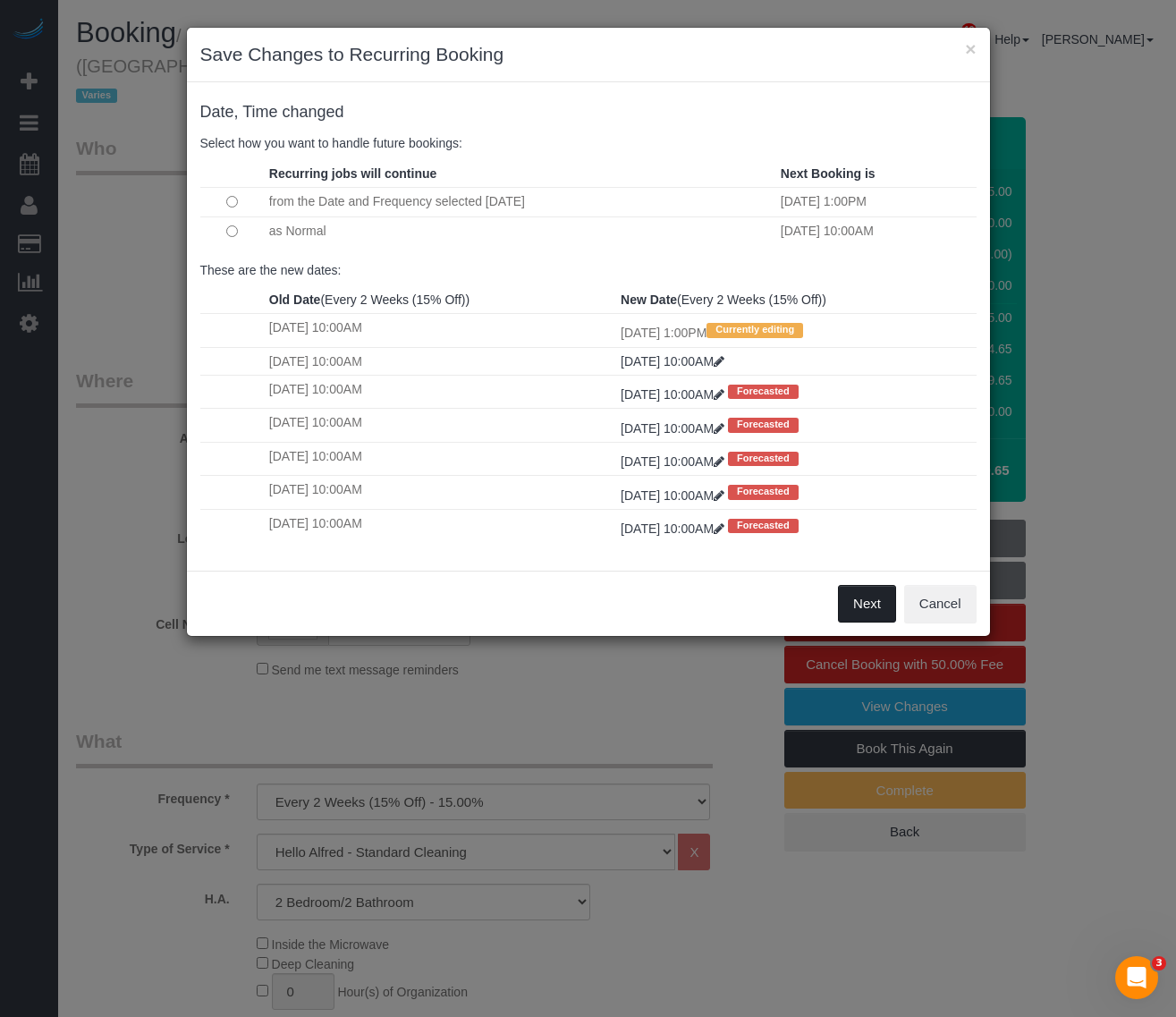
click at [868, 607] on button "Next" at bounding box center [867, 604] width 58 height 37
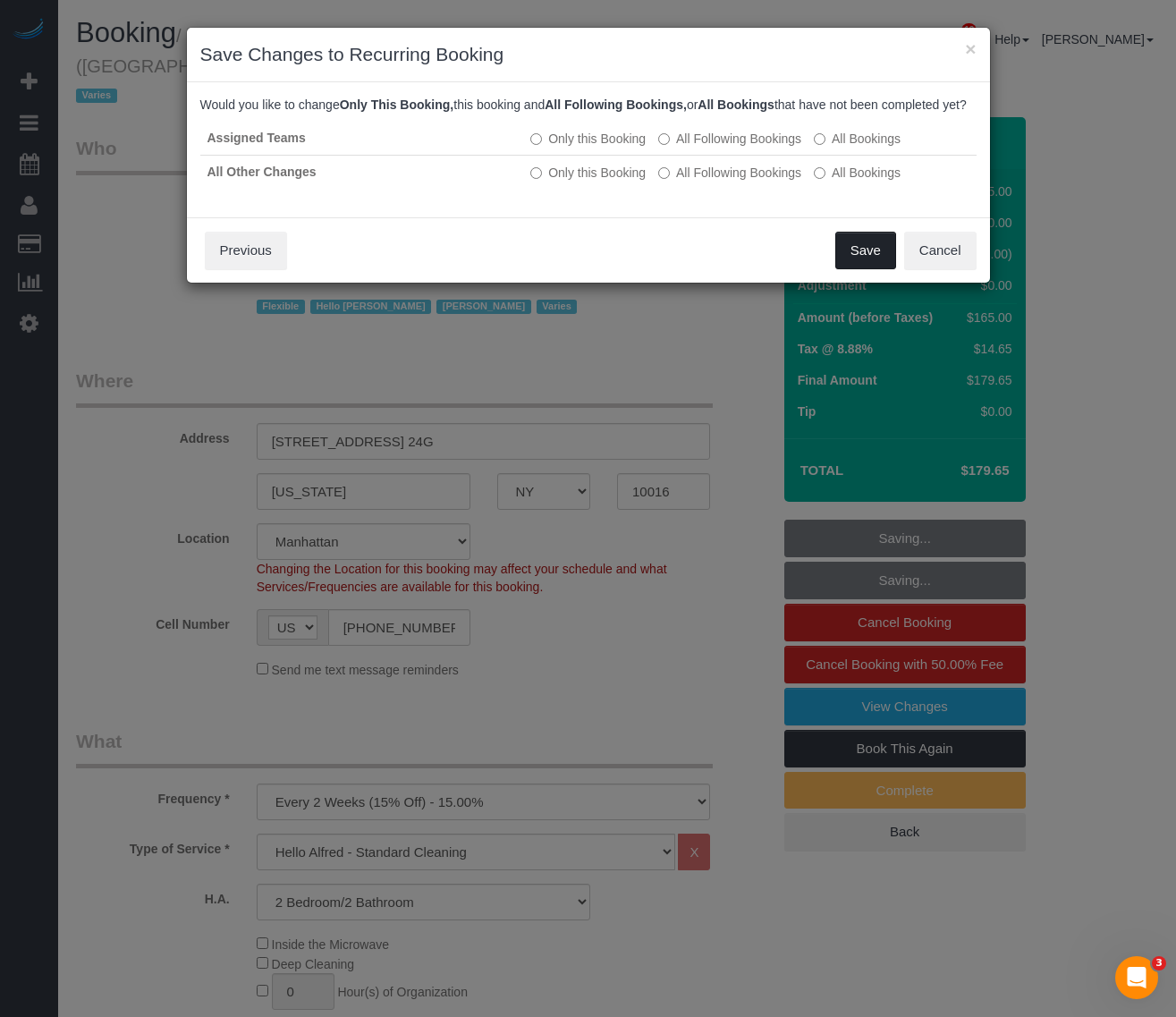
click at [864, 269] on button "Save" at bounding box center [865, 251] width 61 height 37
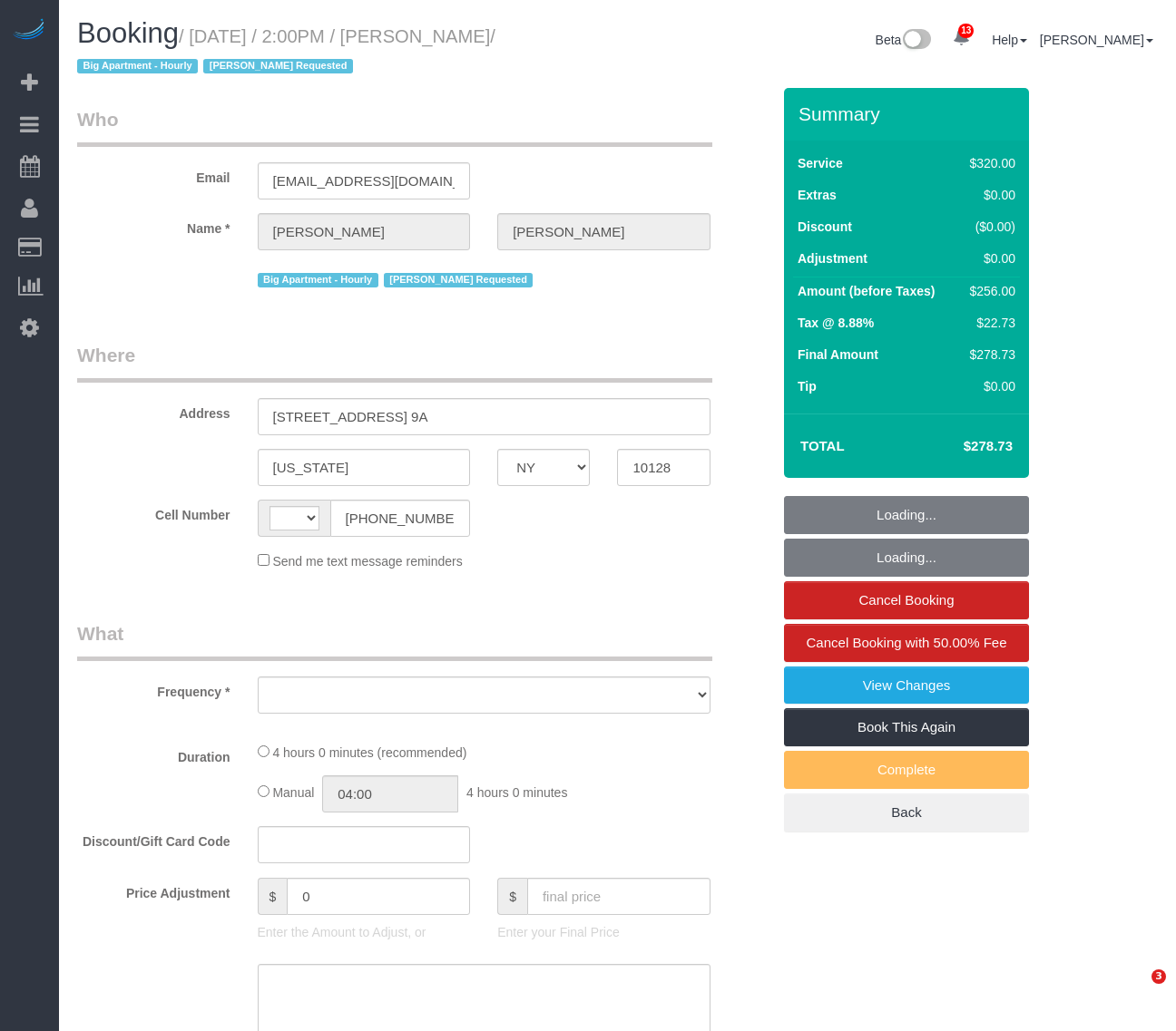
select select "NY"
select select "string:[GEOGRAPHIC_DATA]"
select select "string:stripe-pm_1QzSJ44VGloSiKo7IVwva4X2"
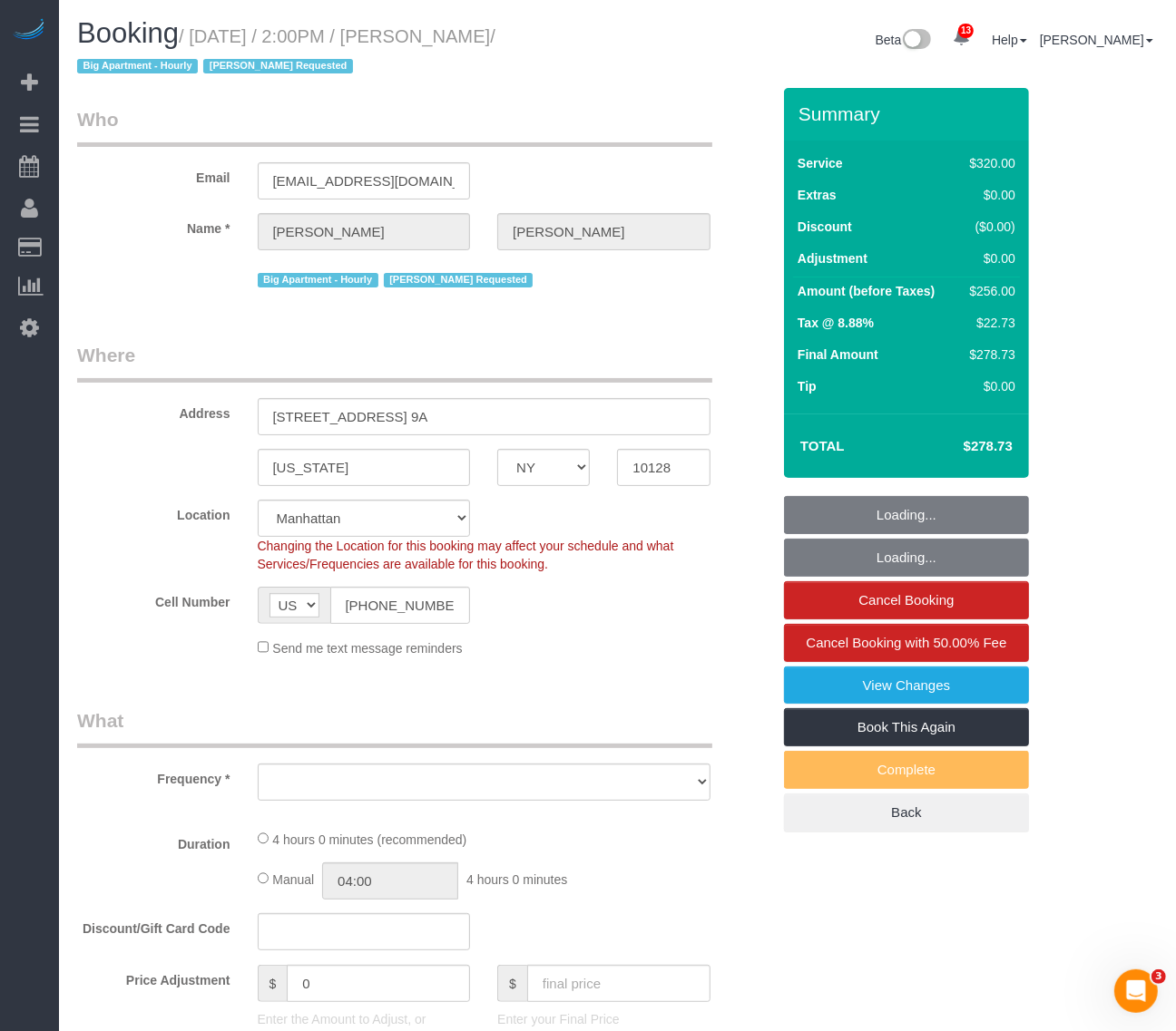
select select "object:3051"
select select "spot1"
select select "number:89"
select select "number:90"
select select "number:15"
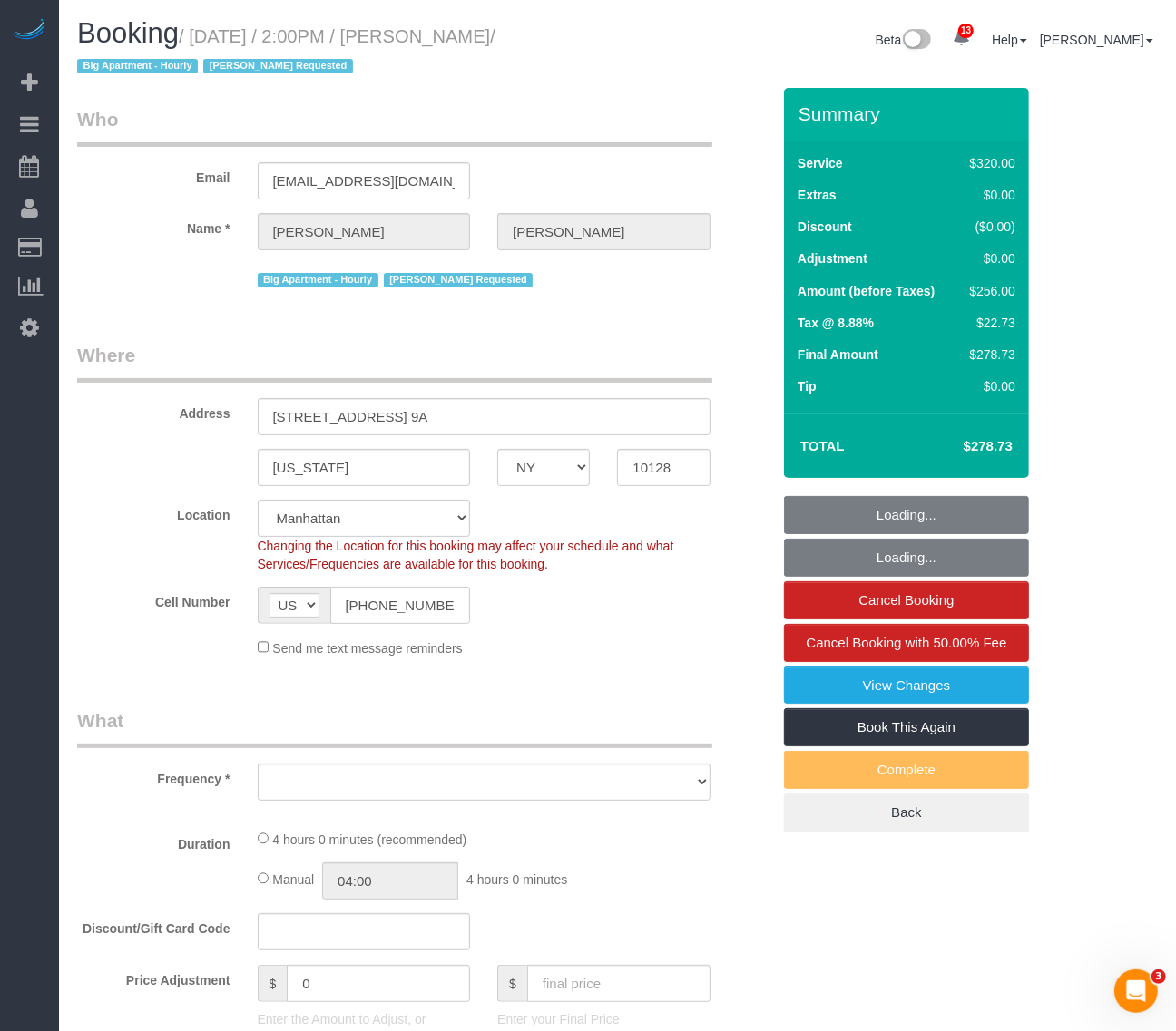
select select "number:5"
select select "object:3602"
select select "240"
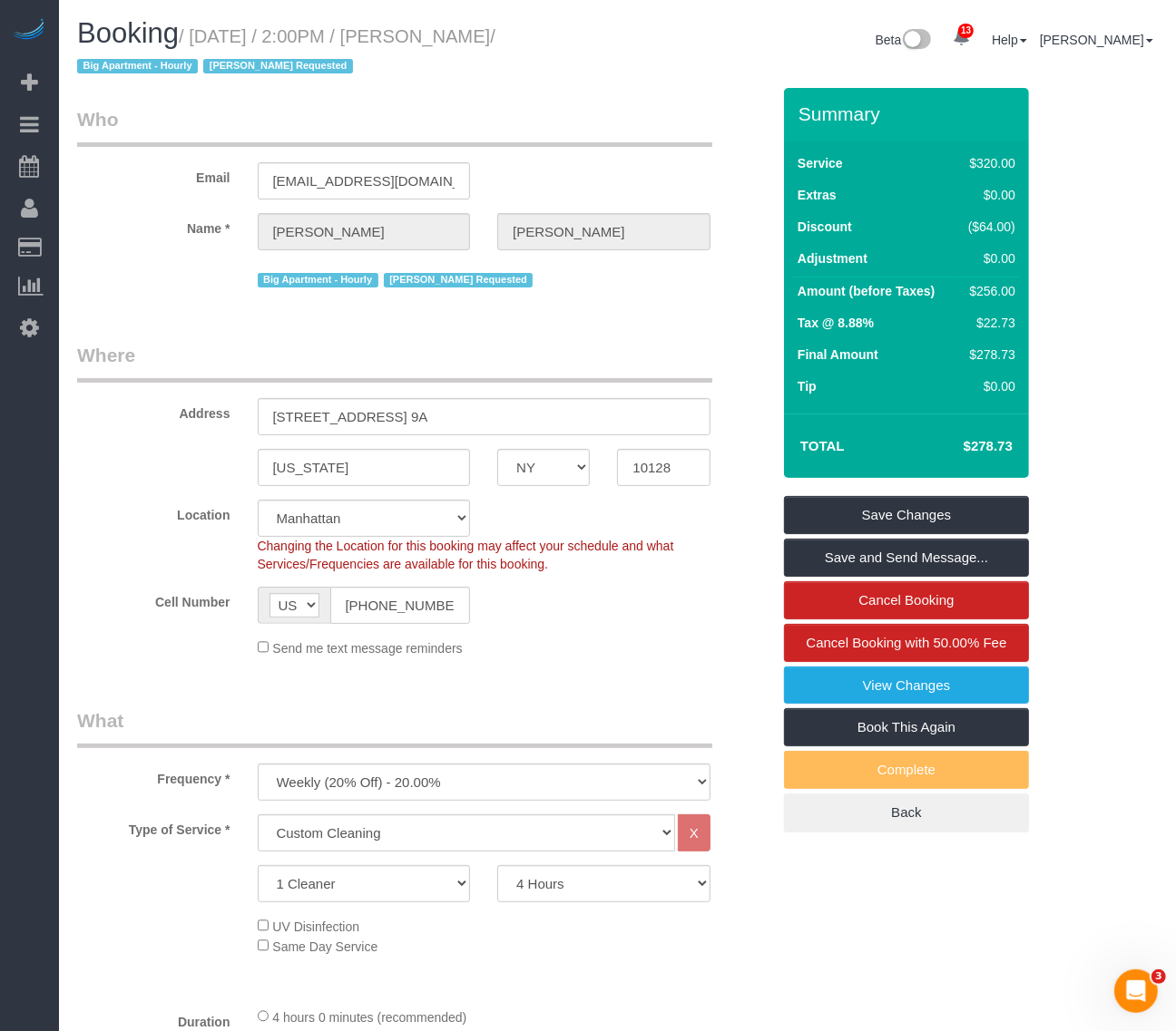
drag, startPoint x: 199, startPoint y: 34, endPoint x: 591, endPoint y: 36, distance: 392.0
click at [495, 37] on small "/ August 21, 2025 / 2:00PM / Sara Walker-Santana / Big Apartment - Hourly Karil…" at bounding box center [286, 52] width 418 height 51
copy small "August 21, 2025 / 2:00PM / Sara Walker-Santana"
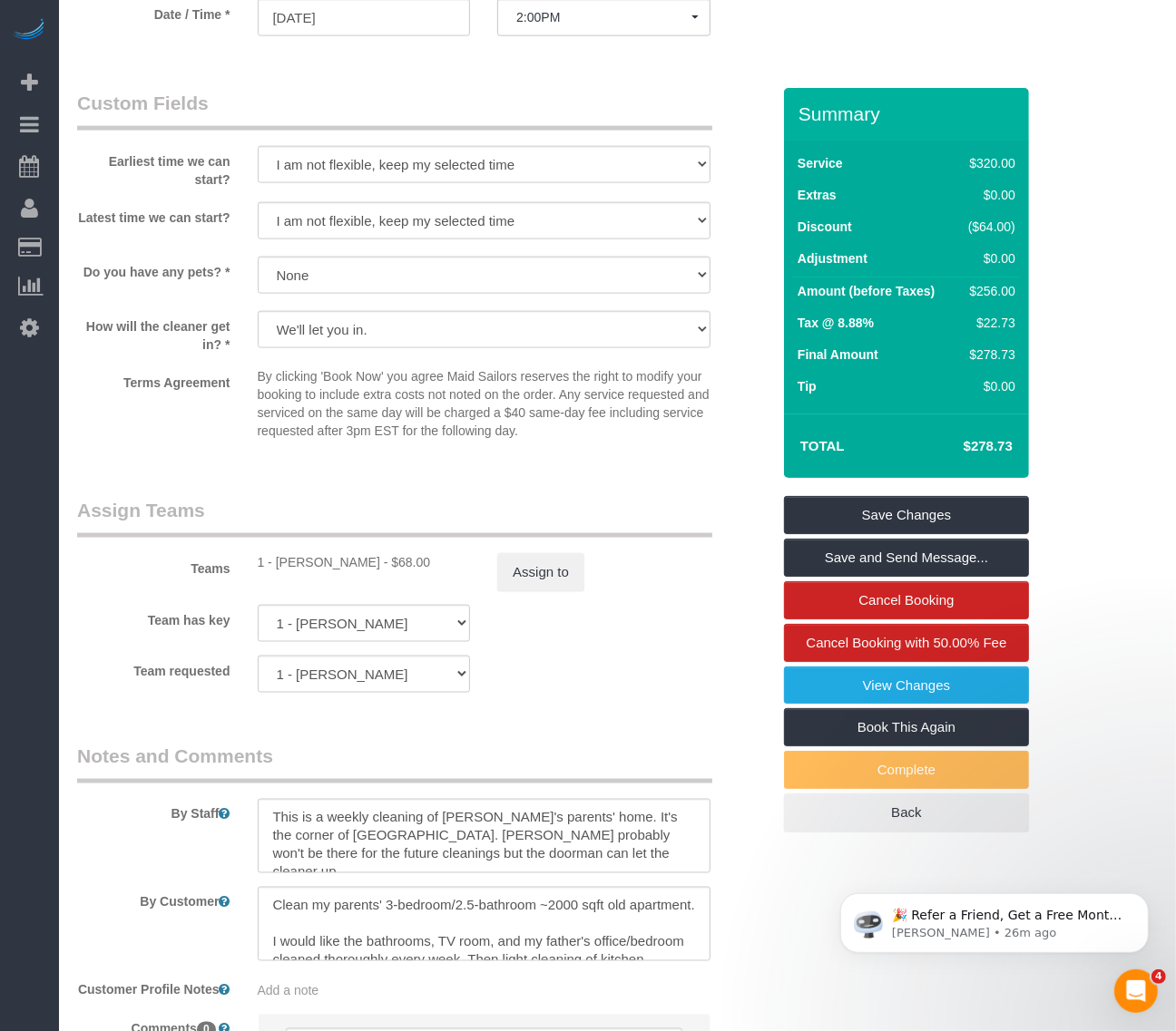
scroll to position [1134, 0]
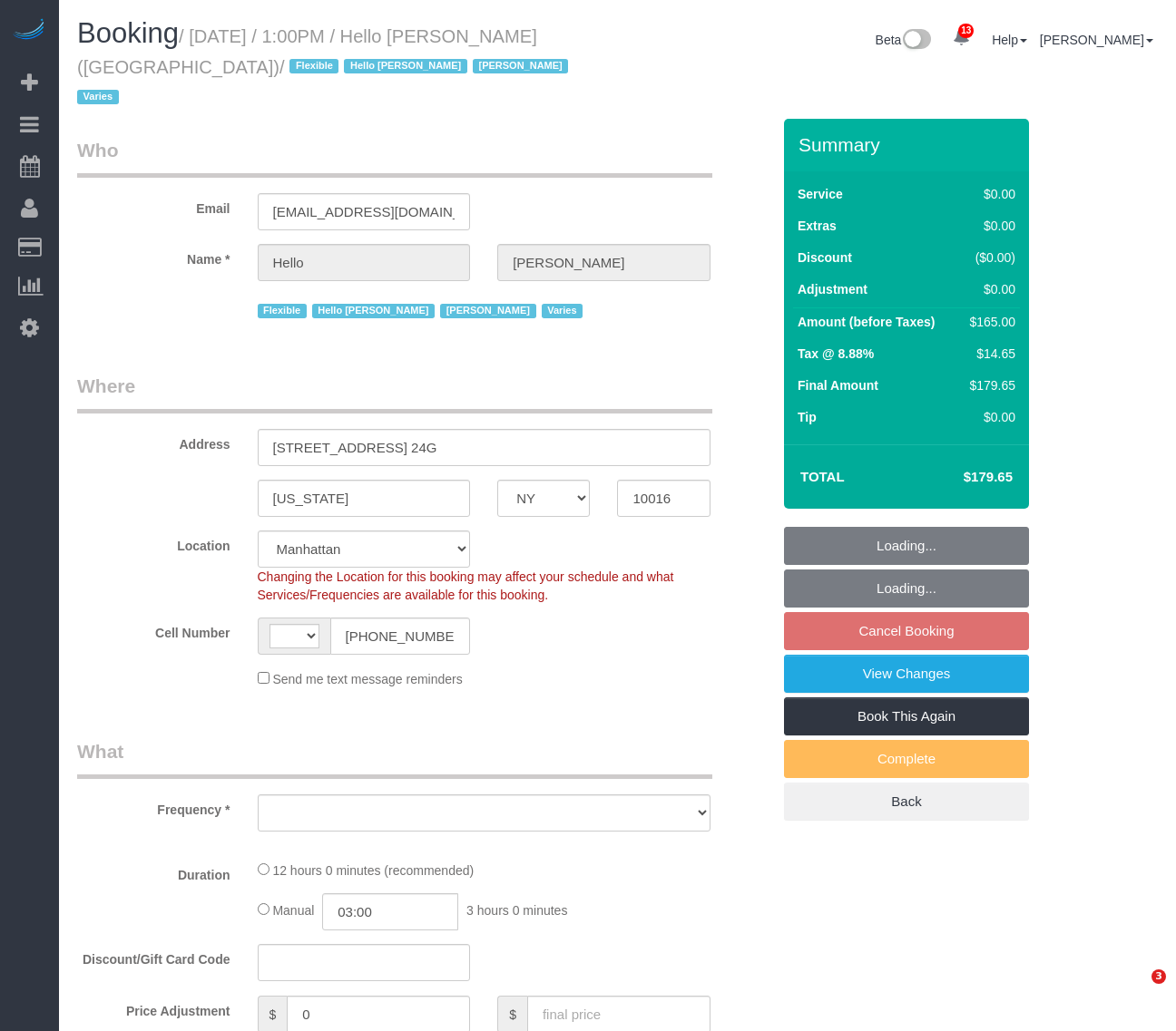
select select "NY"
select select "number:89"
select select "number:90"
select select "number:15"
select select "number:6"
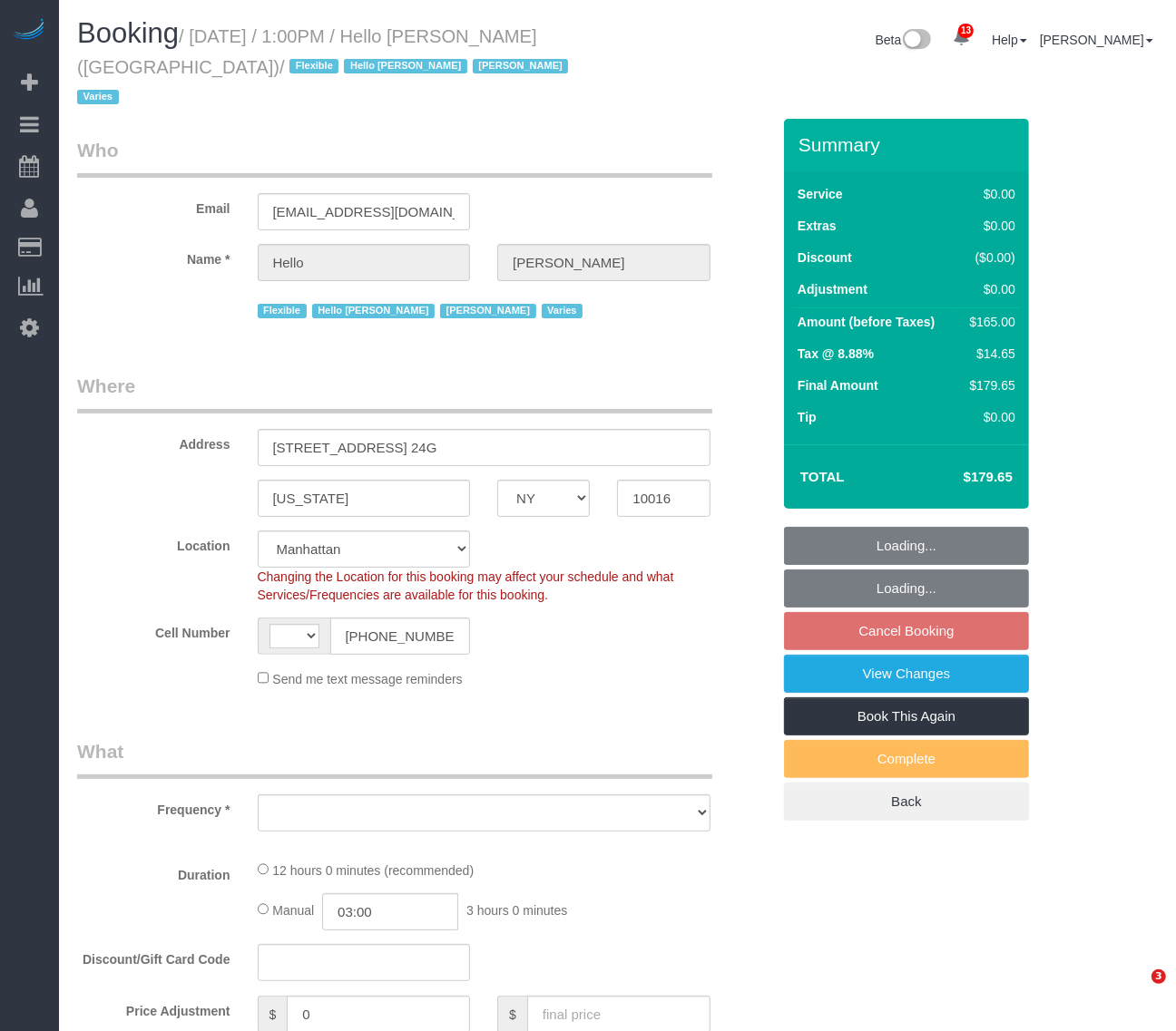
select select "string:[GEOGRAPHIC_DATA]"
select select "object:880"
select select "4"
select select "spot3"
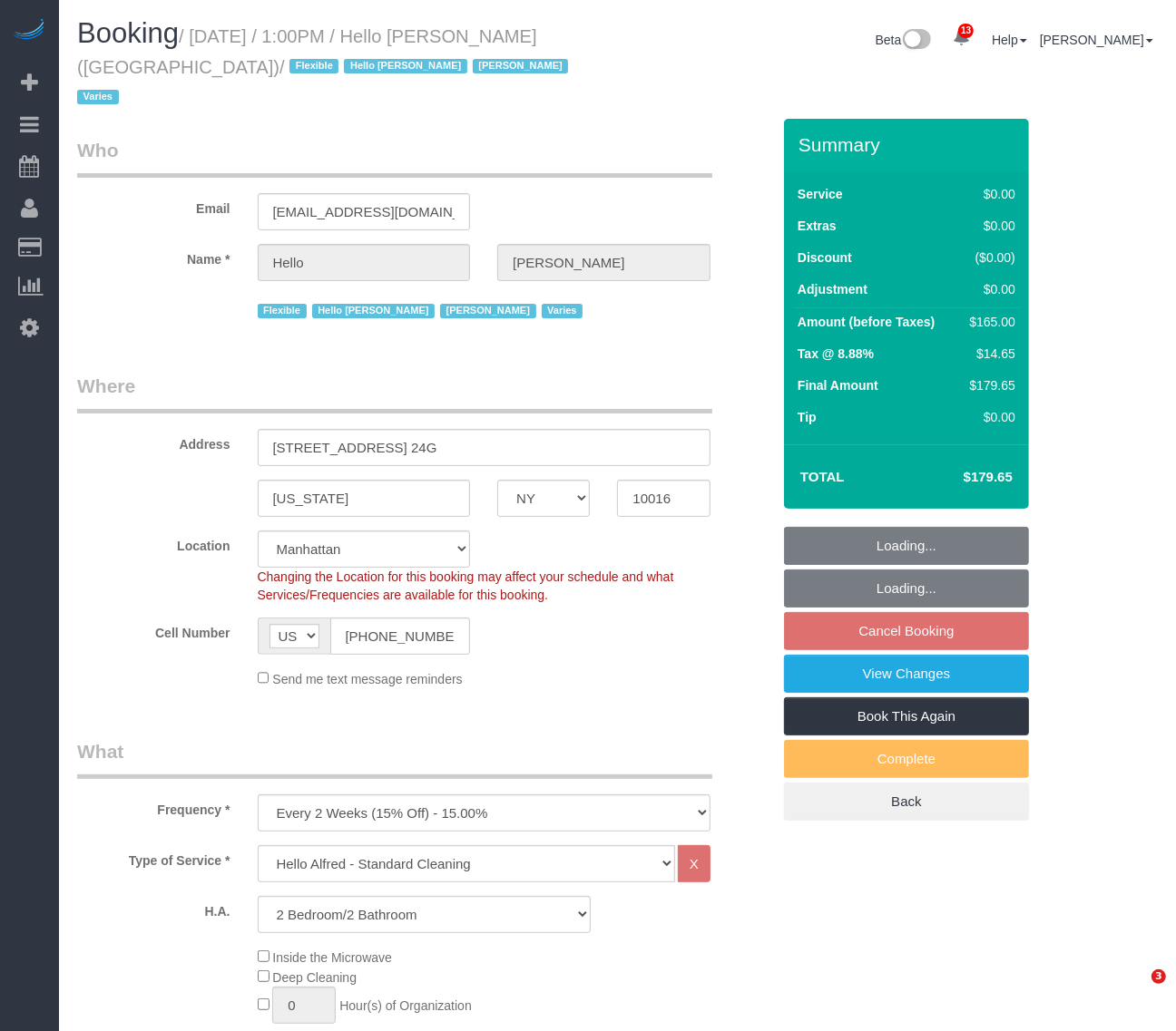
scroll to position [340, 0]
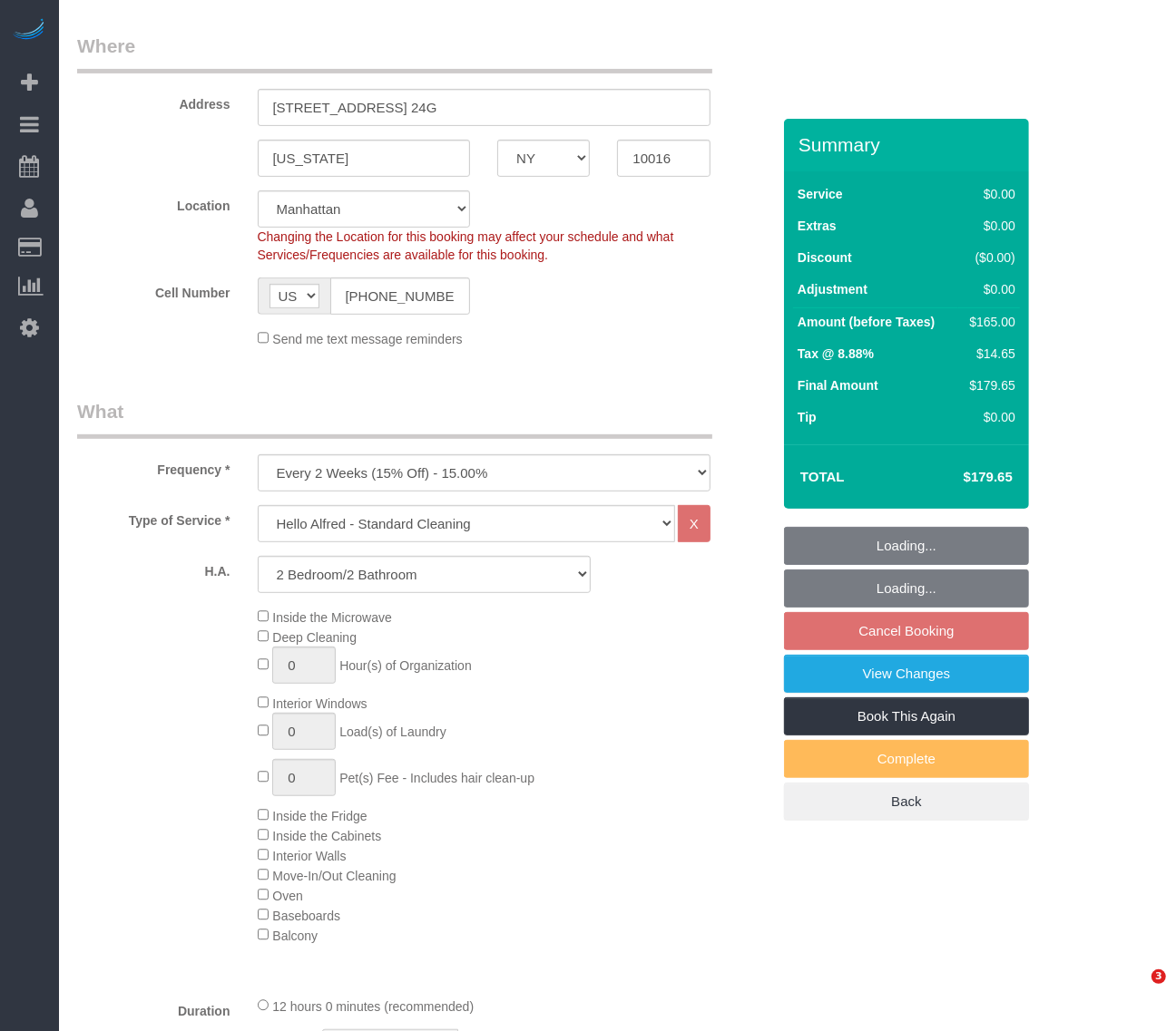
select select "object:1428"
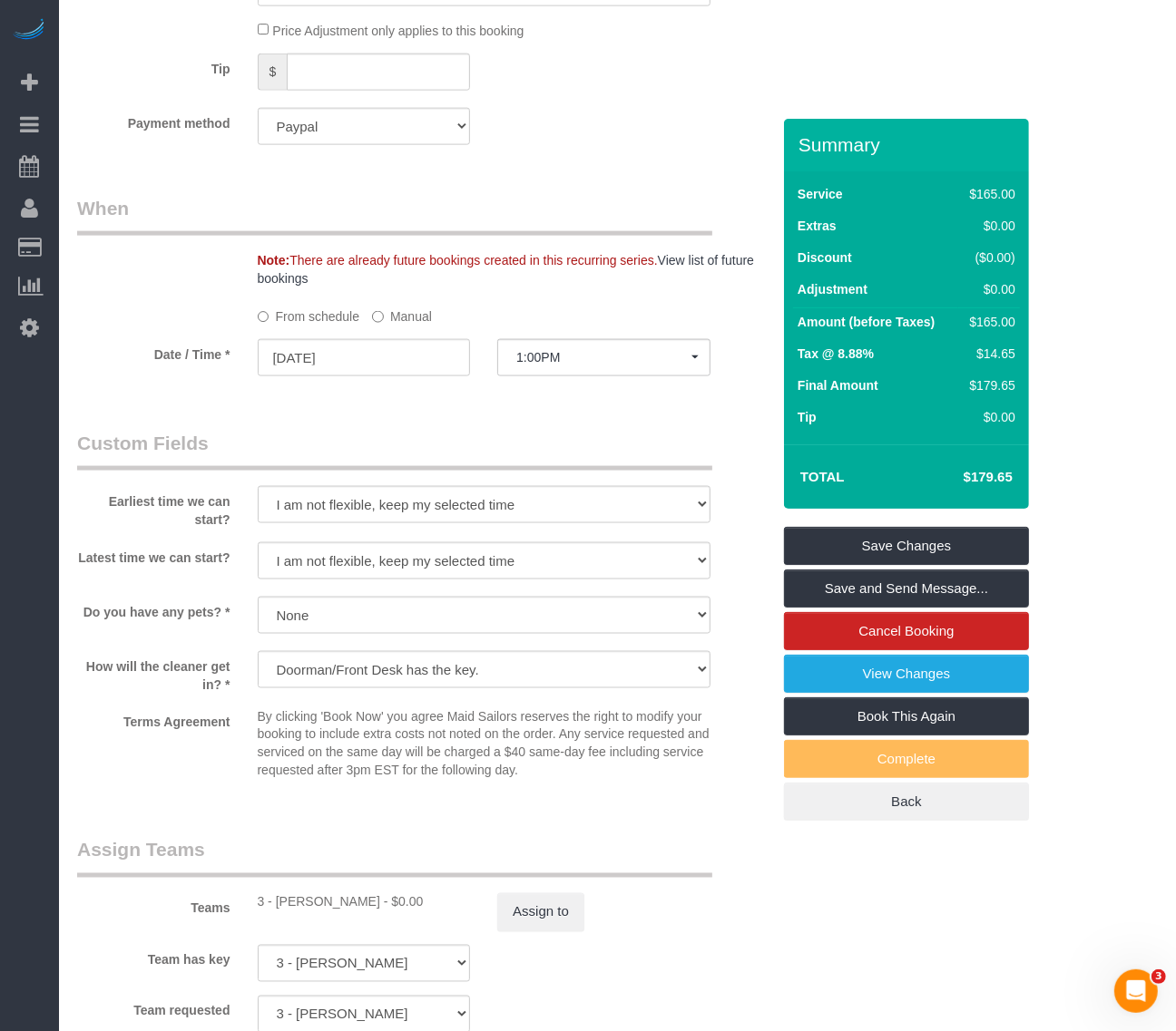
scroll to position [1588, 0]
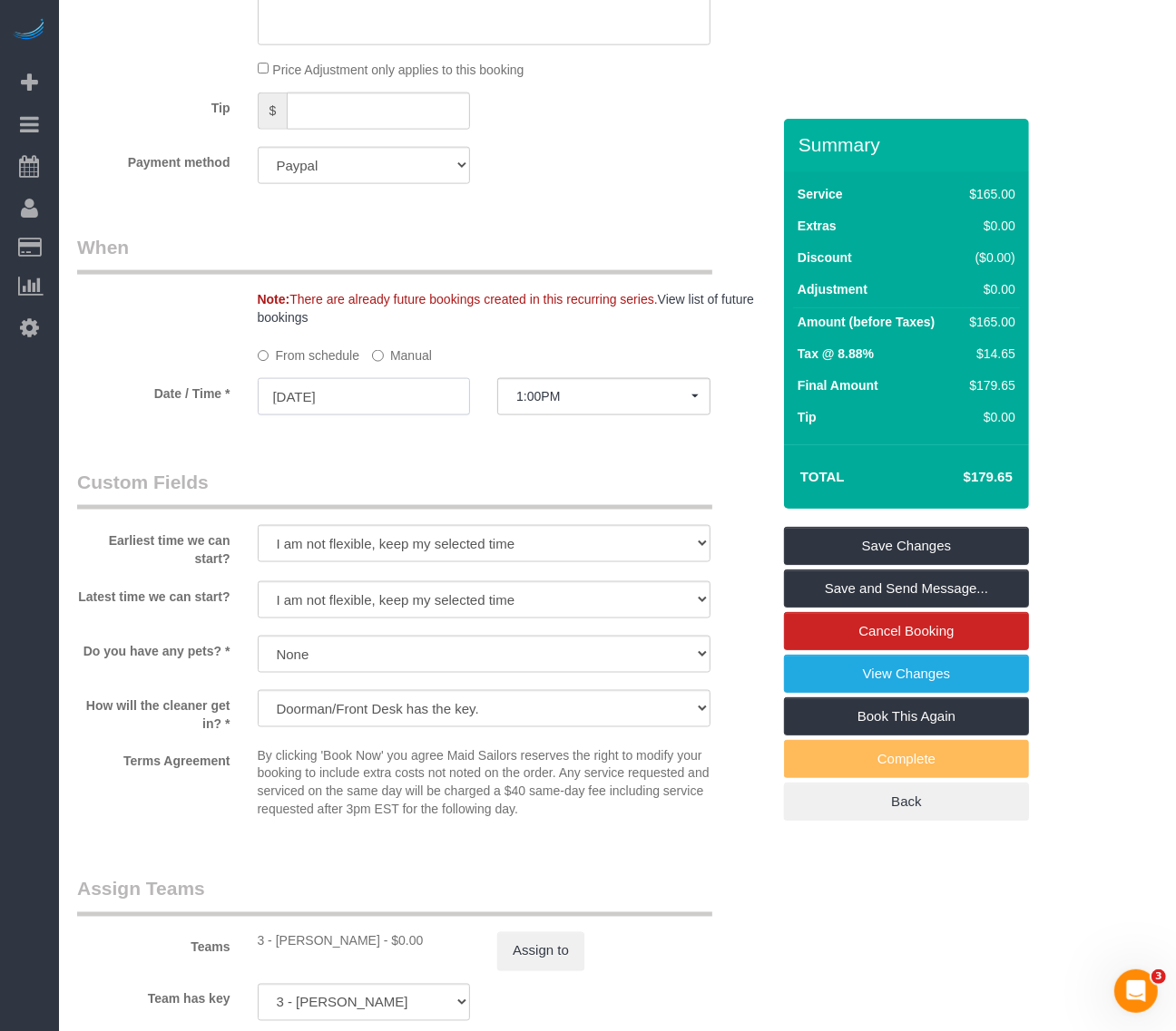
click at [327, 378] on input "[DATE]" at bounding box center [365, 396] width 214 height 37
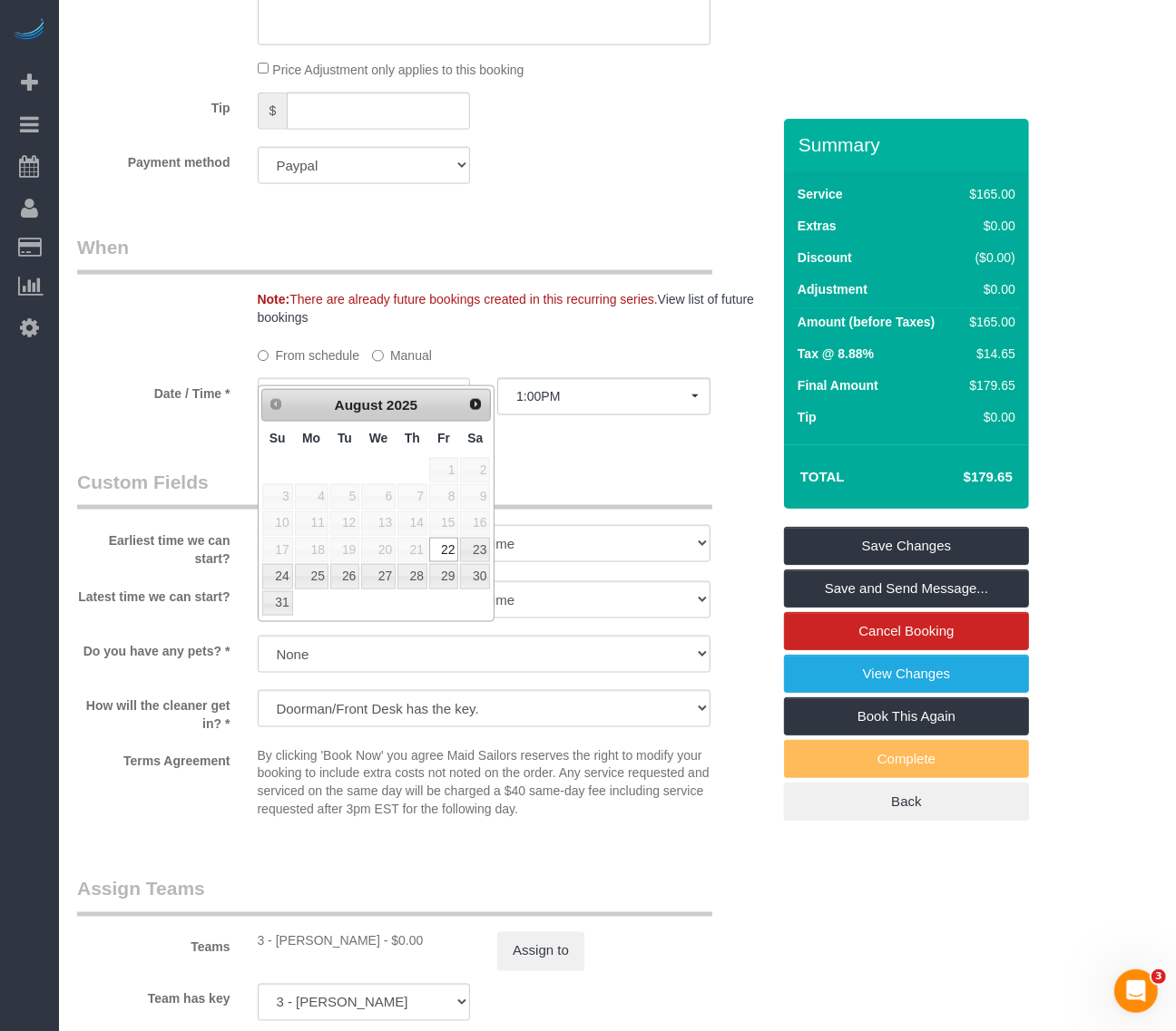
click at [419, 555] on span "21" at bounding box center [412, 550] width 30 height 25
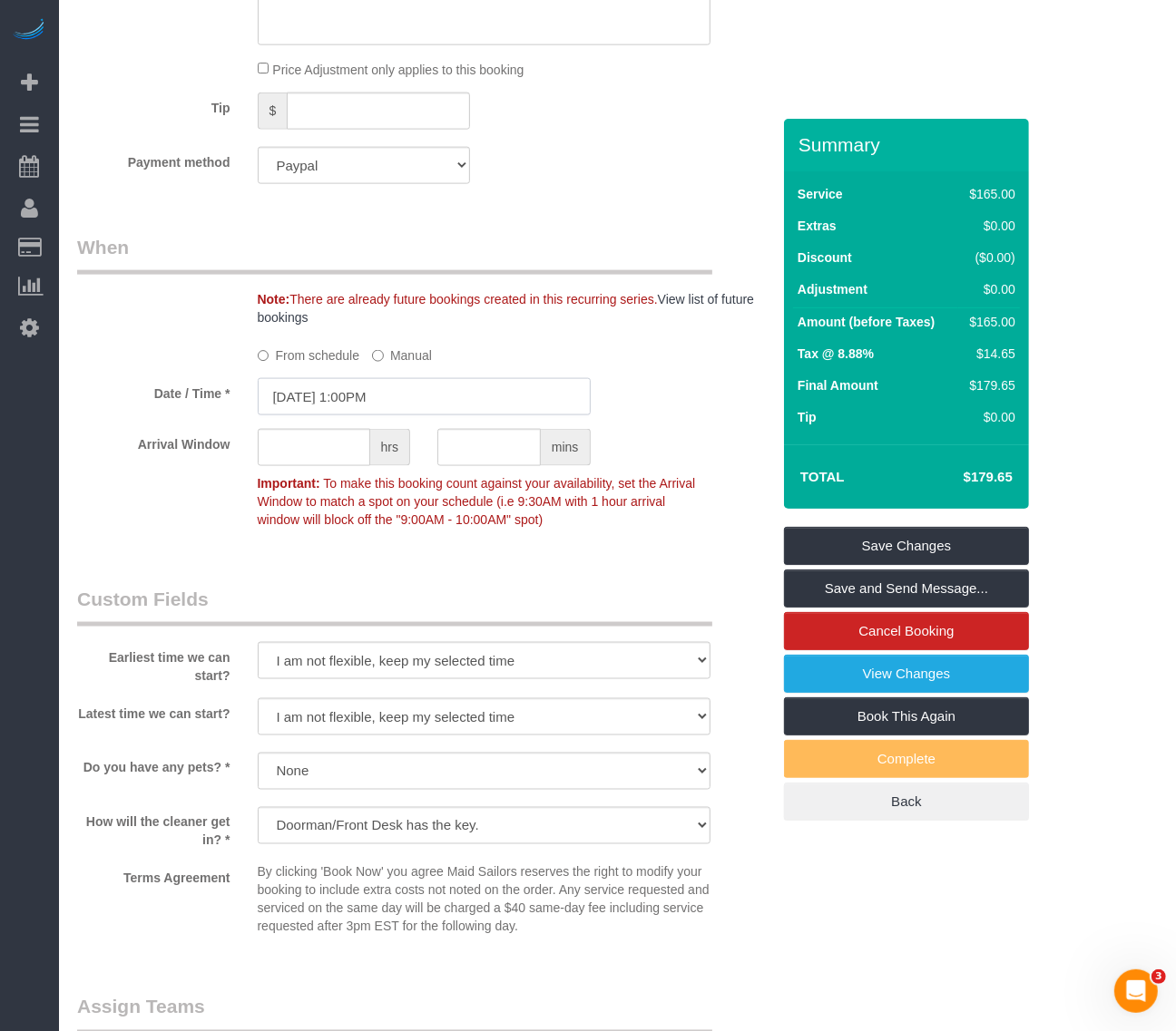
click at [378, 378] on input "[DATE] 1:00PM" at bounding box center [424, 396] width 333 height 37
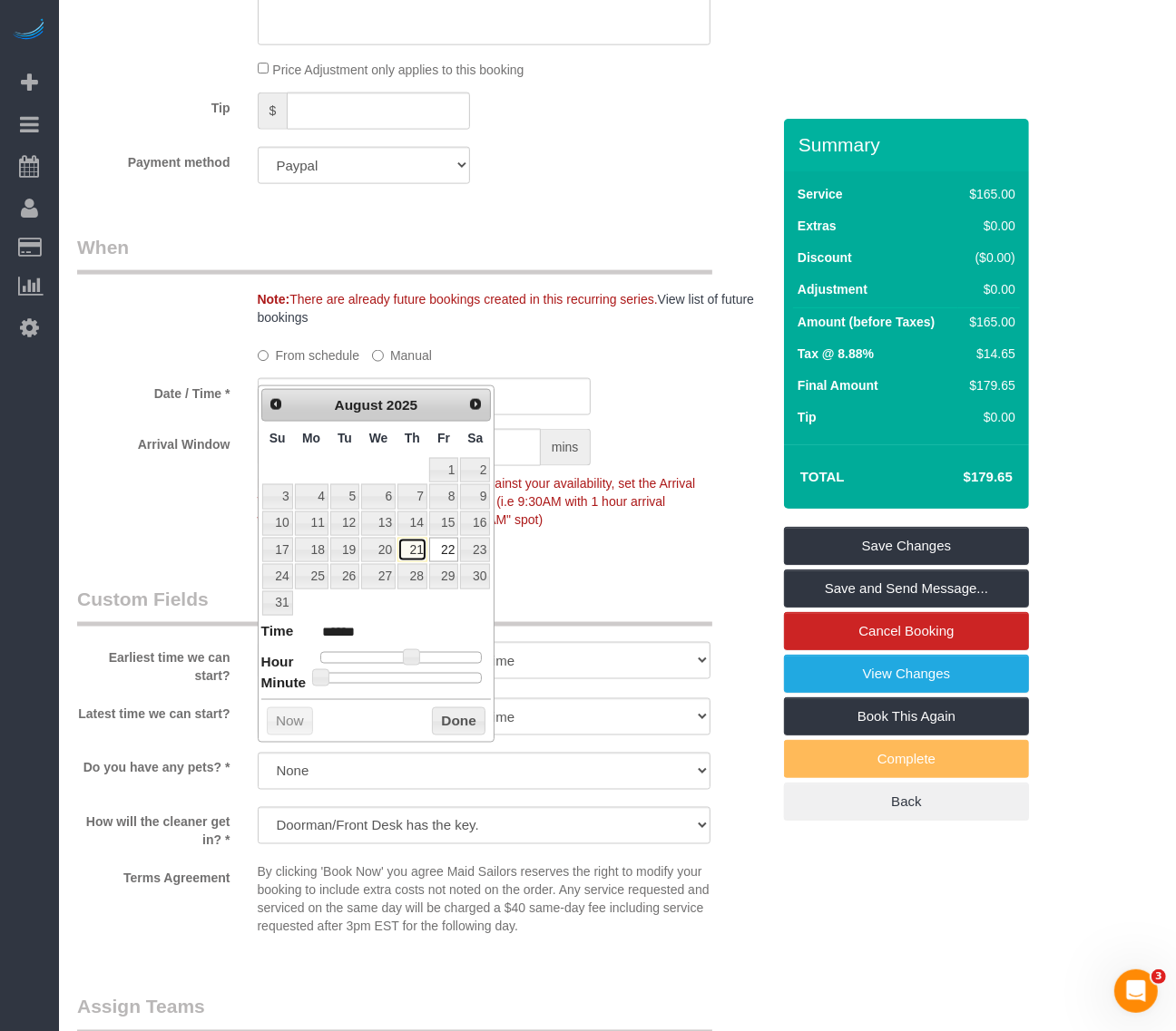
click at [414, 546] on link "21" at bounding box center [412, 550] width 30 height 25
type input "[DATE] 1:00PM"
click at [567, 340] on div "From schedule Manual" at bounding box center [484, 352] width 480 height 25
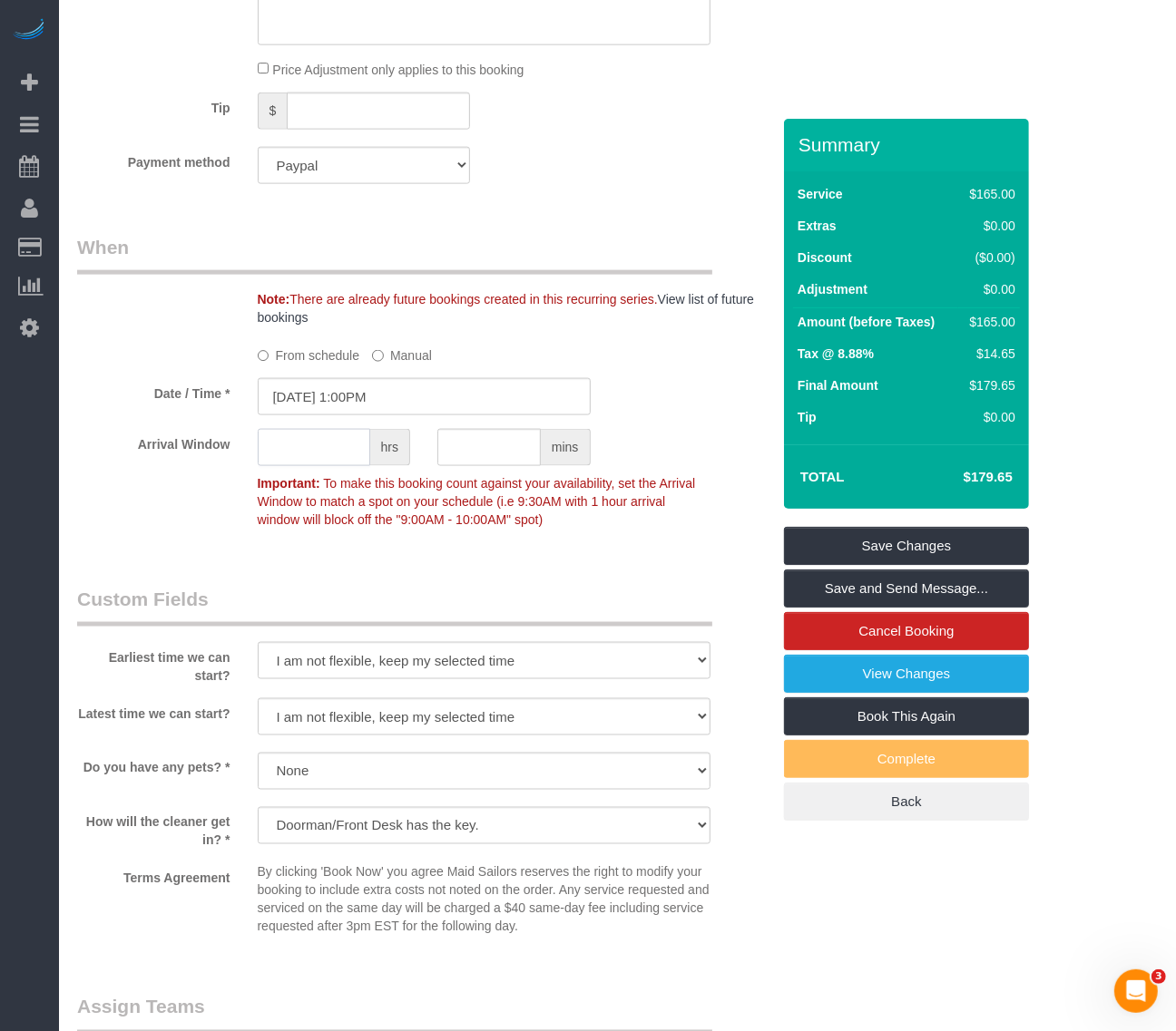
click at [334, 429] on input "text" at bounding box center [314, 447] width 112 height 37
click at [342, 429] on input "text" at bounding box center [314, 447] width 112 height 37
click at [470, 378] on input "08/21/2025 1:00PM" at bounding box center [424, 396] width 333 height 37
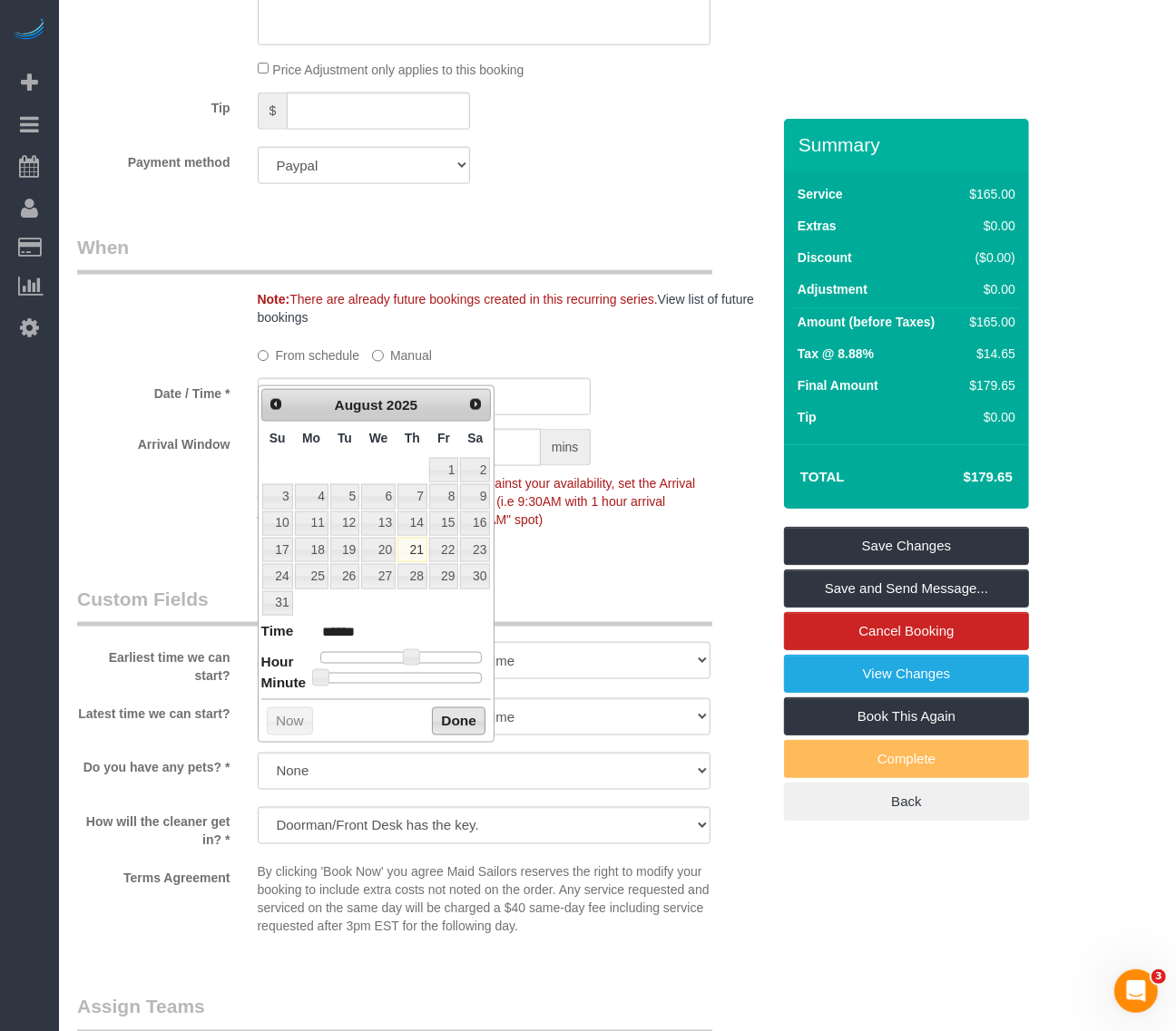
click at [461, 730] on button "Done" at bounding box center [458, 722] width 54 height 29
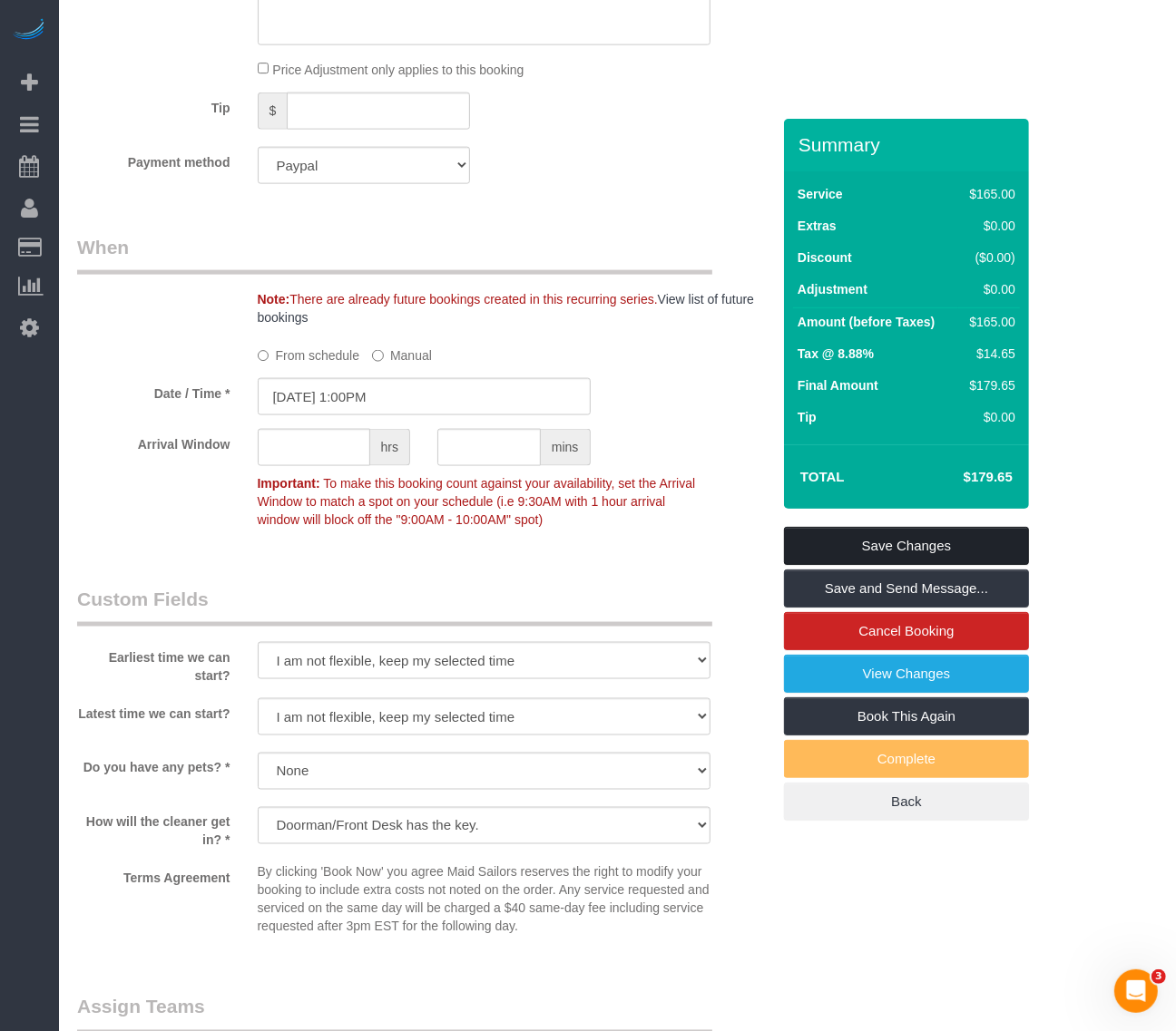
click at [962, 527] on link "Save Changes" at bounding box center [906, 546] width 245 height 38
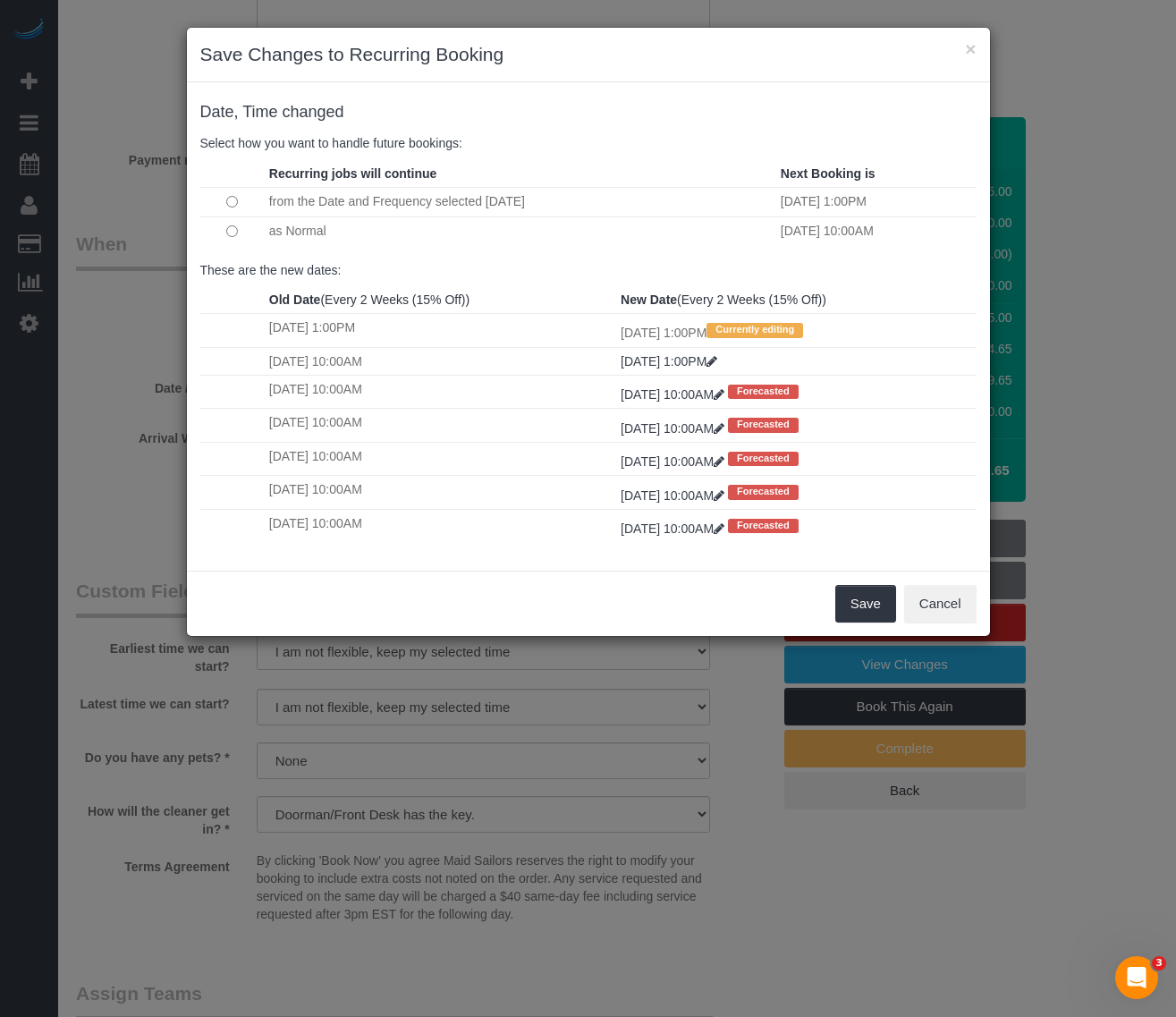
click at [279, 229] on td "as Normal" at bounding box center [520, 230] width 512 height 29
click at [863, 612] on button "Save" at bounding box center [865, 604] width 61 height 37
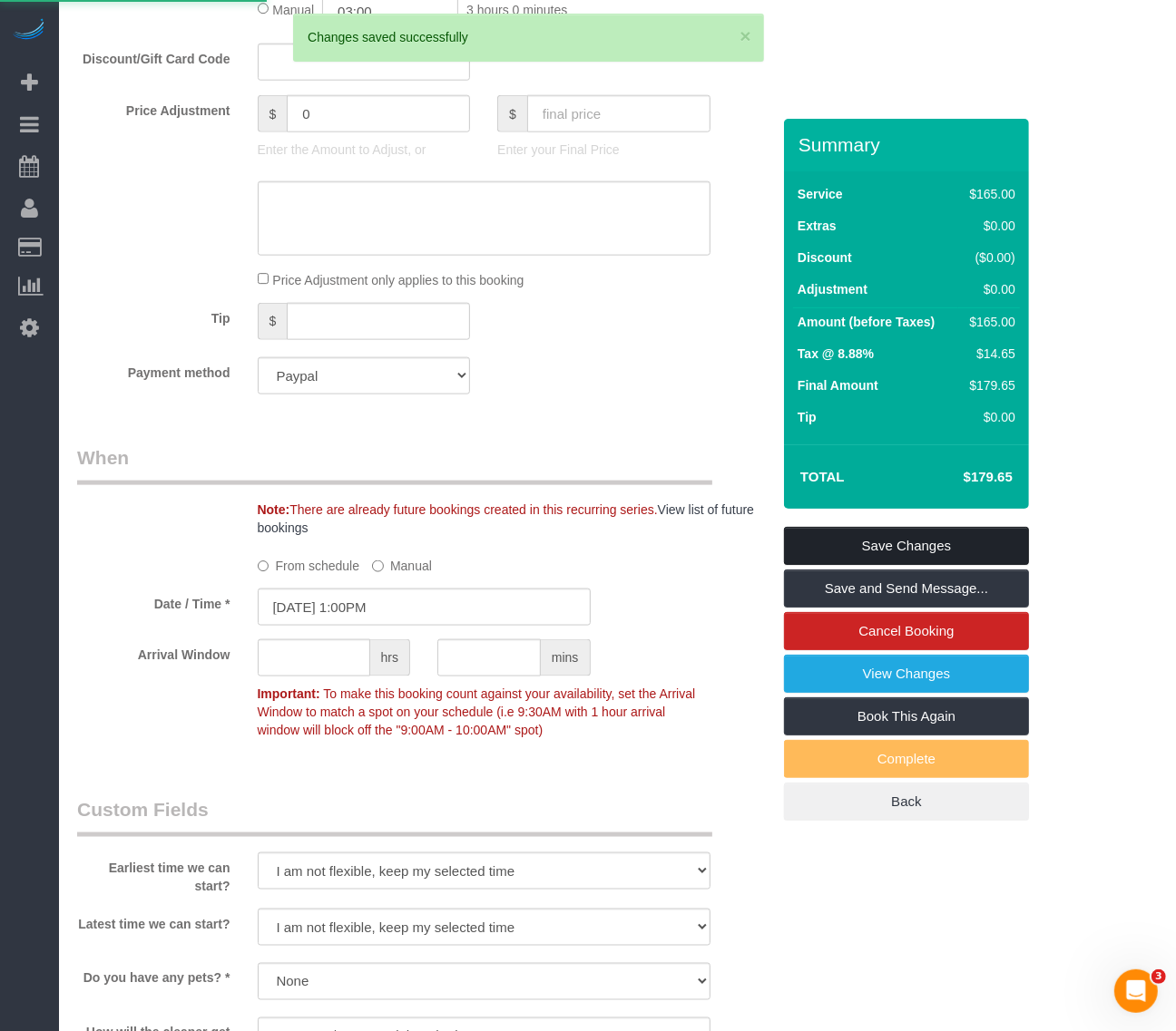
scroll to position [1361, 0]
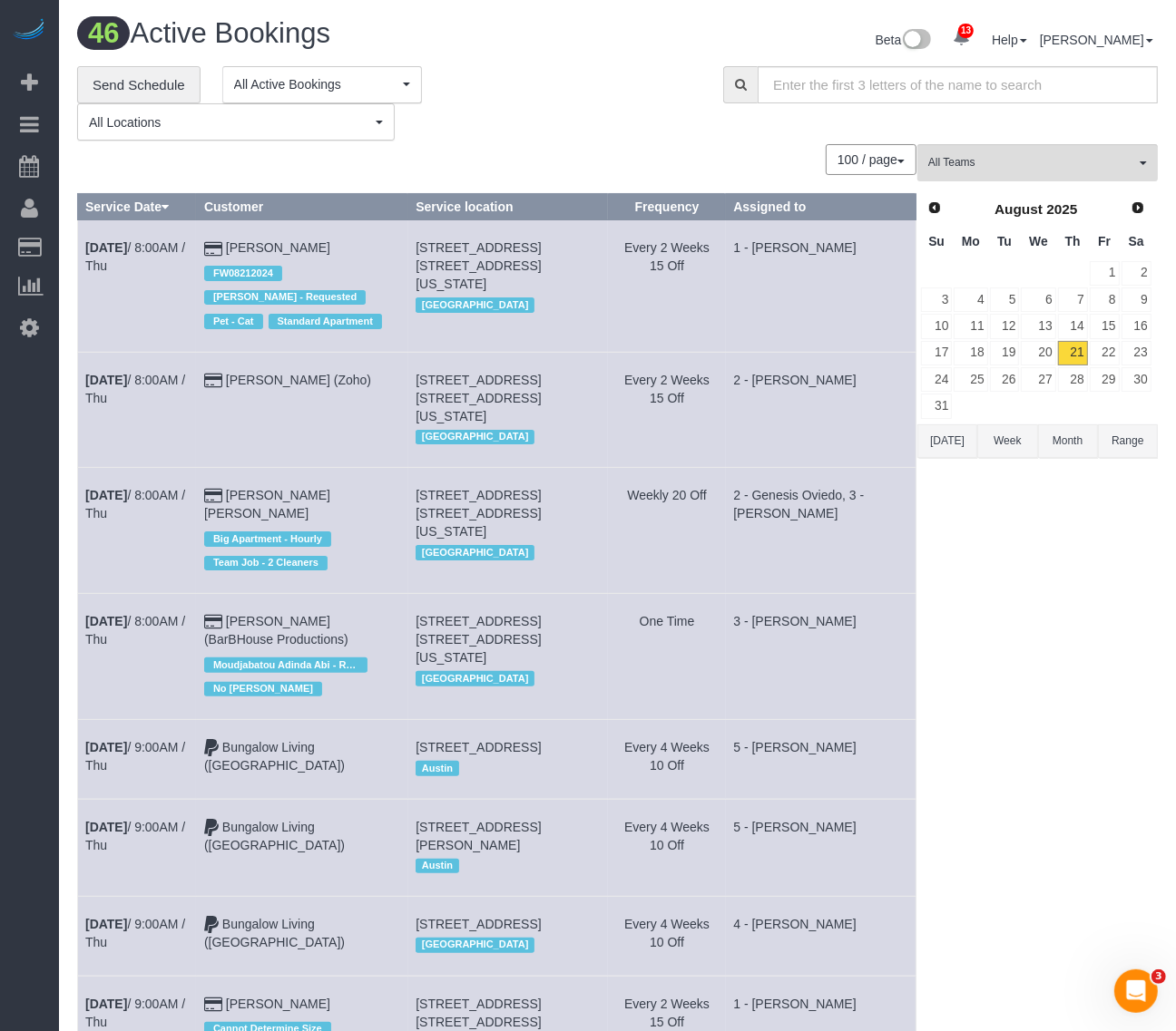
click at [360, 162] on div "100 / page 10 / page 20 / page 30 / page 40 / page 50 / page 100 / page" at bounding box center [497, 160] width 839 height 31
click at [913, 76] on input "text" at bounding box center [957, 84] width 400 height 37
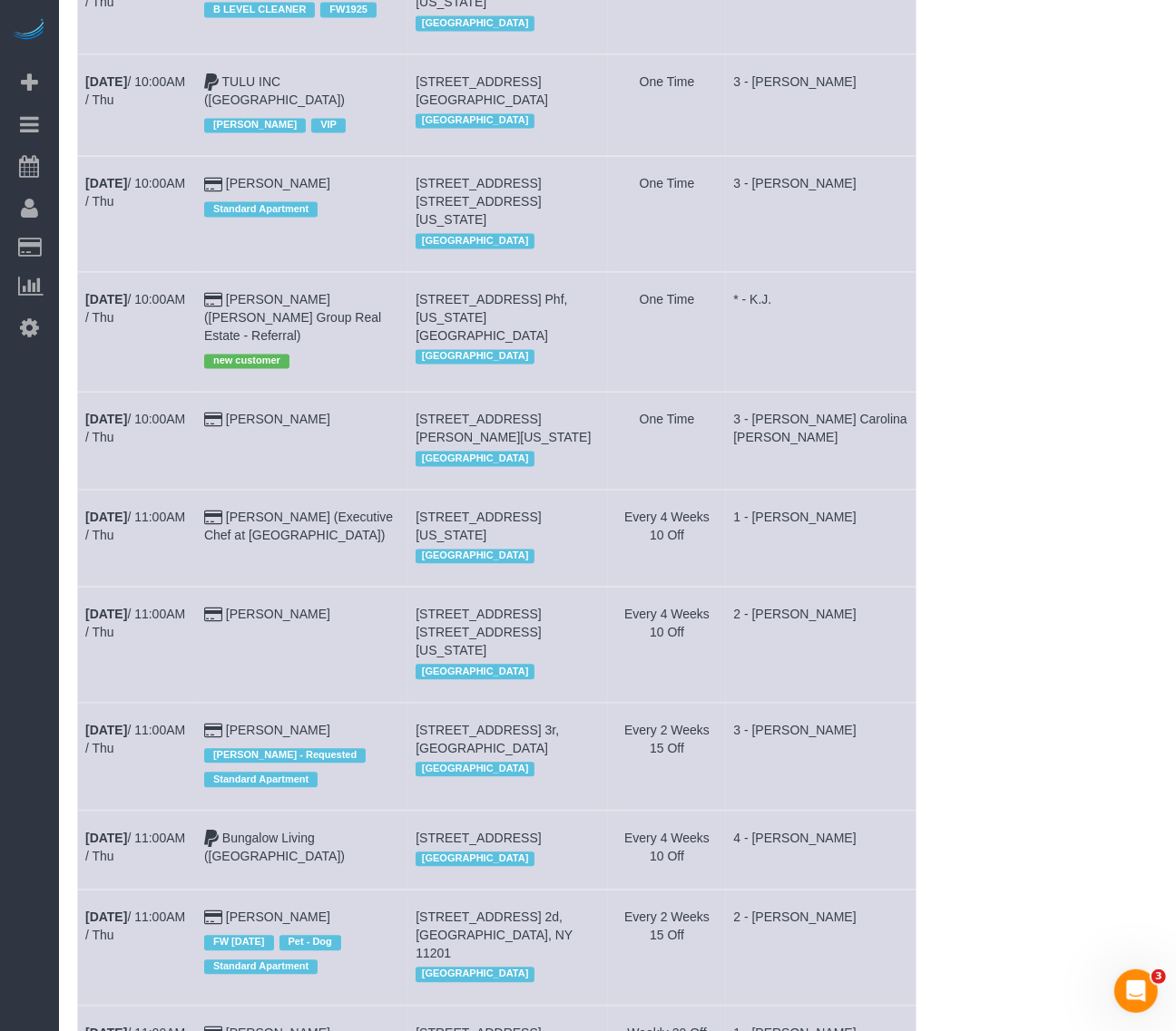
scroll to position [3354, 0]
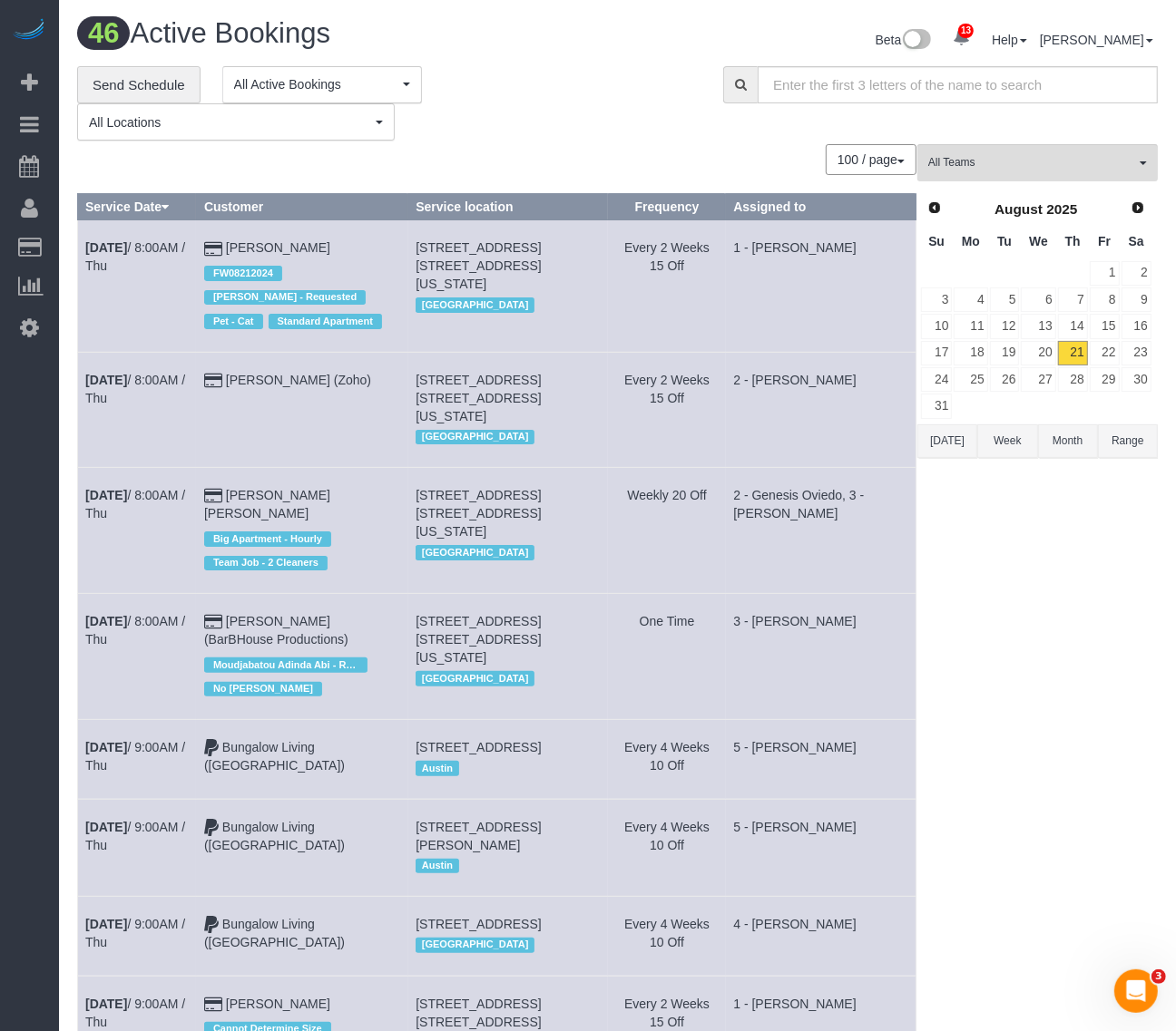
drag, startPoint x: 79, startPoint y: 243, endPoint x: 348, endPoint y: 246, distance: 269.0
click at [348, 246] on tr "Aug 21st / 8:00AM / Thu Arianna Dinelli FW08212024 John Harris - Requested Pet …" at bounding box center [497, 285] width 839 height 131
copy tr "Aug 21st / 8:00AM / Thu Arianna Dinelli"
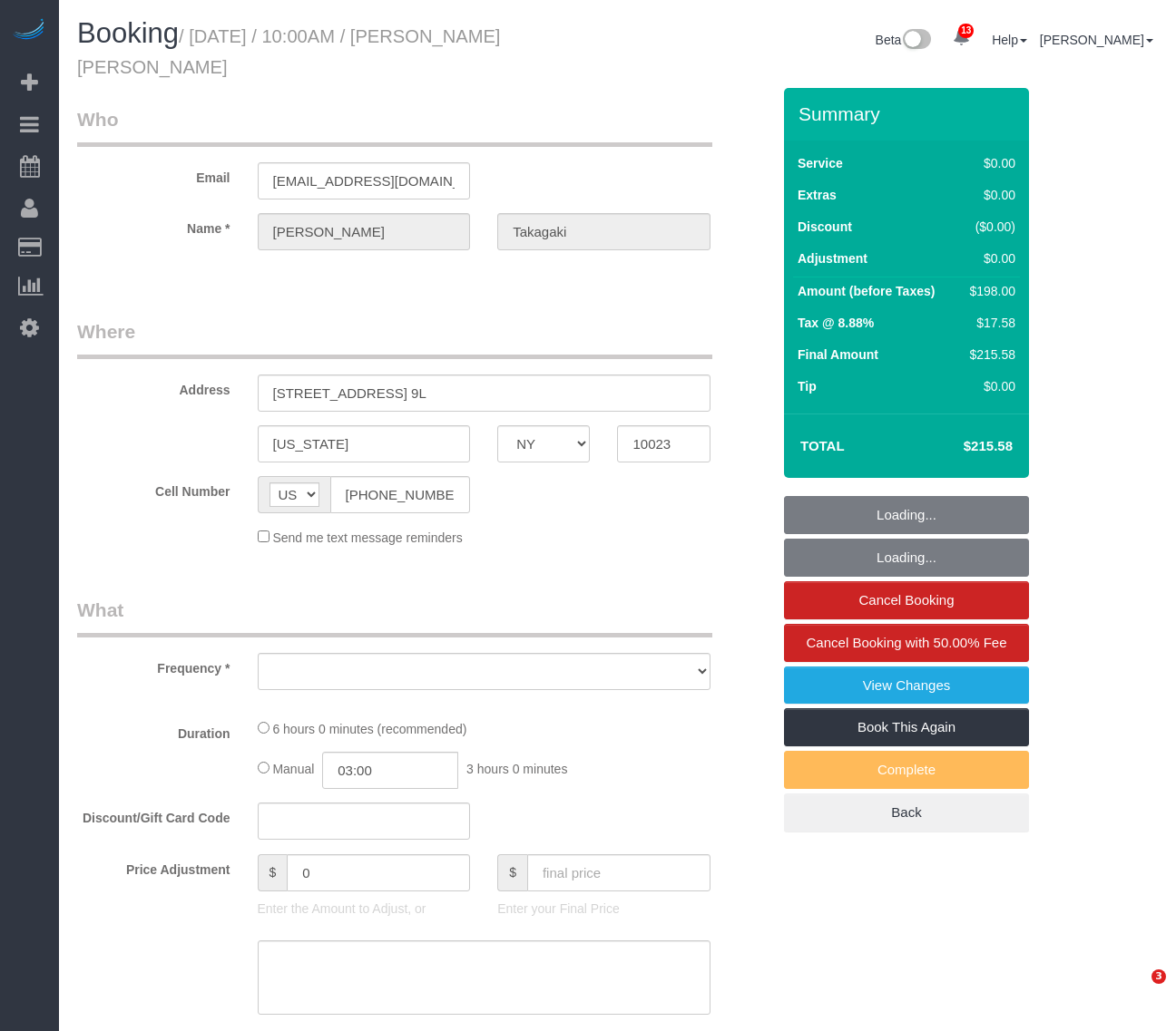
select select "NY"
select select "string:stripe-pm_1Pv42p4VGloSiKo7AW19V9U9"
select select "object:3723"
select select "number:58"
select select "number:73"
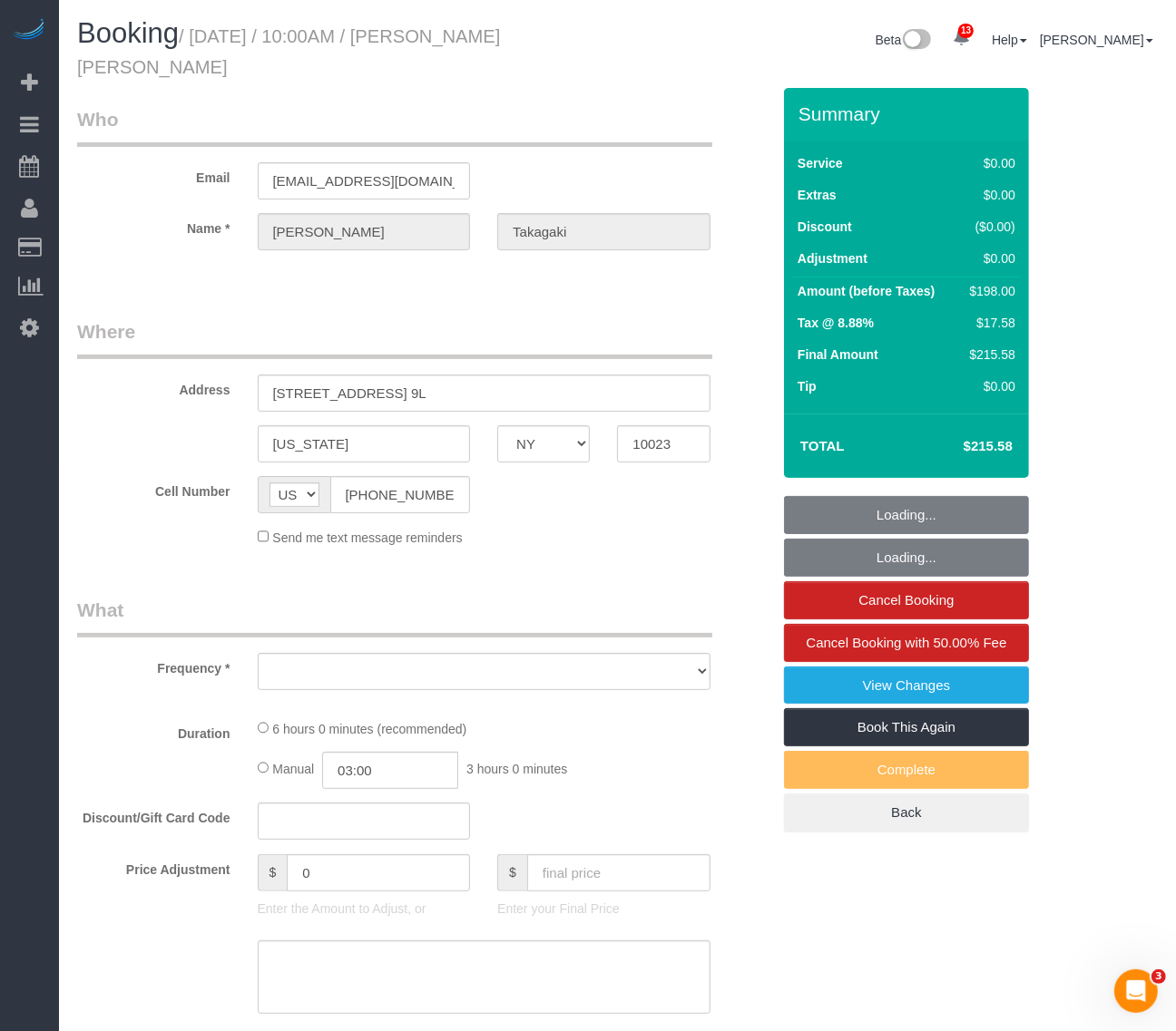
select select "number:15"
select select "number:6"
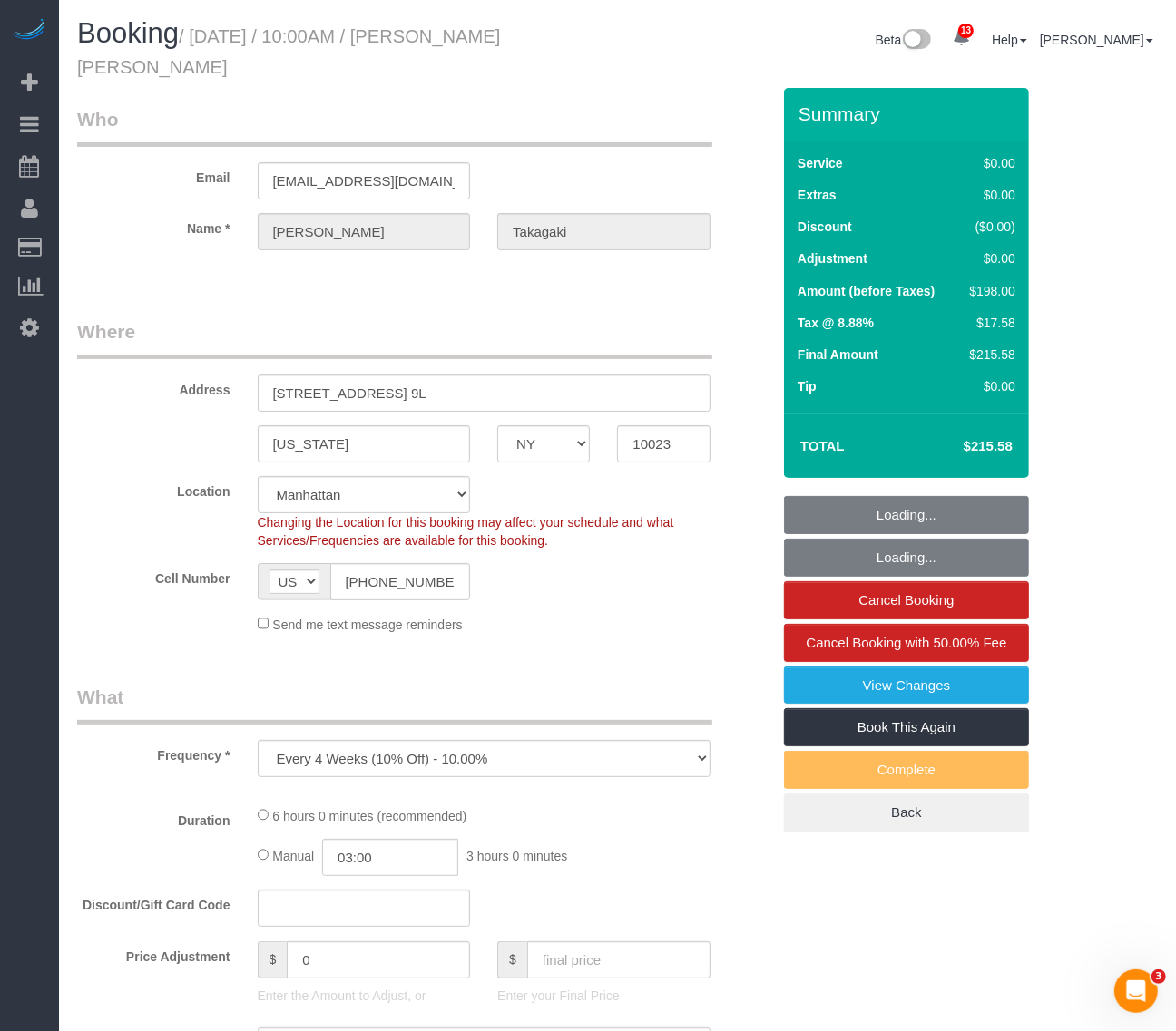
select select "2"
select select "spot1"
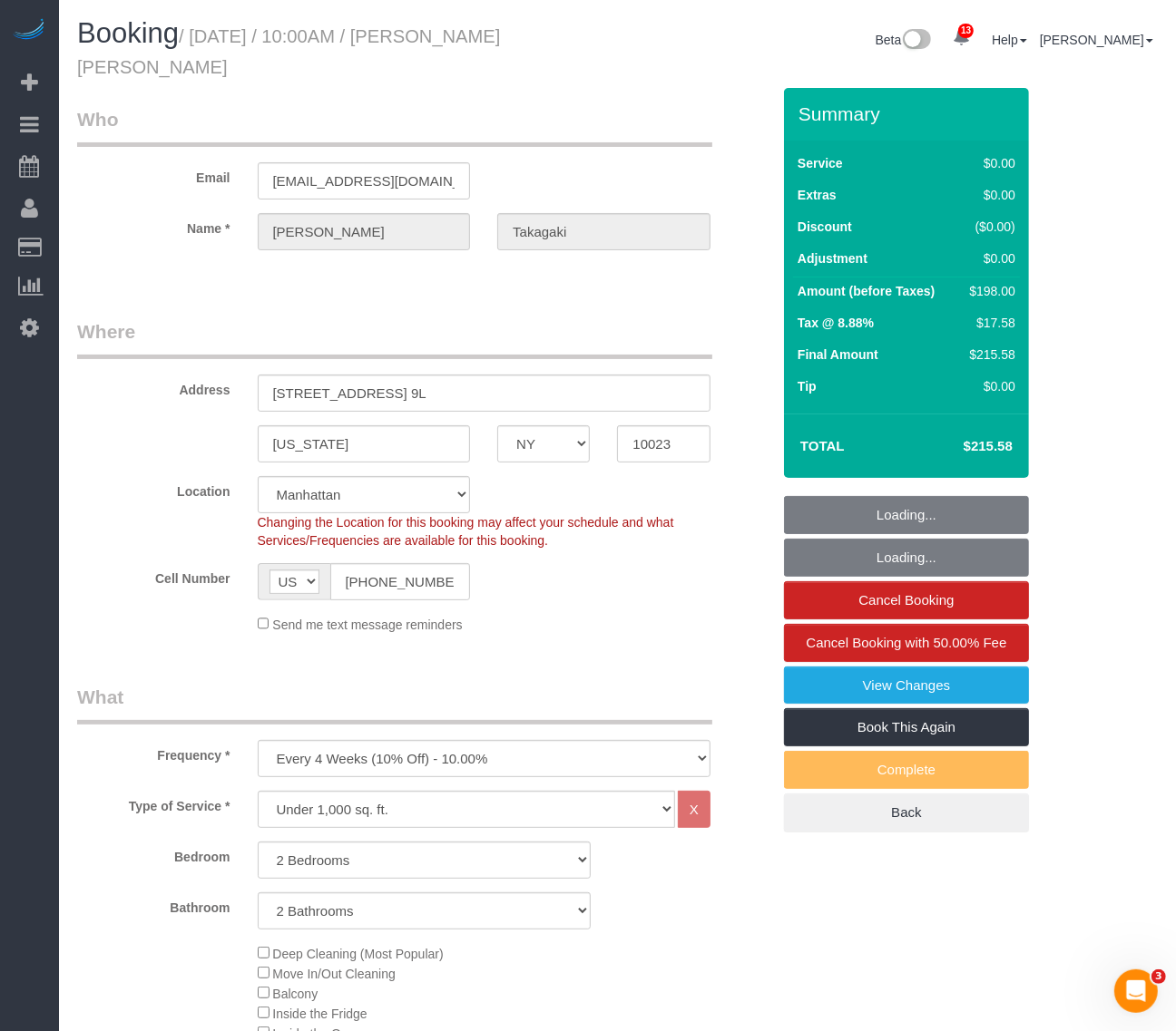
select select "object:4255"
select select "2"
click at [314, 568] on div "AF AL DZ AD AO AI AQ AG AR AM AW AU AT AZ BS BH BD BB BY BE BZ BJ BM BT BO BA B…" at bounding box center [365, 581] width 214 height 37
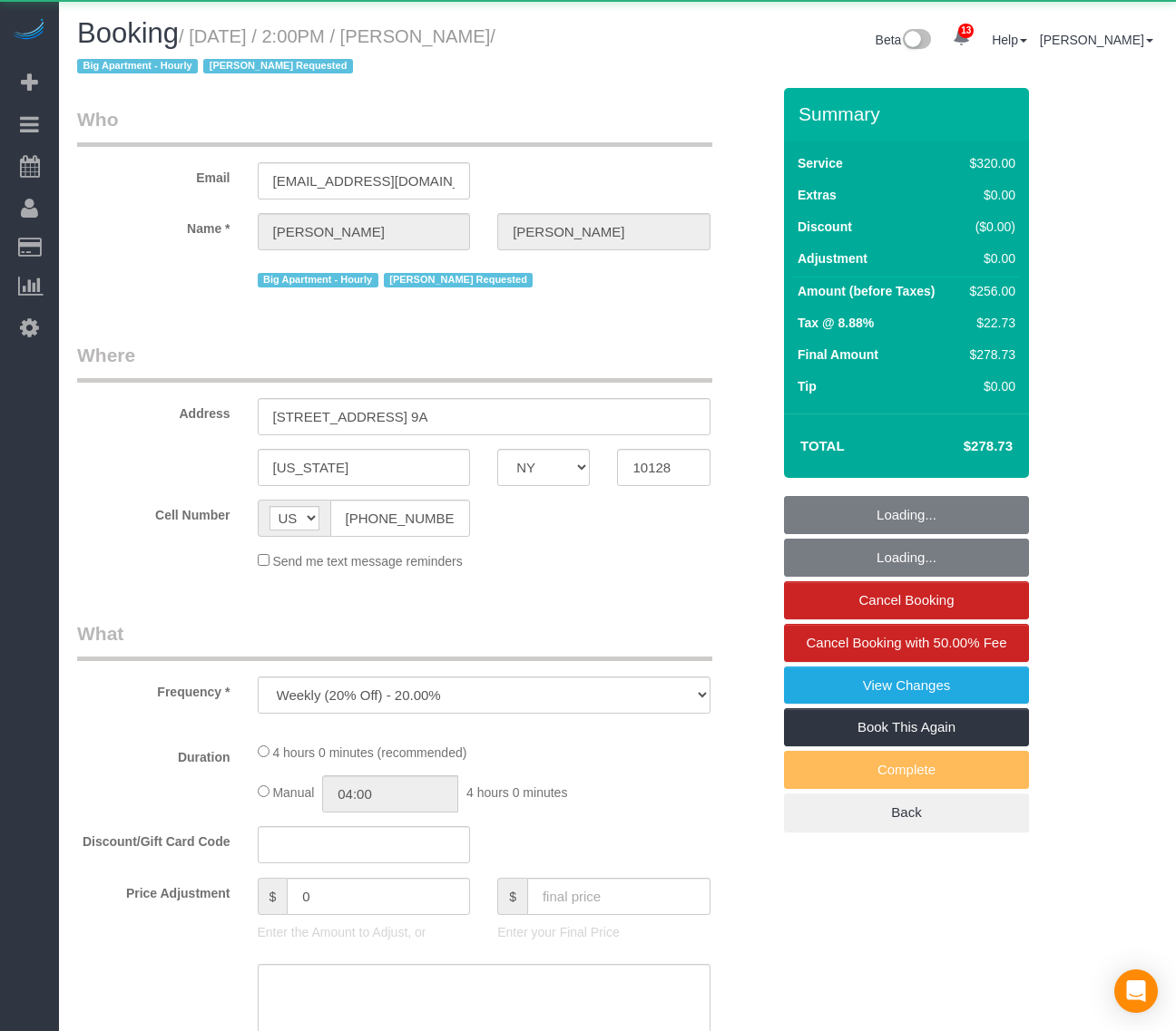
select select "NY"
select select "number:89"
select select "number:90"
select select "number:15"
select select "number:5"
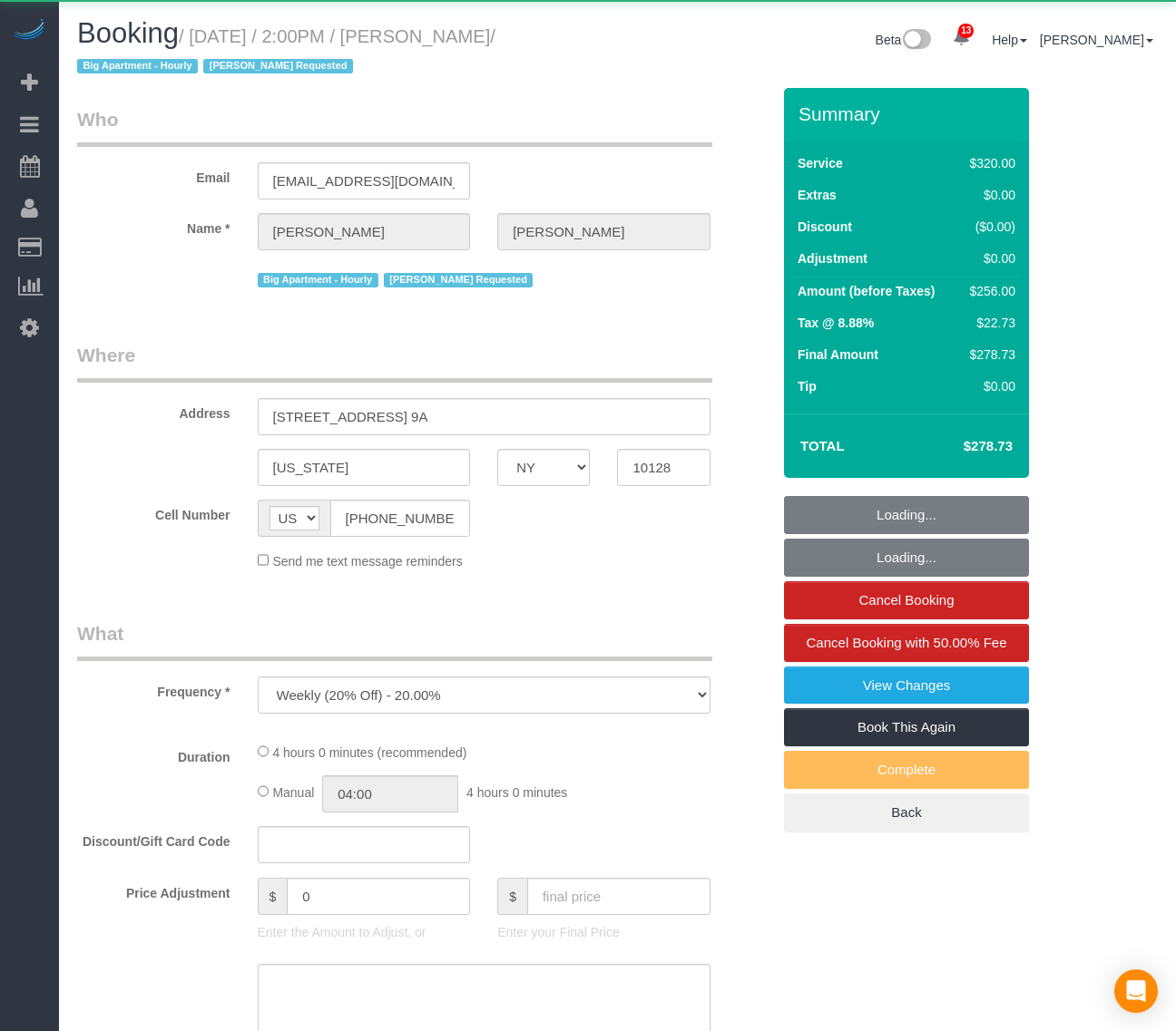
scroll to position [8, 0]
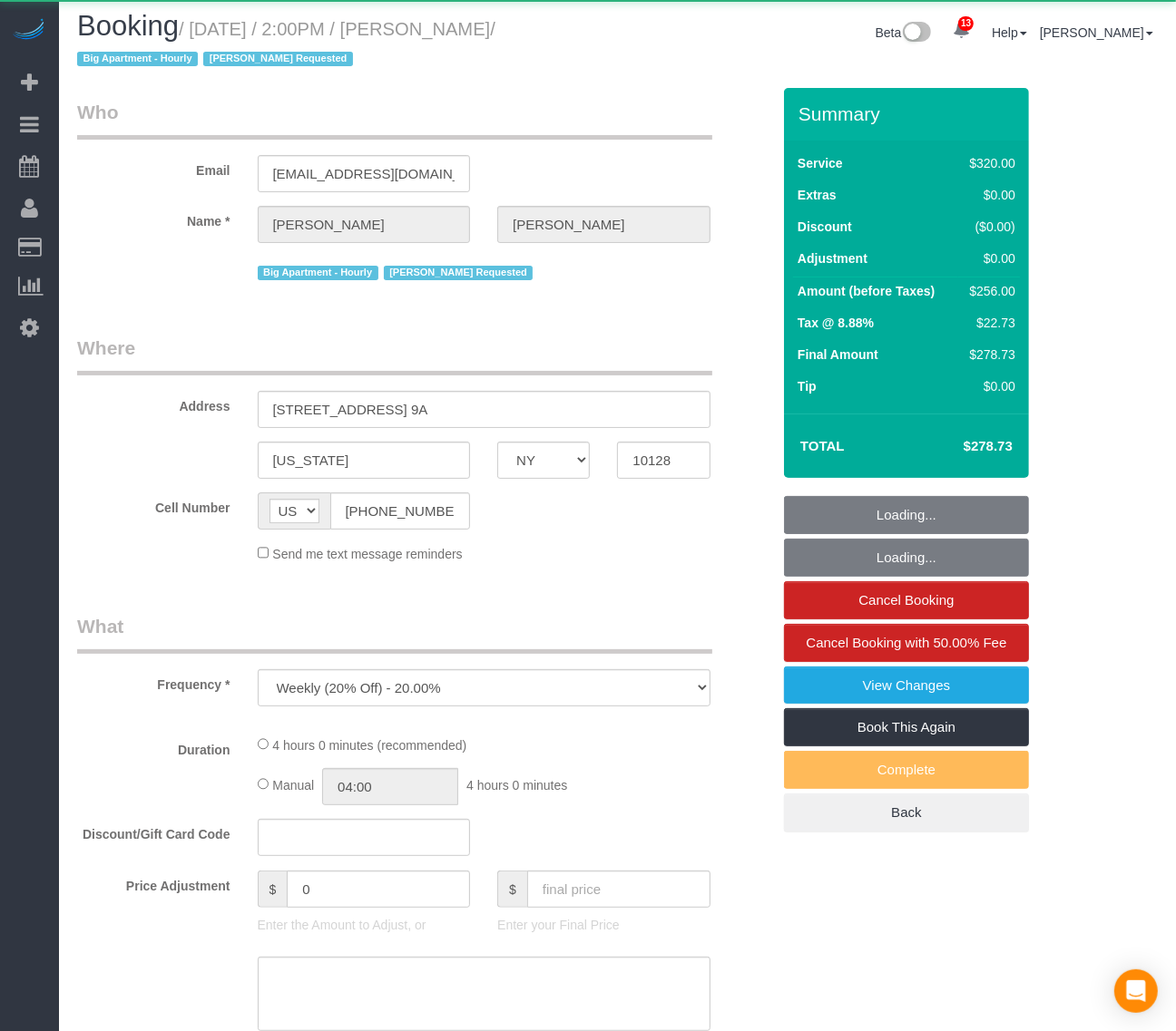
select select "string:stripe-pm_1QzSJ44VGloSiKo7IVwva4X2"
select select "240"
select select "spot1"
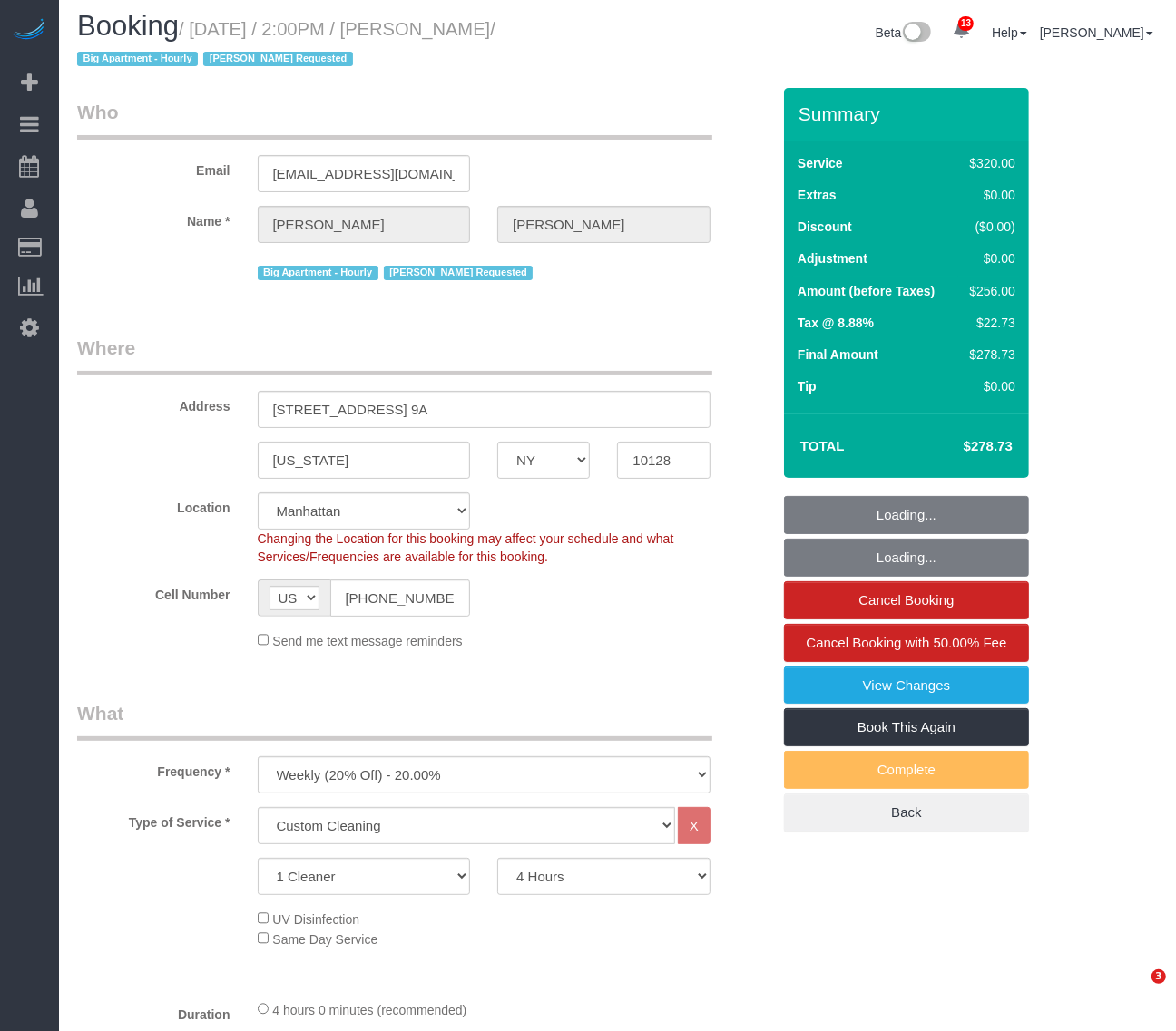
scroll to position [0, 0]
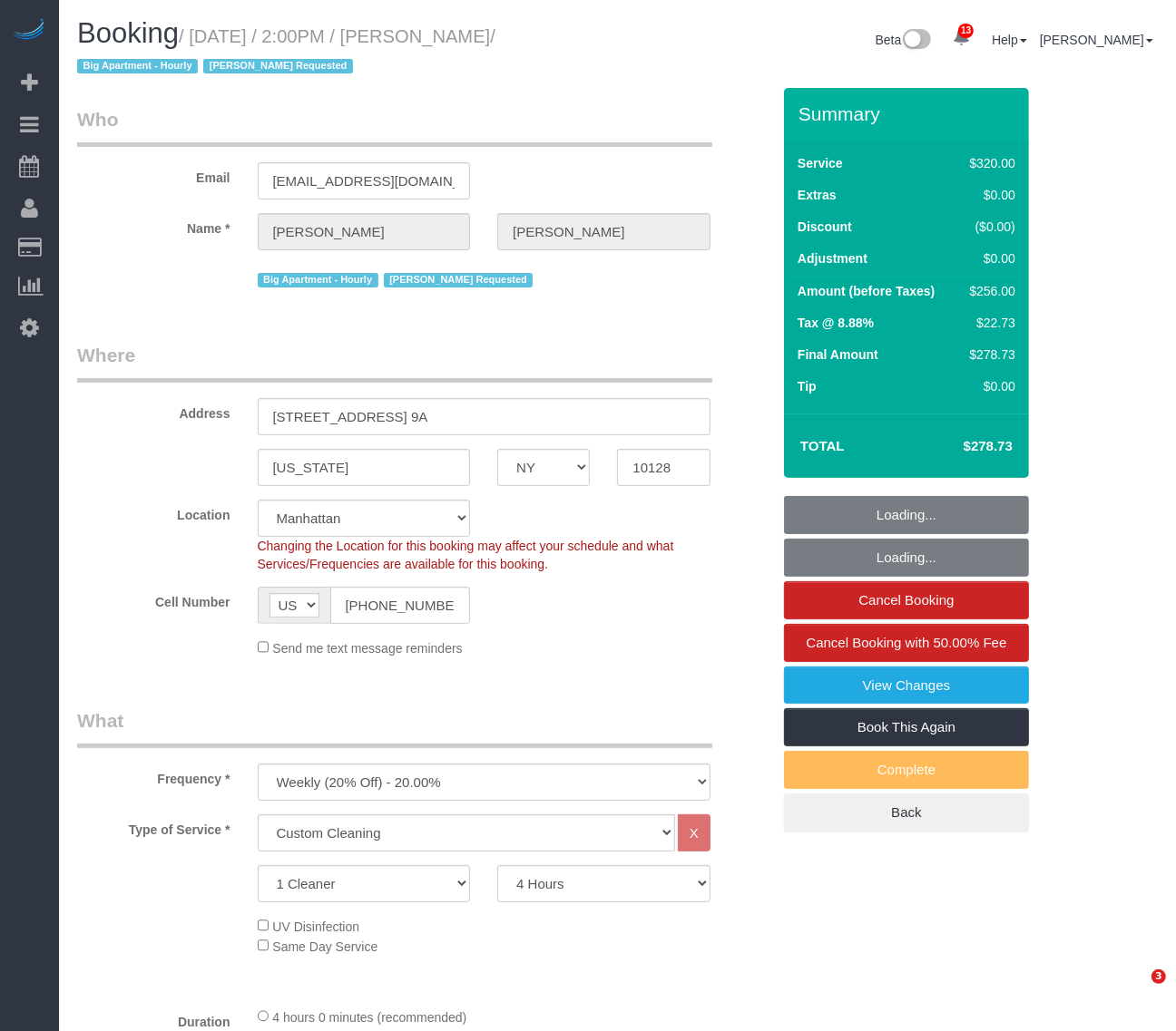
select select "object:1443"
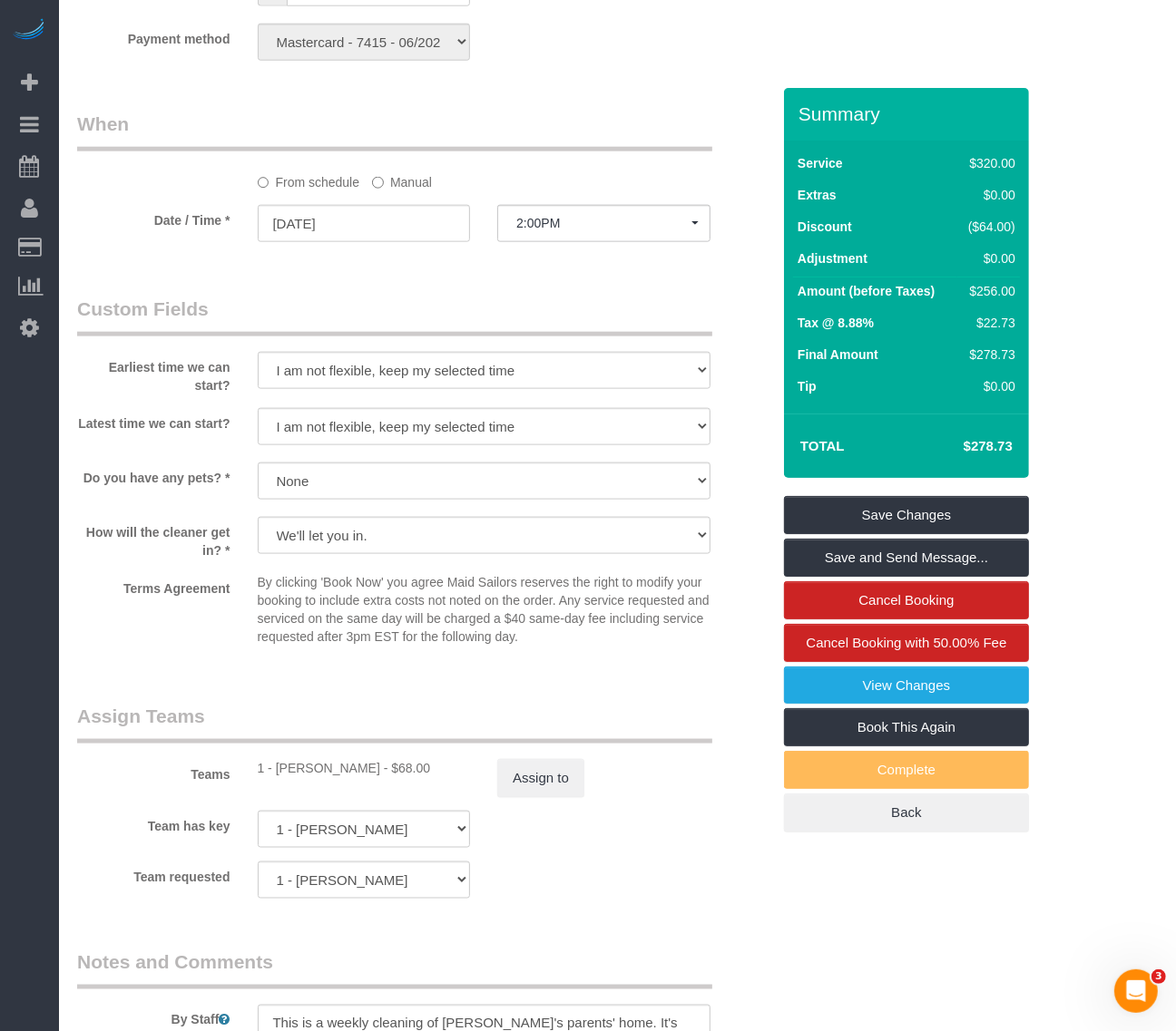
scroll to position [1352, 0]
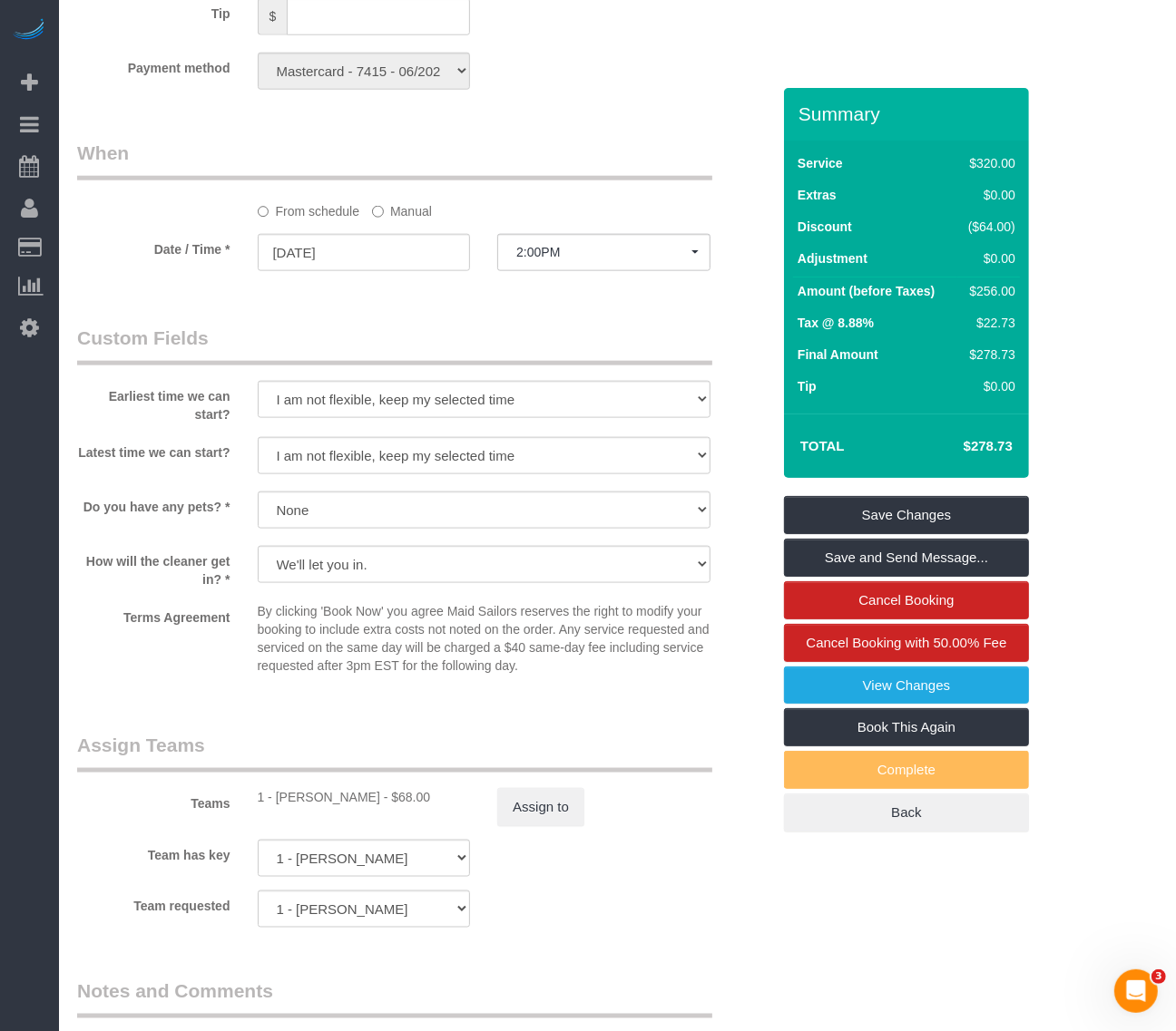
click at [1094, 365] on div "Who Email [EMAIL_ADDRESS][DOMAIN_NAME] Name * [PERSON_NAME] Big Apartment - Hou…" at bounding box center [617, 69] width 1081 height 2667
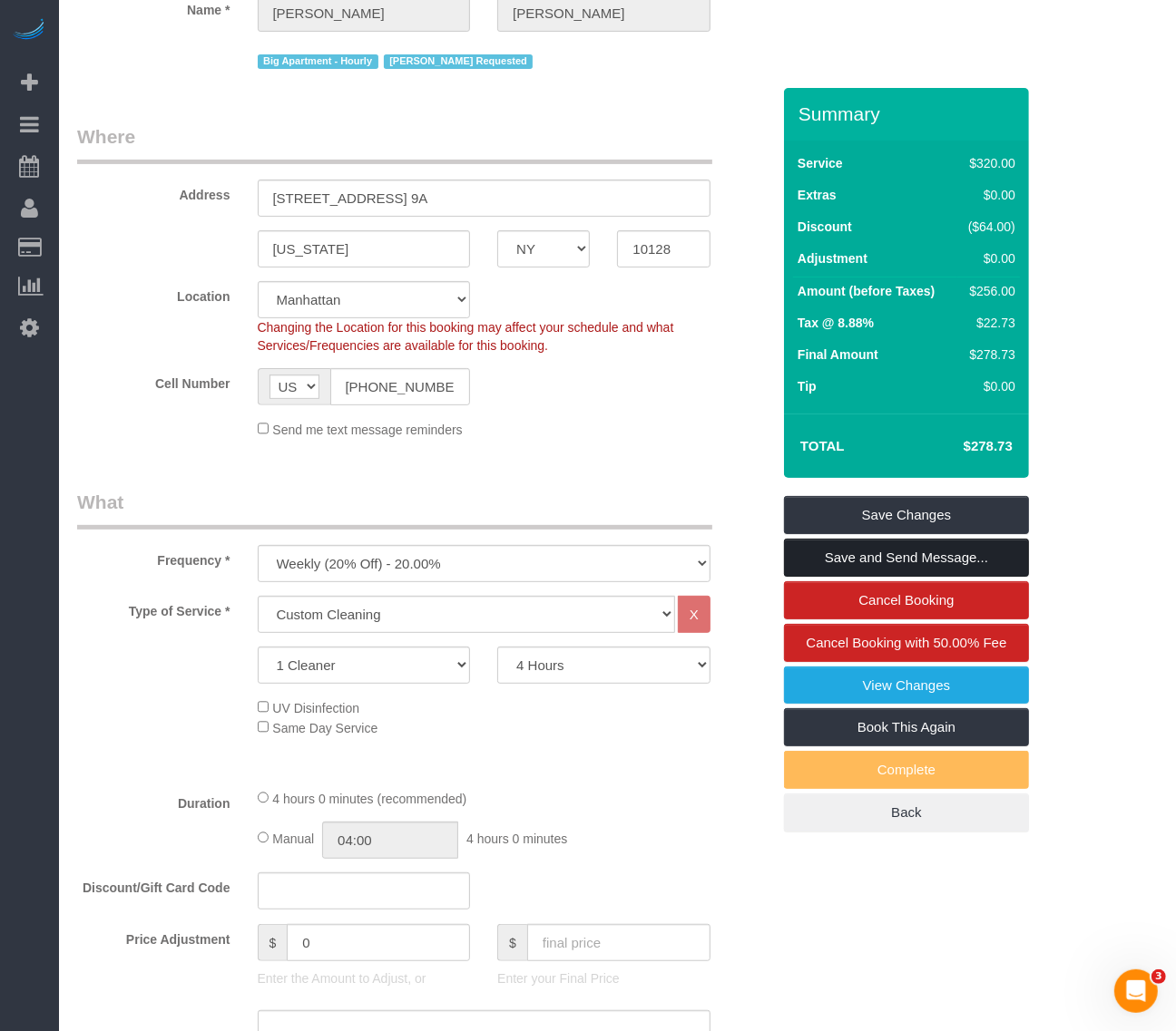
scroll to position [0, 0]
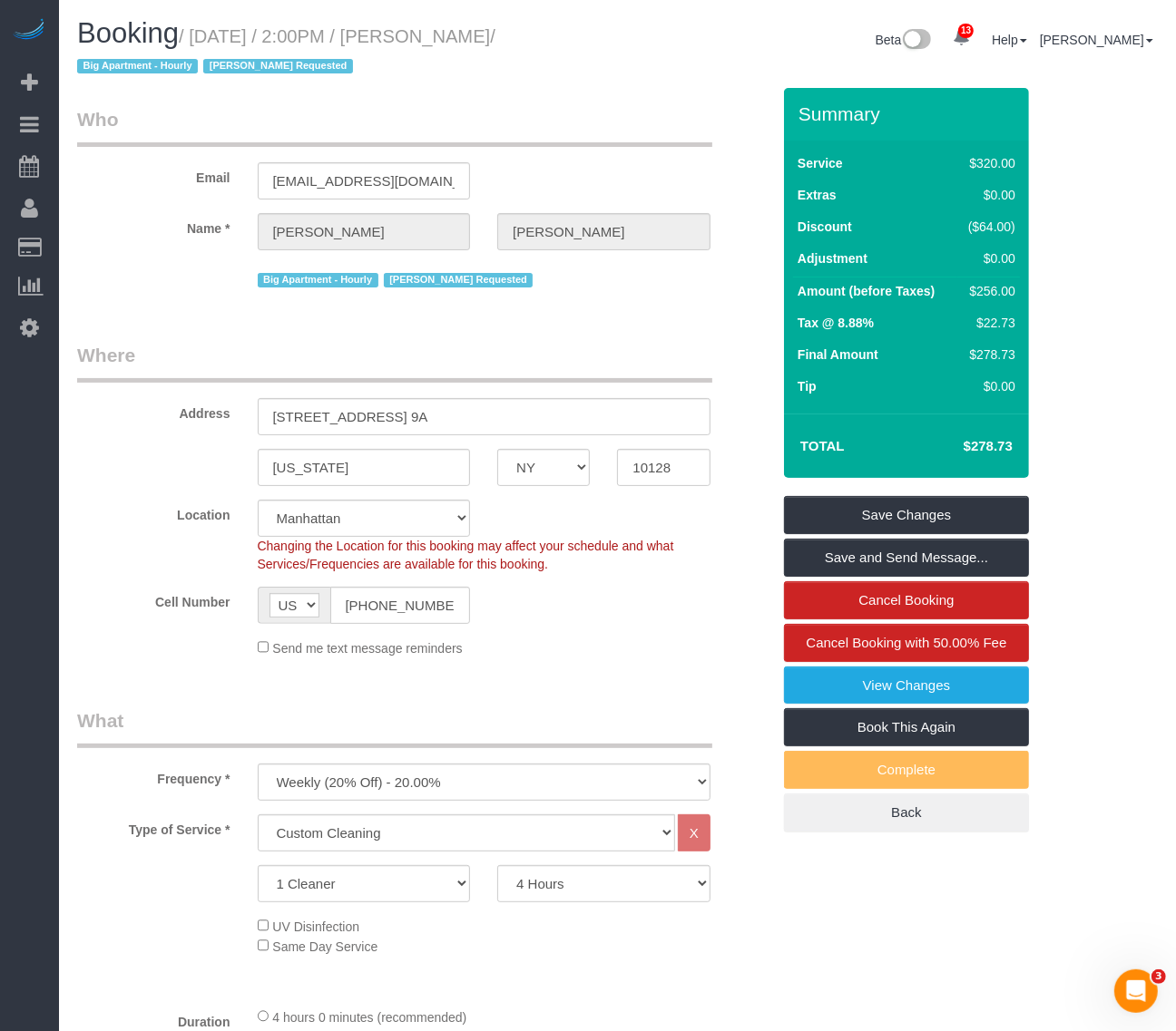
drag, startPoint x: 600, startPoint y: 41, endPoint x: 195, endPoint y: 46, distance: 405.0
click at [195, 46] on h1 "Booking / [DATE] / 2:00PM / [PERSON_NAME] / Big Apartment - Hourly [PERSON_NAME…" at bounding box center [341, 48] width 527 height 61
click at [633, 137] on legend "Who" at bounding box center [395, 126] width 635 height 41
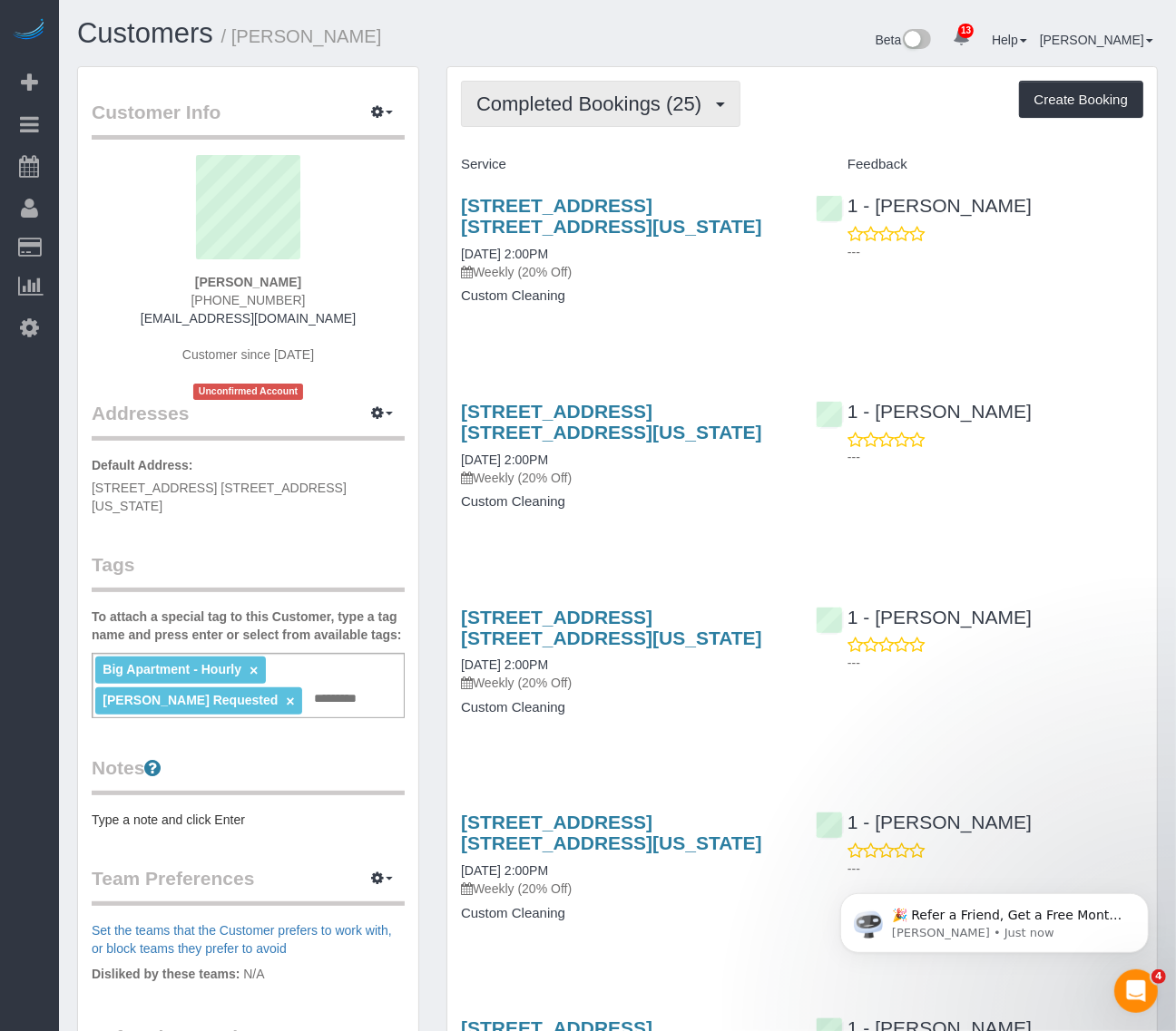
click at [638, 118] on button "Completed Bookings (25)" at bounding box center [601, 103] width 280 height 46
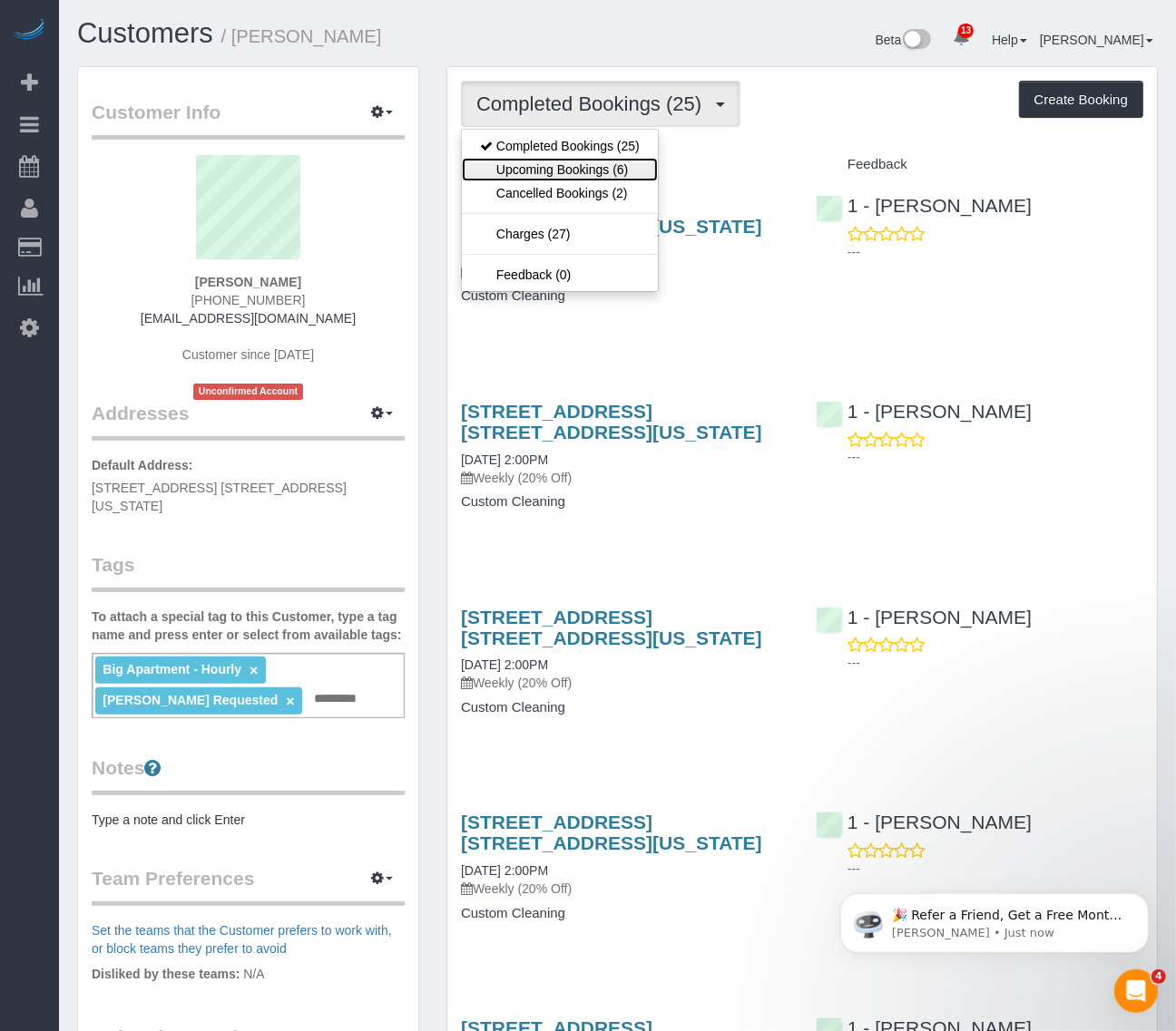
click at [588, 169] on link "Upcoming Bookings (6)" at bounding box center [560, 169] width 196 height 24
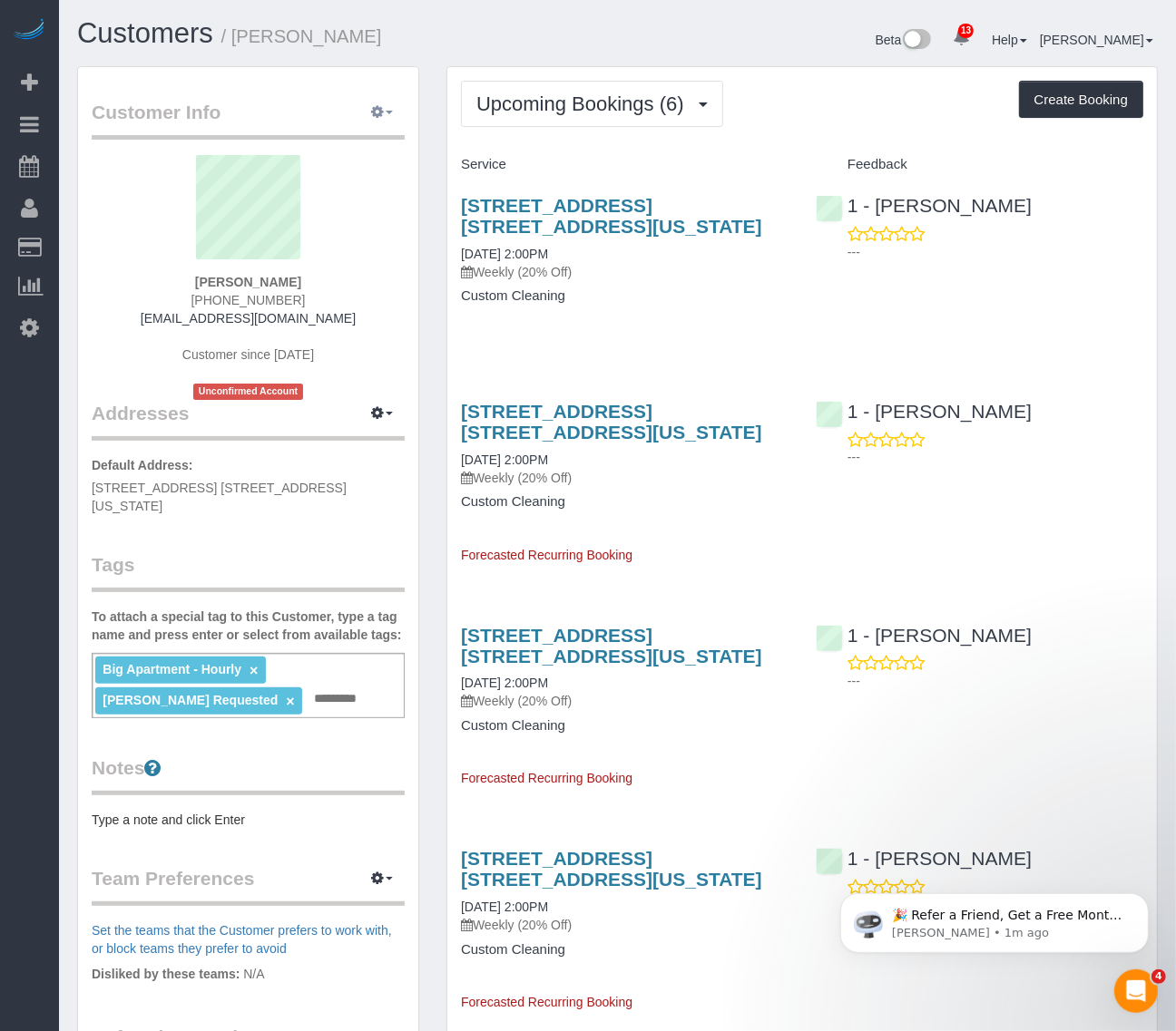
click at [379, 123] on button "button" at bounding box center [382, 113] width 45 height 28
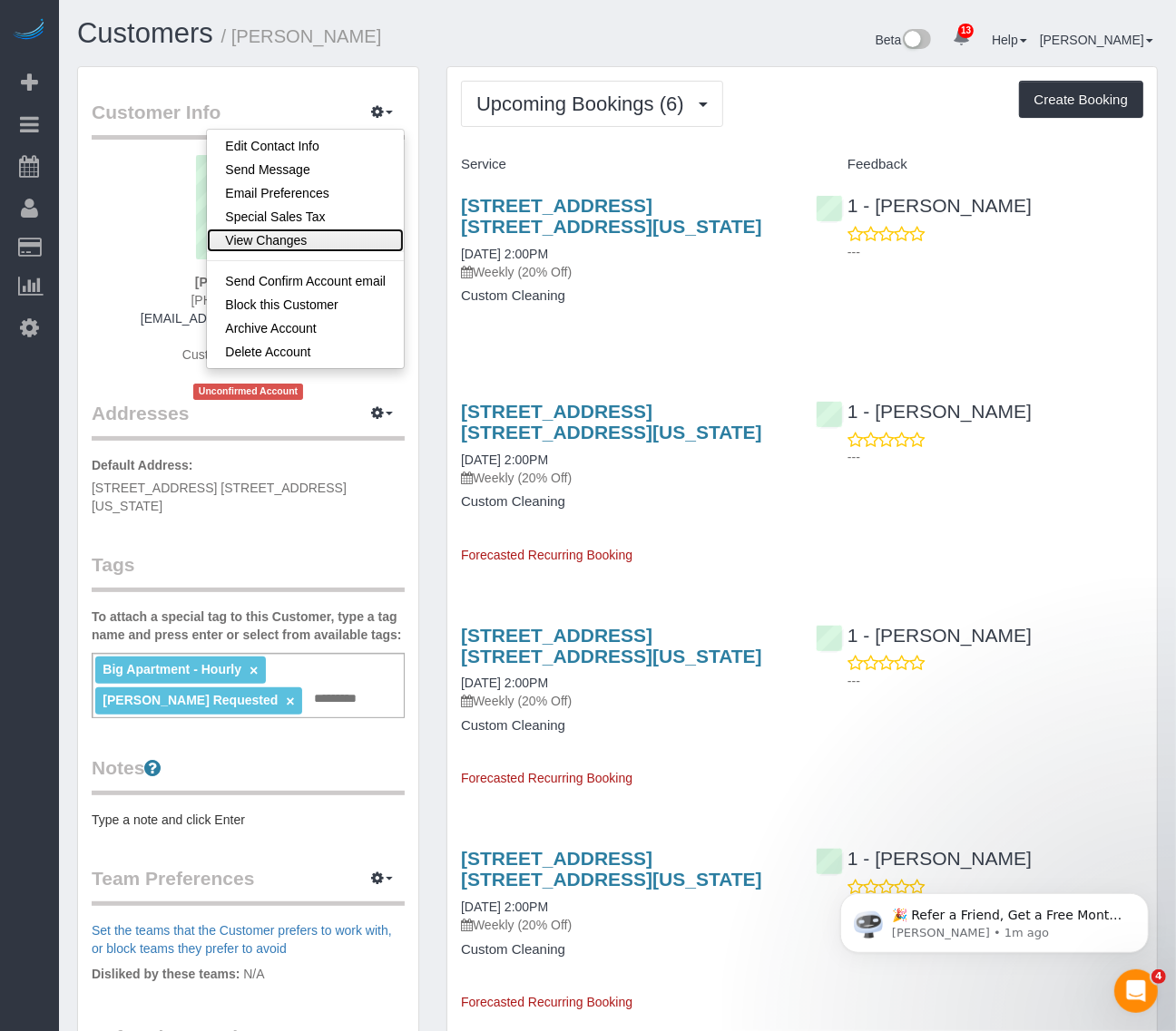
click at [282, 237] on link "View Changes" at bounding box center [305, 240] width 197 height 24
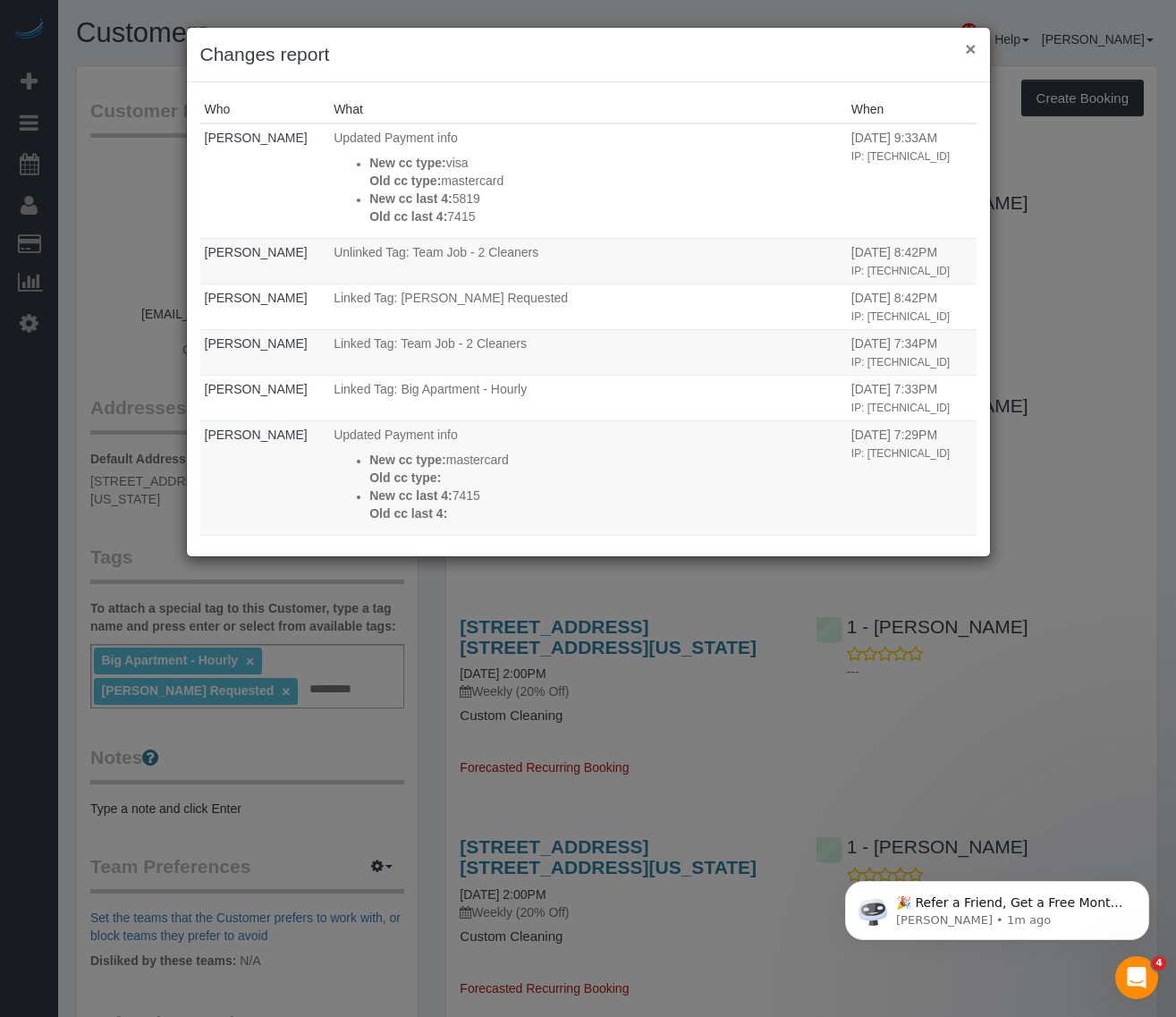
click at [972, 41] on button "×" at bounding box center [971, 48] width 11 height 19
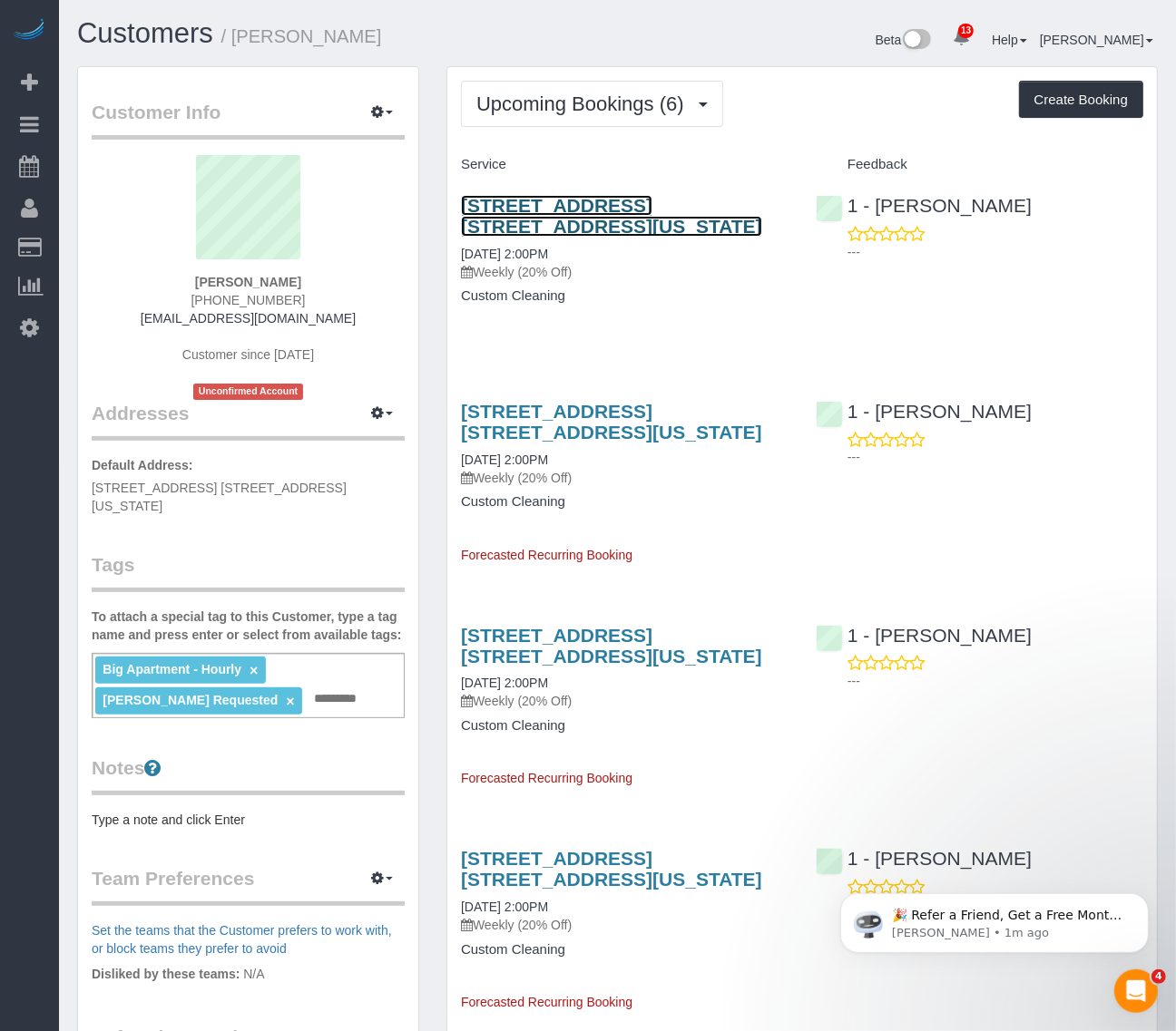
click at [595, 202] on link "[STREET_ADDRESS] [STREET_ADDRESS][US_STATE]" at bounding box center [612, 215] width 302 height 42
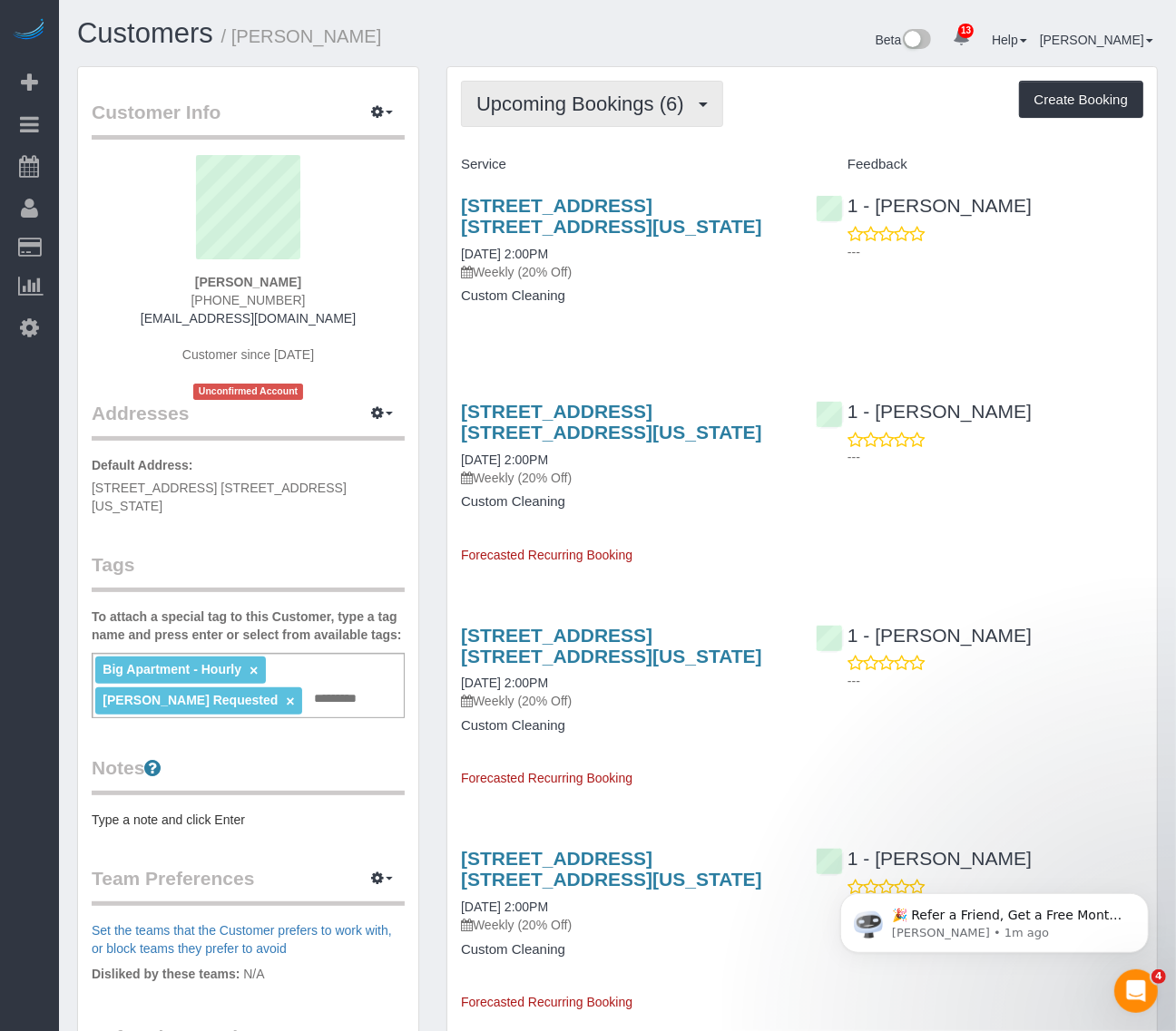
click at [605, 106] on span "Upcoming Bookings (6)" at bounding box center [584, 104] width 216 height 23
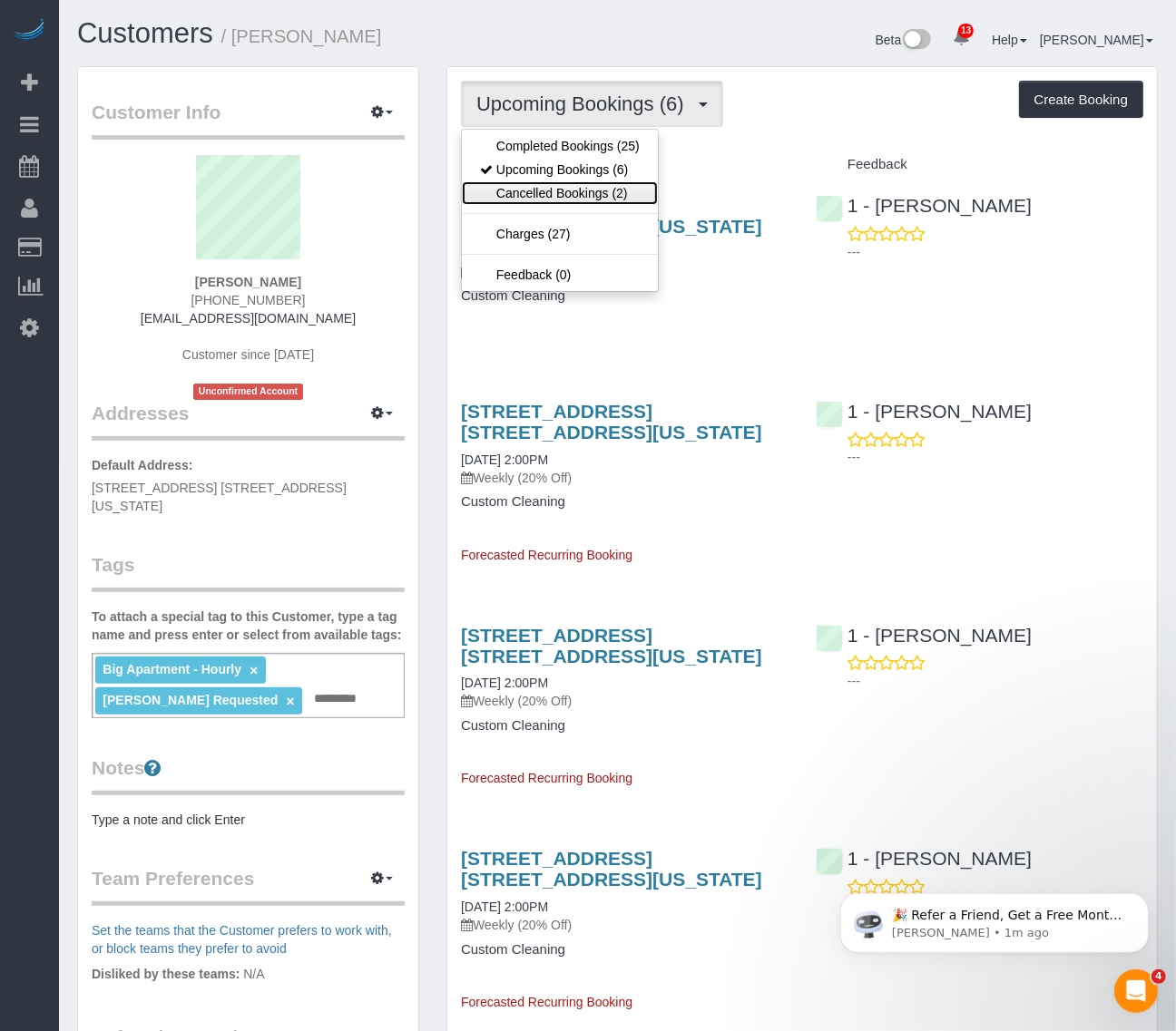
click at [567, 182] on link "Cancelled Bookings (2)" at bounding box center [560, 193] width 196 height 24
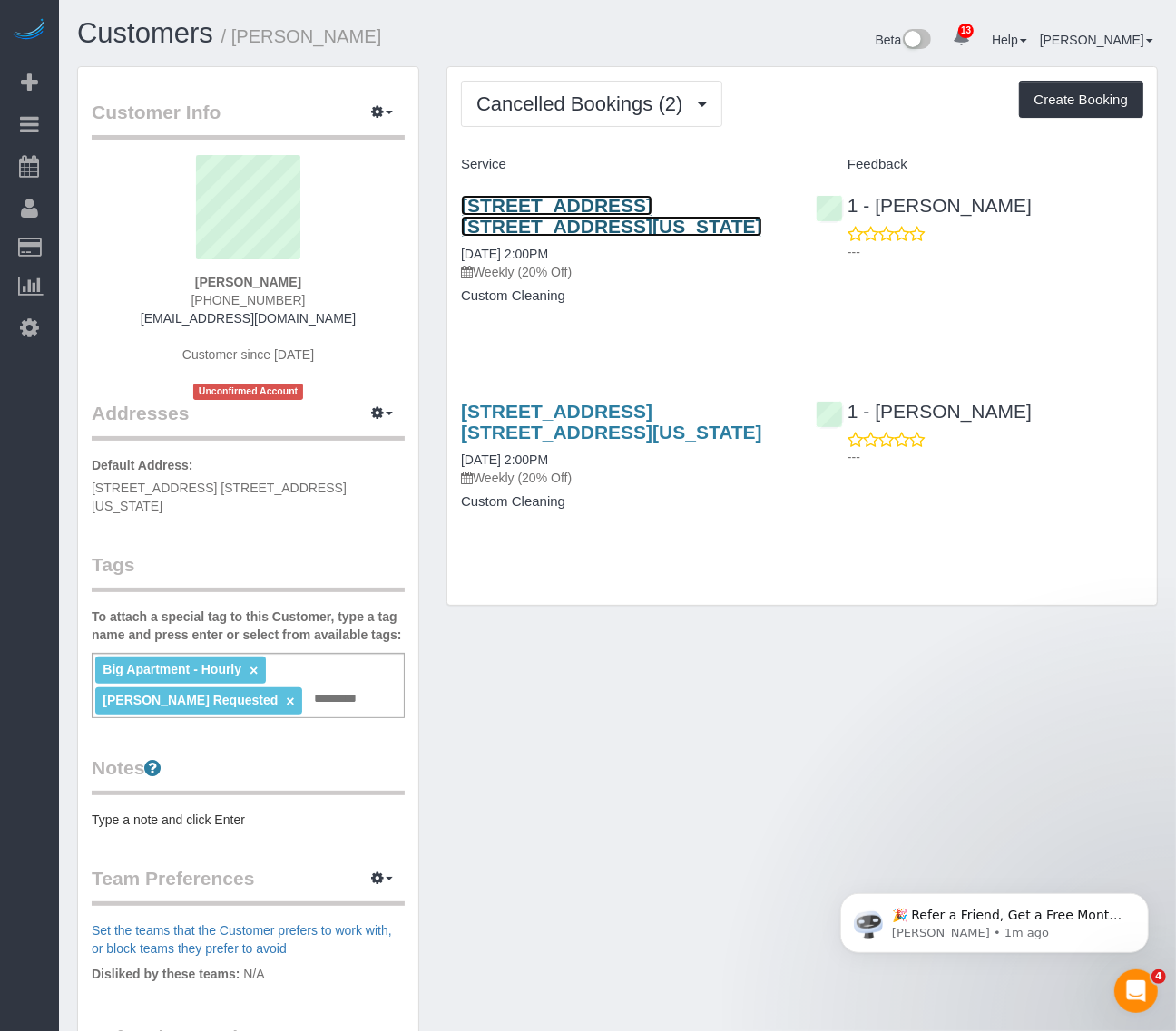
click at [568, 205] on link "[STREET_ADDRESS] [STREET_ADDRESS][US_STATE]" at bounding box center [612, 215] width 302 height 42
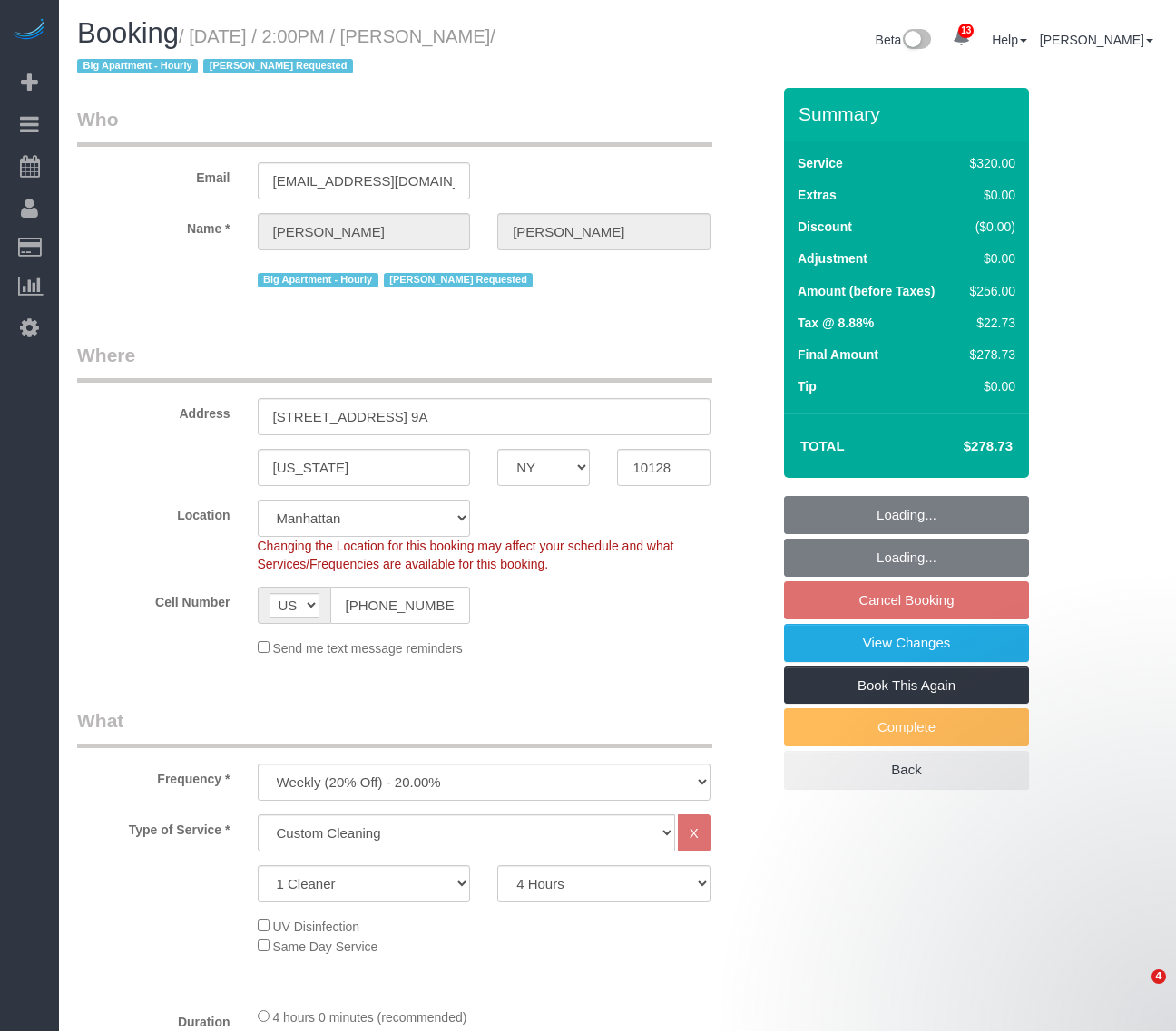
select select "NY"
select select "240"
select select "spot7"
select select "number:89"
select select "number:90"
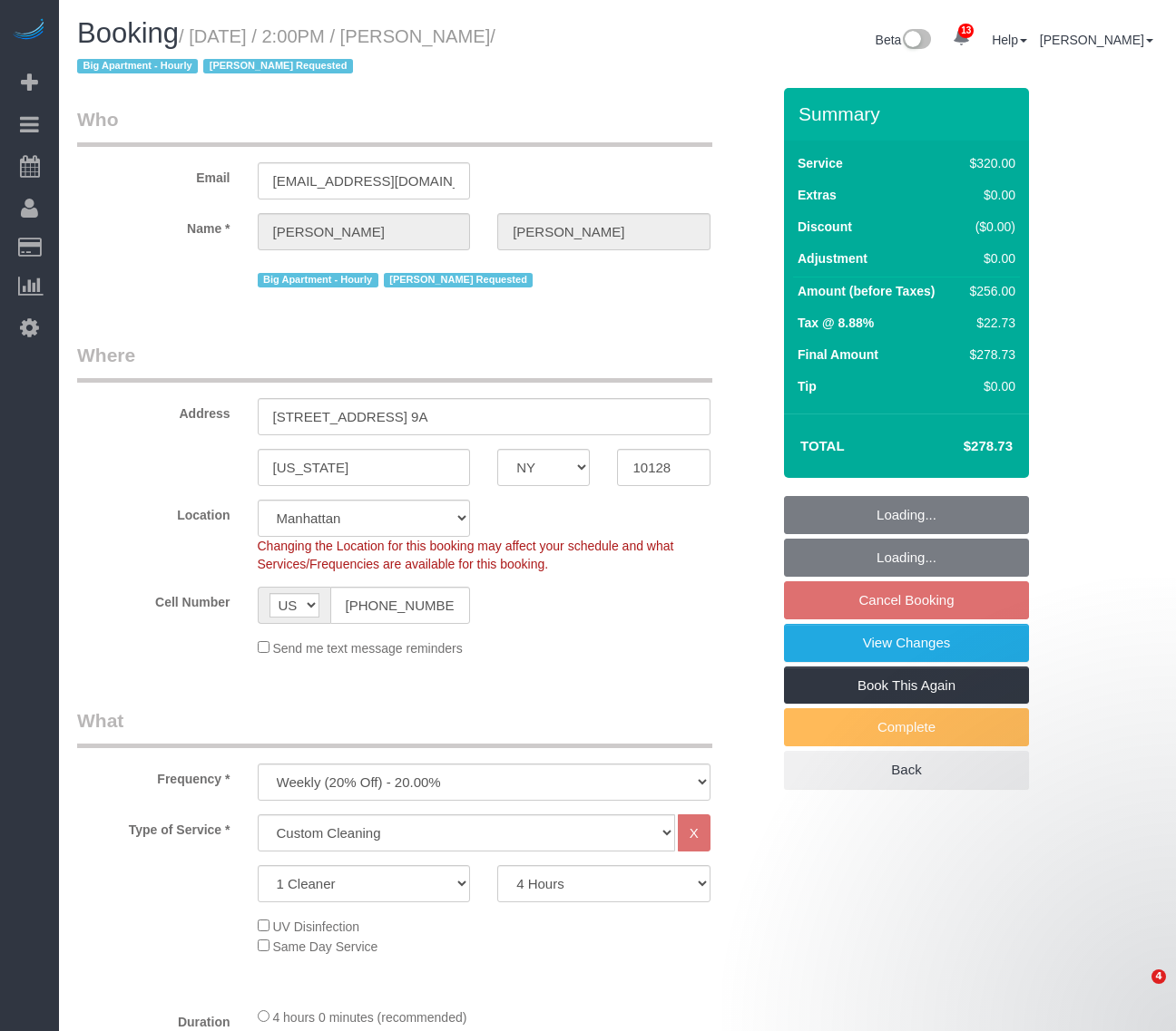
select select "number:15"
select select "number:5"
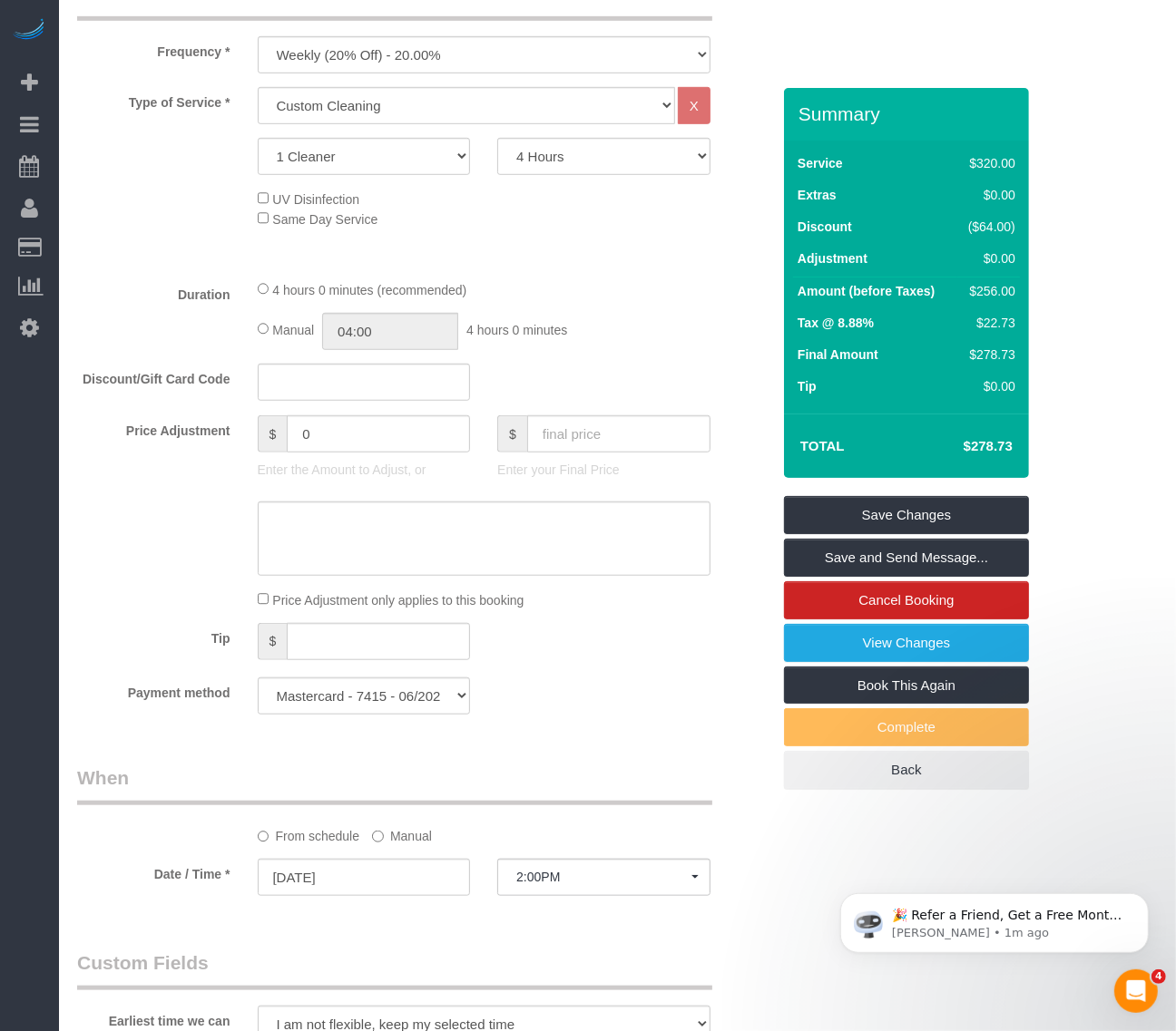
scroll to position [340, 0]
